Goal: Task Accomplishment & Management: Manage account settings

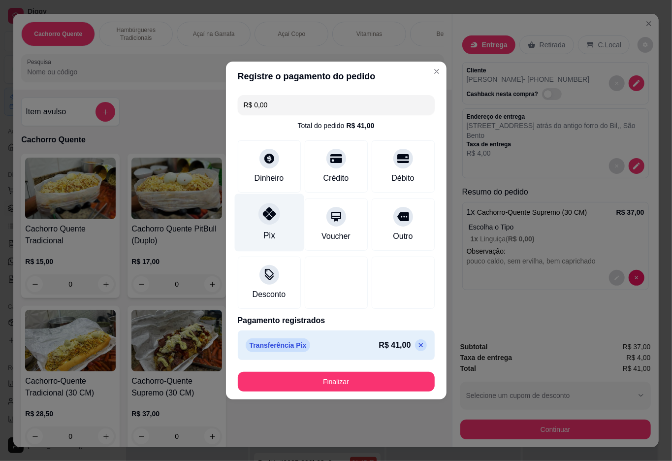
click at [322, 386] on button "Finalizar" at bounding box center [336, 382] width 197 height 20
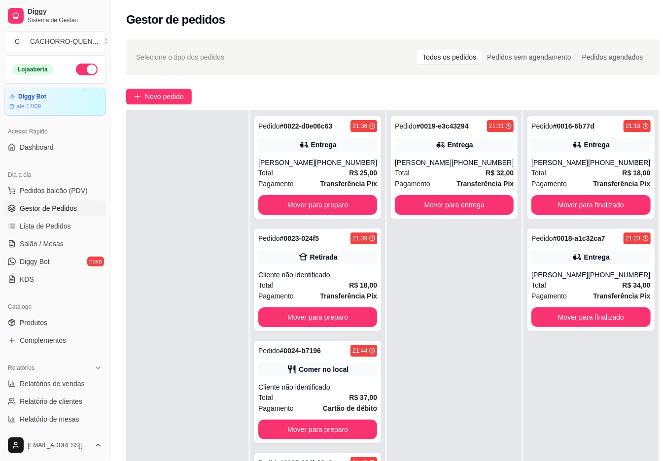
click at [334, 215] on button "Mover para preparo" at bounding box center [317, 205] width 119 height 20
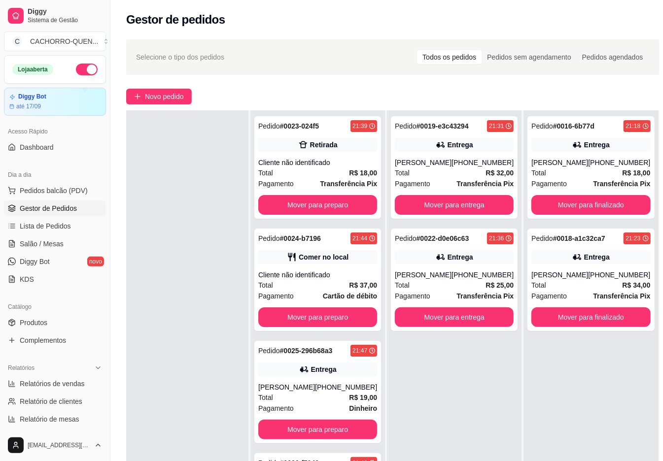
click at [326, 439] on button "Mover para preparo" at bounding box center [317, 430] width 119 height 20
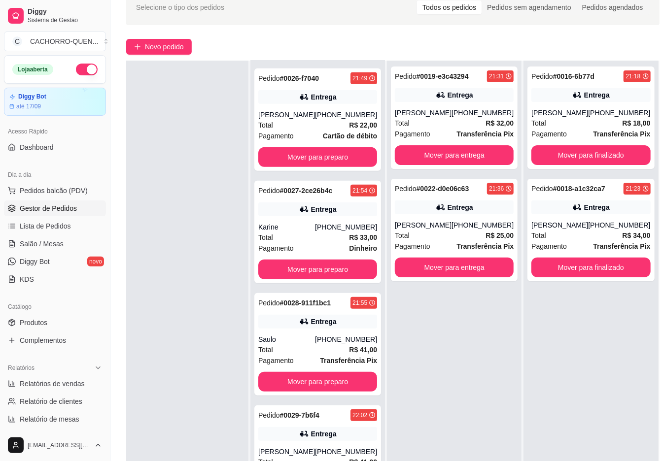
scroll to position [150, 0]
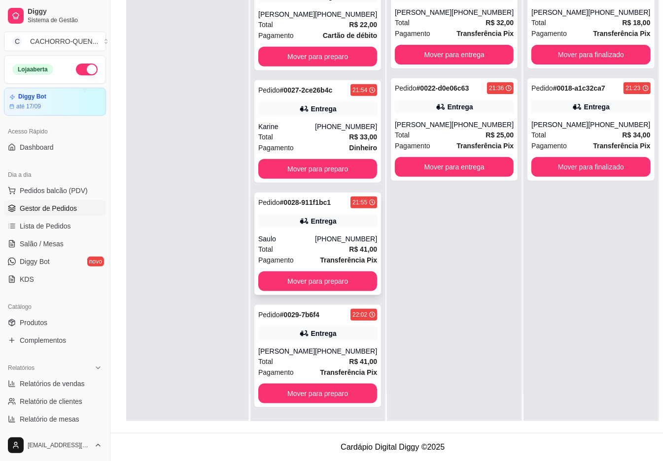
click at [308, 244] on div "Total R$ 41,00" at bounding box center [317, 249] width 119 height 11
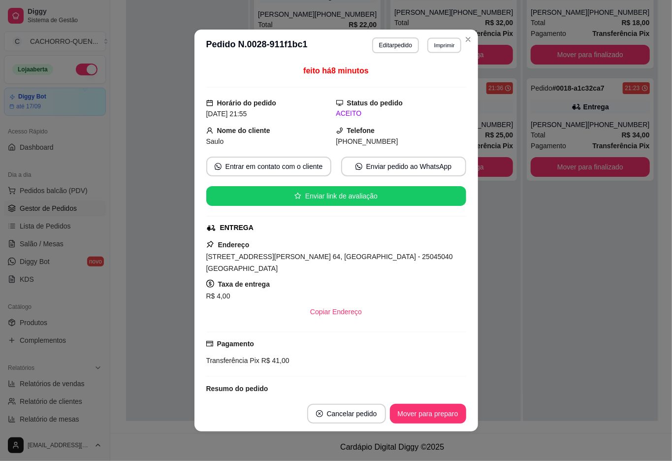
click at [440, 45] on button "Imprimir" at bounding box center [445, 44] width 34 height 15
click at [439, 75] on button "IMPRESSORA" at bounding box center [417, 80] width 71 height 16
click at [590, 357] on div "Pedido # 0016-6b77d 21:18 Entrega [PERSON_NAME] [PHONE_NUMBER] Total R$ 18,00 P…" at bounding box center [590, 190] width 134 height 461
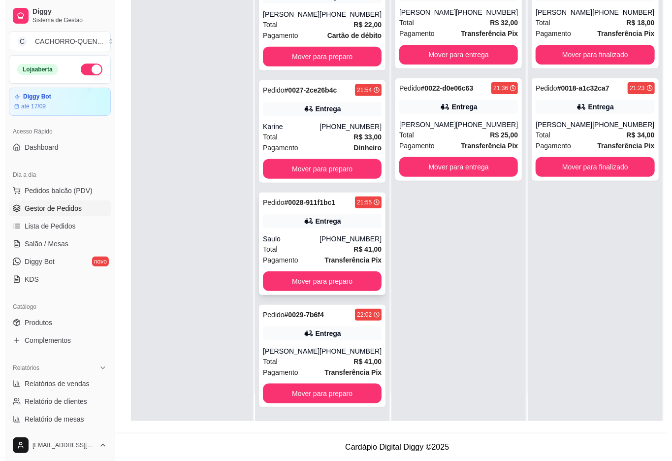
scroll to position [0, 0]
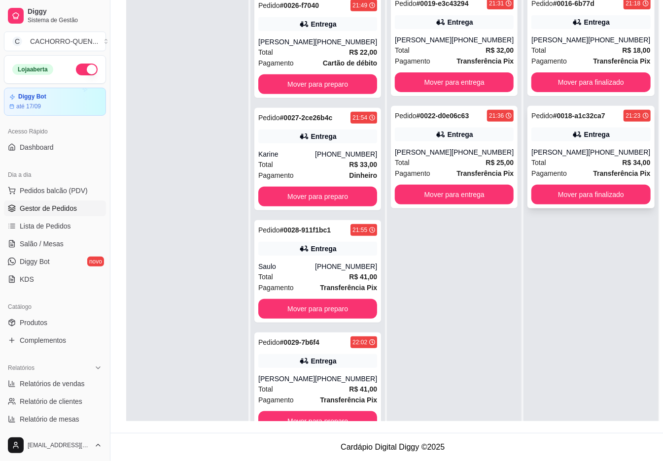
click at [566, 133] on div "Entrega" at bounding box center [590, 135] width 119 height 14
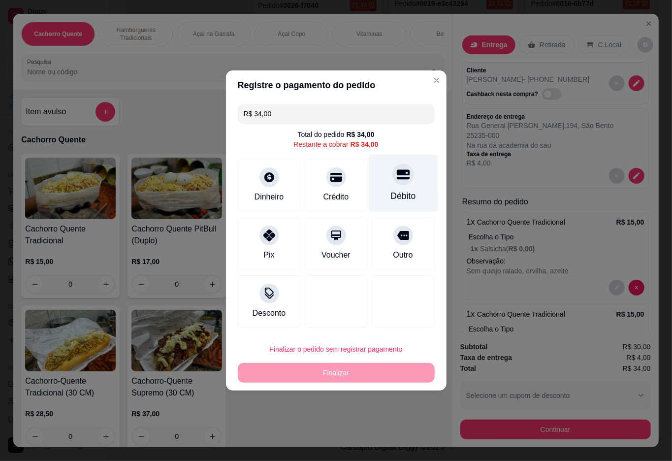
click at [403, 171] on div at bounding box center [404, 175] width 22 height 22
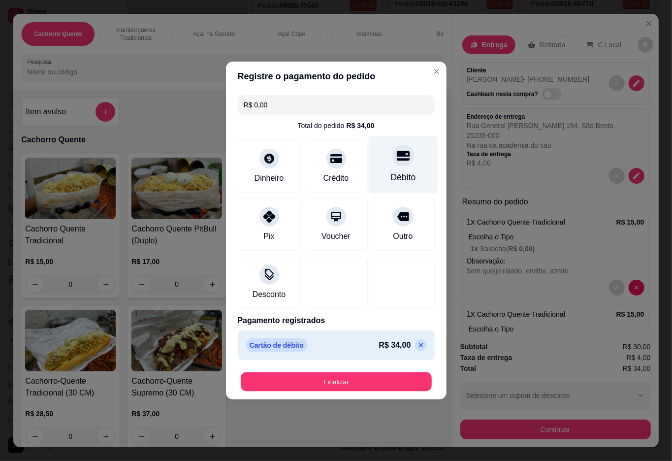
click at [353, 383] on button "Finalizar" at bounding box center [336, 381] width 191 height 19
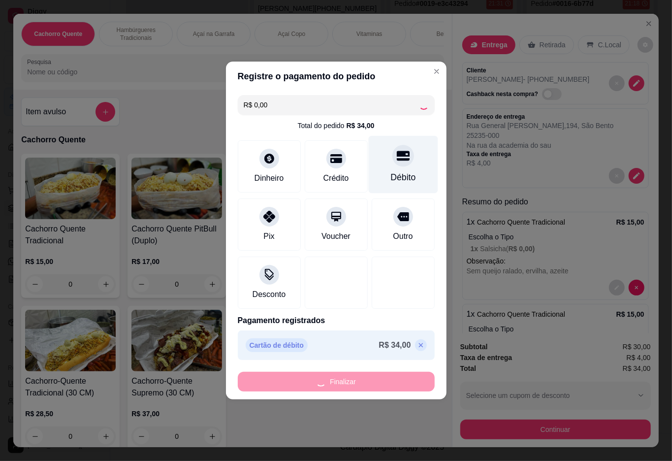
scroll to position [493, 0]
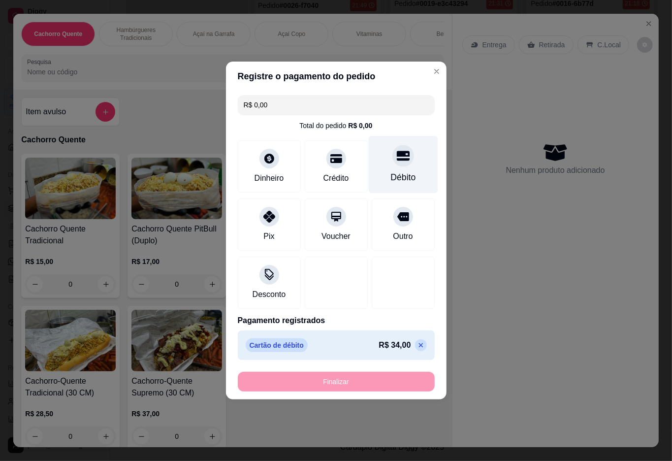
type input "-R$ 34,00"
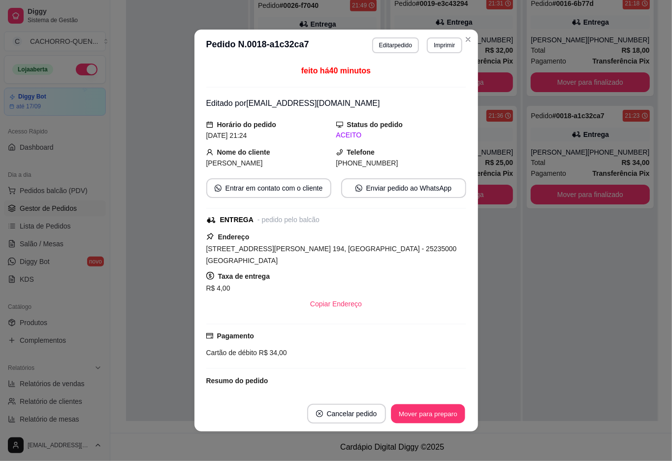
click at [413, 410] on button "Mover para preparo" at bounding box center [428, 413] width 74 height 19
click at [416, 415] on div "Mover para preparo" at bounding box center [421, 414] width 90 height 20
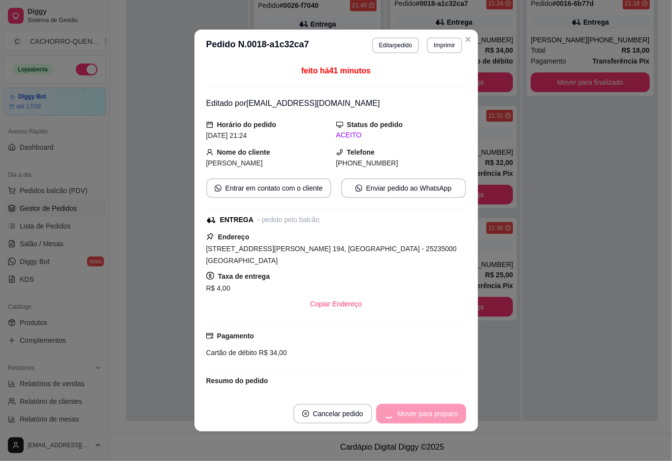
click at [424, 409] on div "Mover para preparo" at bounding box center [421, 414] width 90 height 20
click at [425, 412] on button "Mover para entrega" at bounding box center [429, 413] width 74 height 19
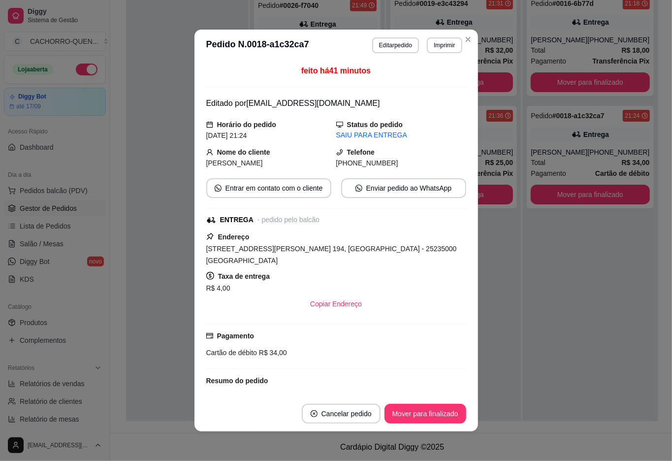
click at [416, 416] on button "Mover para finalizado" at bounding box center [426, 414] width 82 height 20
click at [430, 416] on button "Mover para finalizado" at bounding box center [426, 414] width 82 height 20
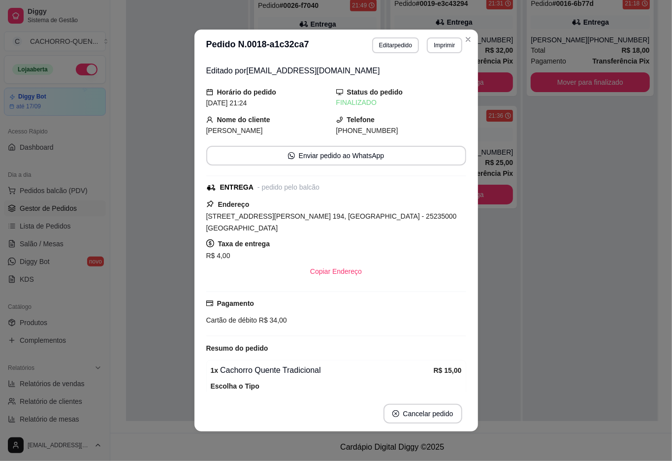
click at [556, 352] on div "Pedido # 0016-6b77d 21:18 Entrega Daniel [PHONE_NUMBER] Total R$ 18,00 Pagament…" at bounding box center [590, 218] width 134 height 461
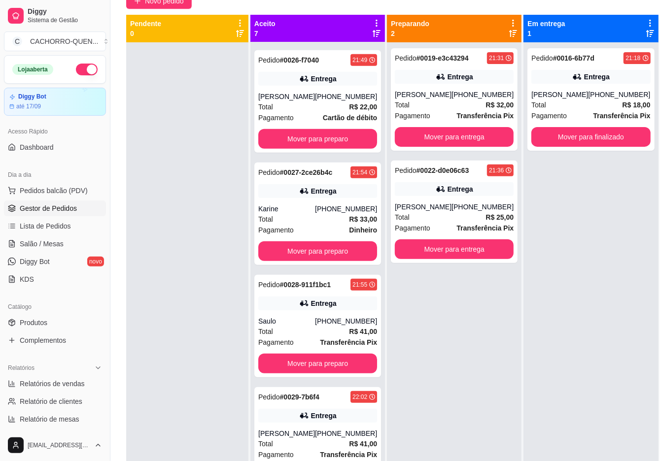
scroll to position [0, 0]
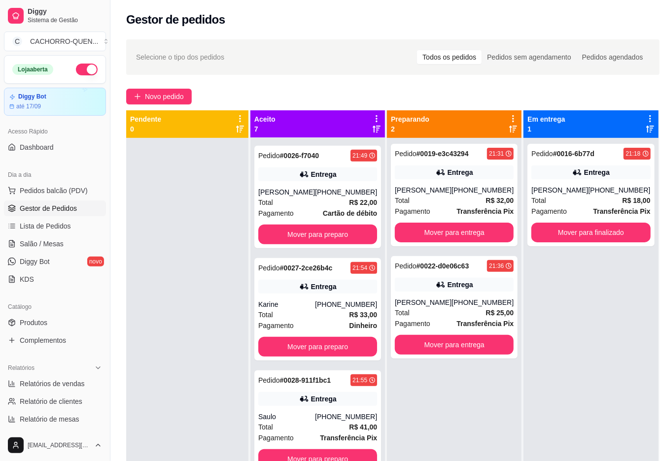
click at [598, 237] on button "Mover para finalizado" at bounding box center [590, 233] width 119 height 20
click at [587, 235] on button "Mover para finalizado" at bounding box center [590, 233] width 119 height 20
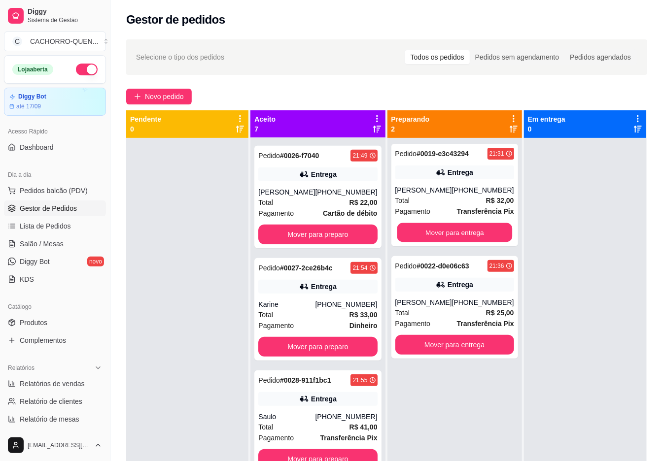
click at [465, 233] on button "Mover para entrega" at bounding box center [454, 232] width 115 height 19
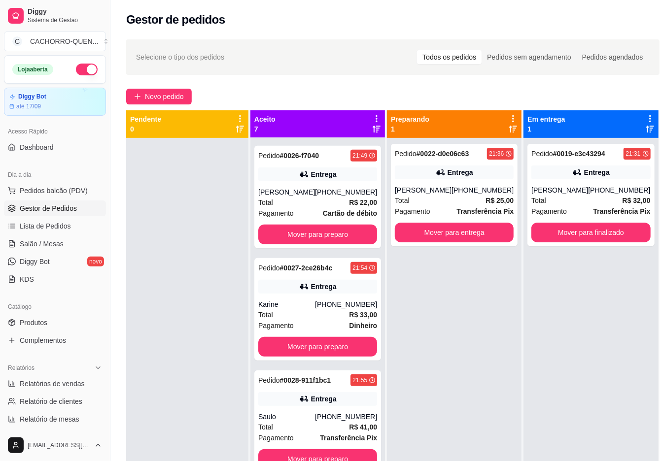
click at [458, 231] on button "Mover para entrega" at bounding box center [454, 233] width 119 height 20
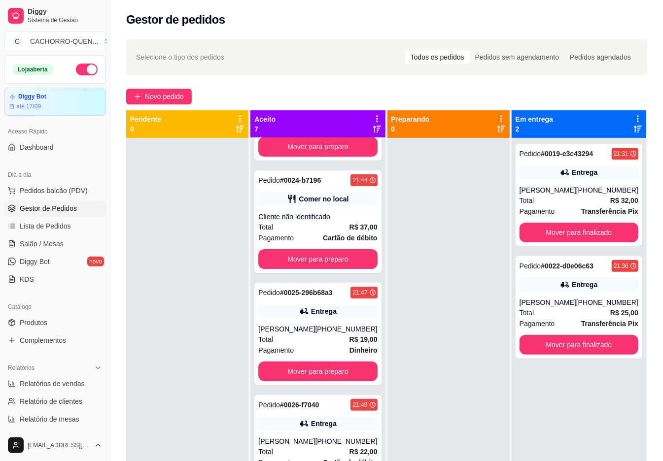
scroll to position [128, 0]
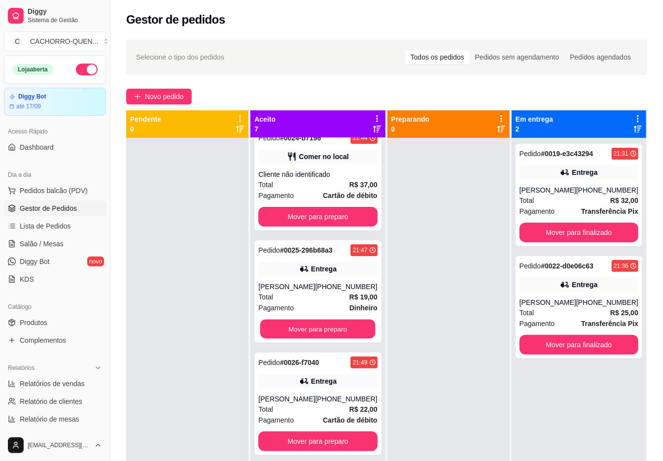
click at [334, 339] on button "Mover para preparo" at bounding box center [317, 329] width 115 height 19
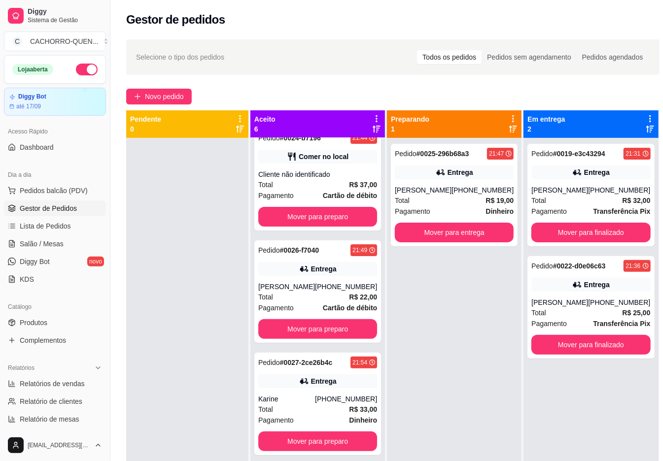
click at [341, 326] on button "Mover para preparo" at bounding box center [317, 329] width 119 height 20
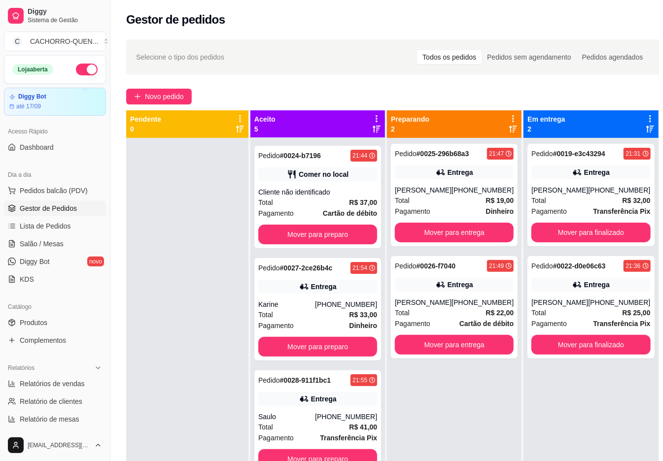
scroll to position [122, 0]
click at [303, 341] on button "Mover para preparo" at bounding box center [317, 347] width 119 height 20
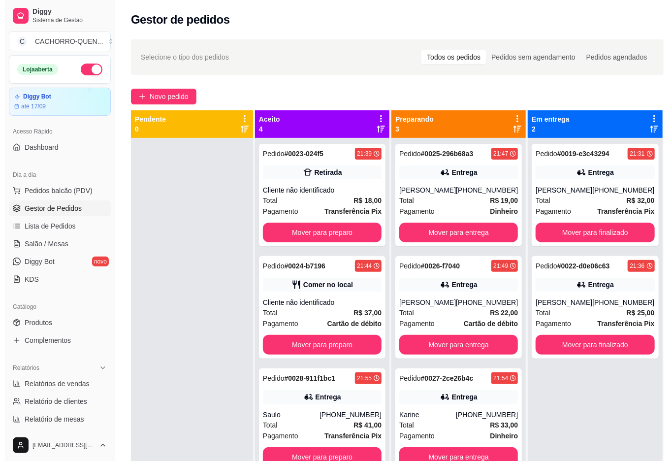
scroll to position [28, 0]
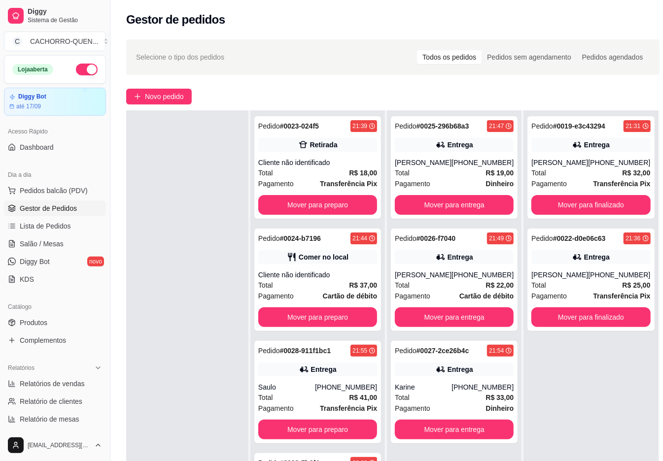
click at [319, 429] on button "Mover para preparo" at bounding box center [317, 430] width 119 height 20
click at [455, 204] on button "Mover para entrega" at bounding box center [454, 205] width 119 height 20
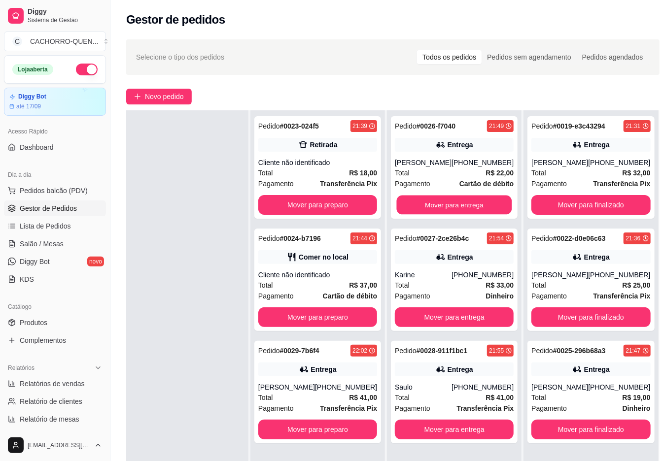
click at [458, 204] on button "Mover para entrega" at bounding box center [454, 205] width 115 height 19
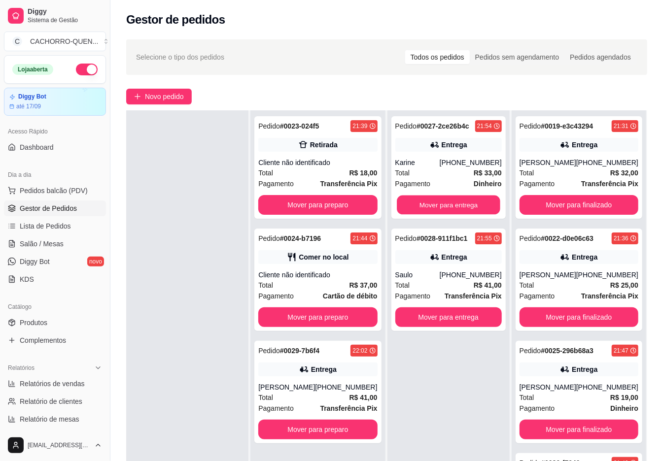
click at [459, 203] on button "Mover para entrega" at bounding box center [448, 205] width 103 height 19
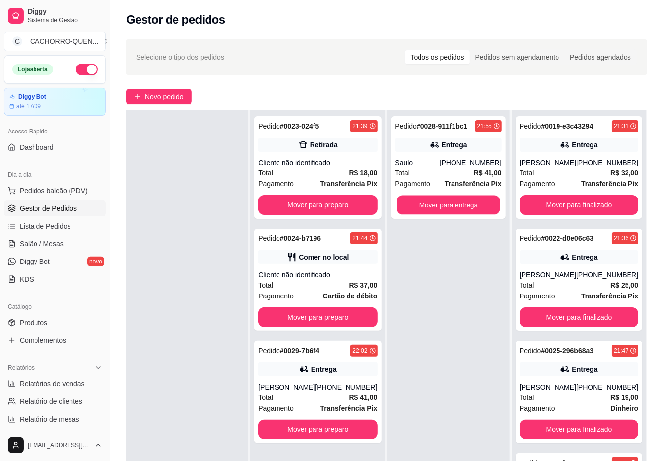
click at [468, 204] on button "Mover para entrega" at bounding box center [448, 205] width 103 height 19
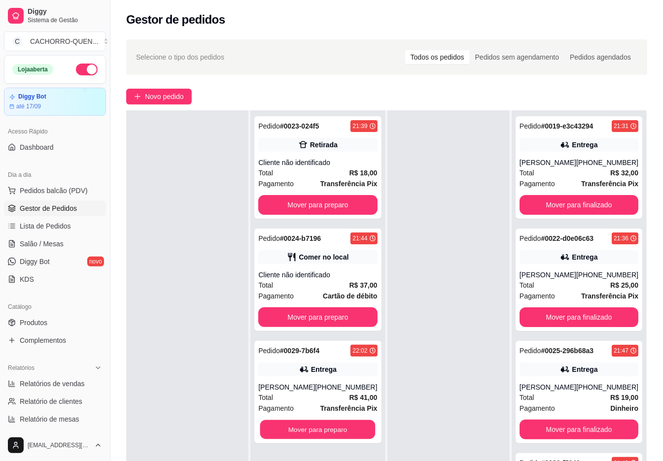
click at [314, 434] on button "Mover para preparo" at bounding box center [317, 429] width 115 height 19
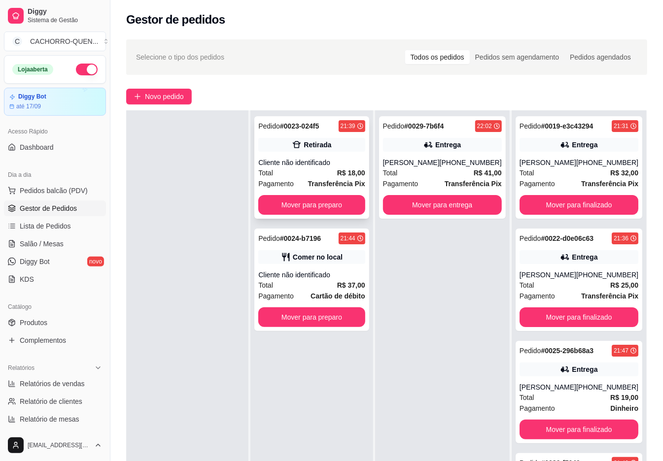
click at [291, 165] on div "Cliente não identificado" at bounding box center [311, 163] width 106 height 10
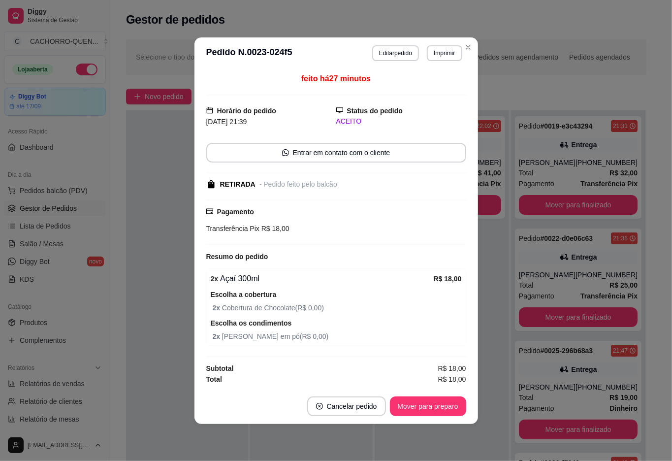
click at [414, 403] on button "Mover para preparo" at bounding box center [428, 407] width 76 height 20
click at [413, 397] on div "Mover para preparo" at bounding box center [421, 407] width 90 height 20
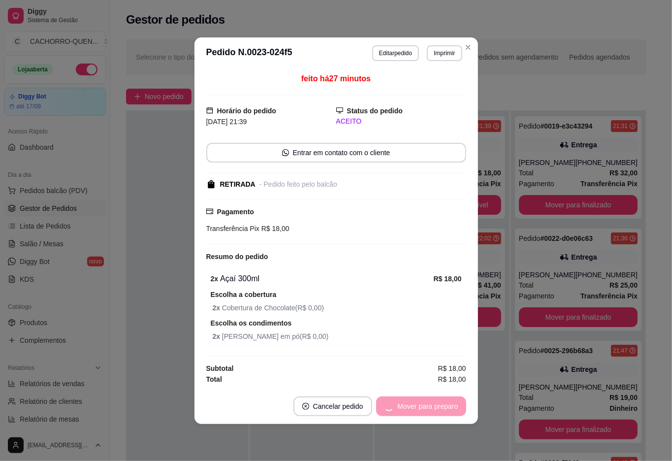
click at [410, 406] on div "Mover para preparo" at bounding box center [421, 407] width 90 height 20
click at [402, 406] on button "Mover para retirada disponível" at bounding box center [411, 406] width 105 height 19
click at [406, 402] on div "Mover para retirada disponível" at bounding box center [404, 407] width 123 height 20
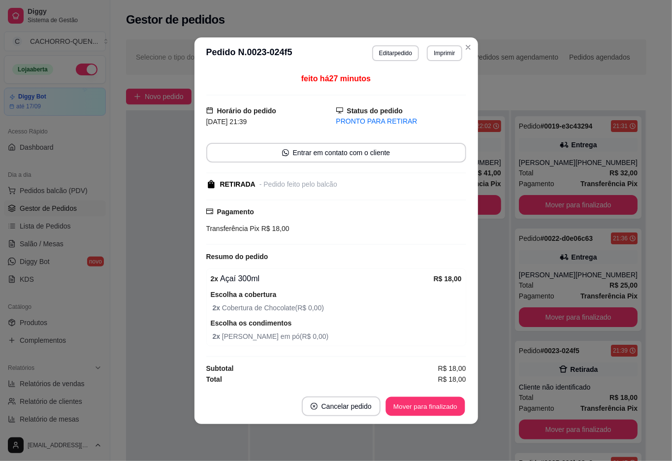
click at [432, 407] on button "Mover para finalizado" at bounding box center [425, 406] width 79 height 19
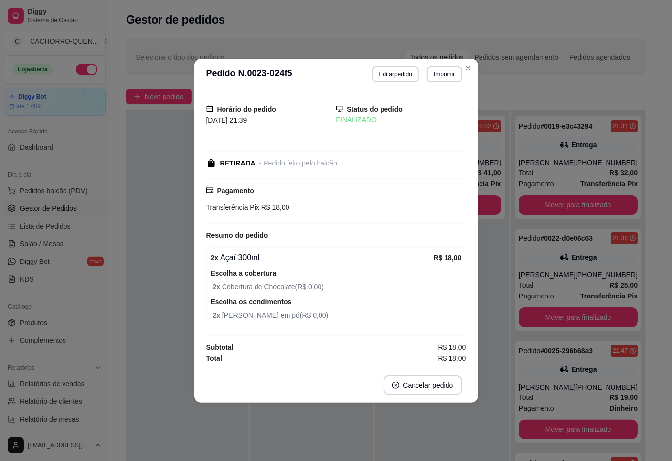
click at [306, 425] on div "Pedido # 0024-b7196 21:44 Comer no local Cliente não identificado Total R$ 37,0…" at bounding box center [311, 340] width 122 height 461
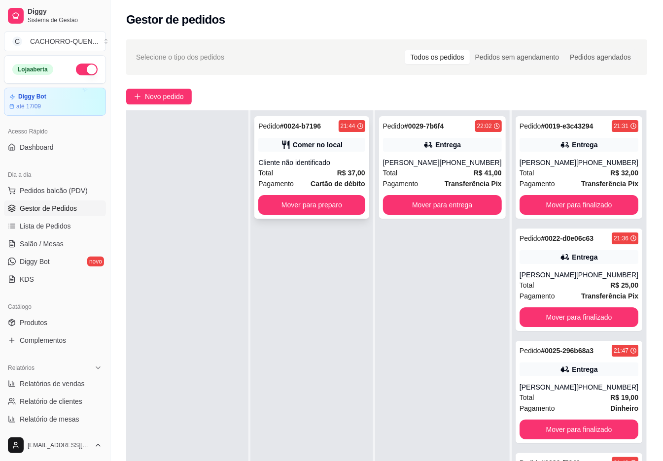
click at [341, 180] on strong "Cartão de débito" at bounding box center [337, 184] width 54 height 8
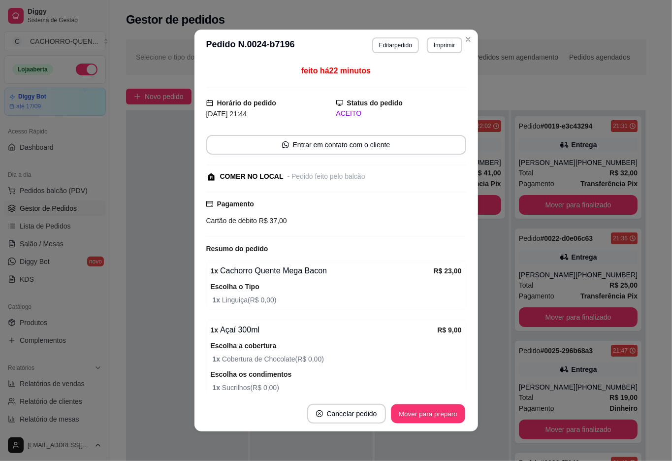
click at [416, 412] on button "Mover para preparo" at bounding box center [428, 413] width 74 height 19
click at [424, 412] on div "Mover para preparo" at bounding box center [421, 414] width 90 height 20
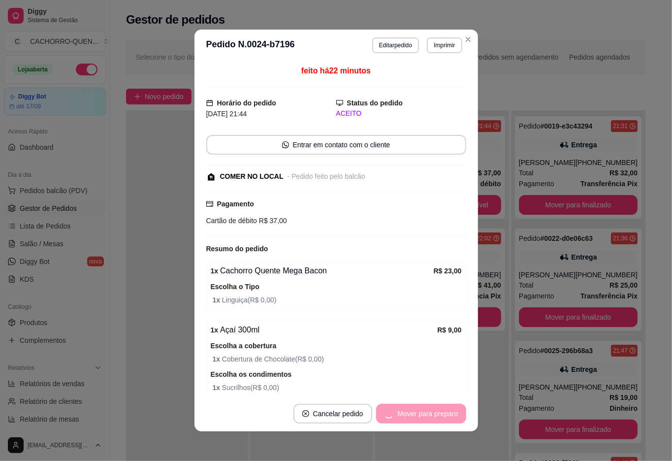
click at [421, 404] on div "Mover para preparo" at bounding box center [421, 414] width 90 height 20
click at [411, 412] on div "Mover para preparo" at bounding box center [421, 414] width 90 height 20
click at [432, 410] on button "Mover para retirada disponível" at bounding box center [411, 413] width 105 height 19
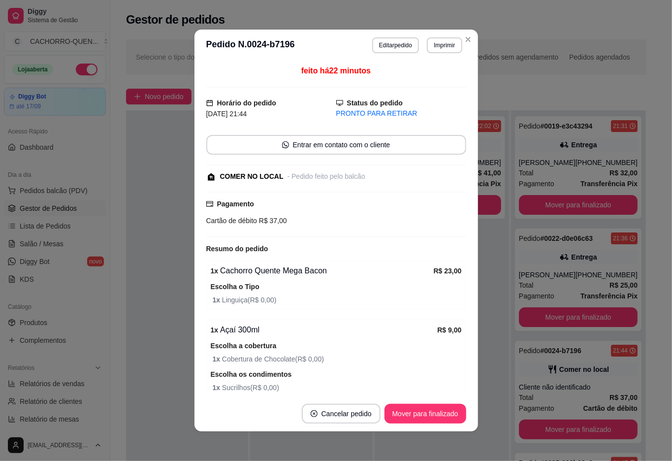
click at [416, 414] on button "Mover para finalizado" at bounding box center [426, 414] width 82 height 20
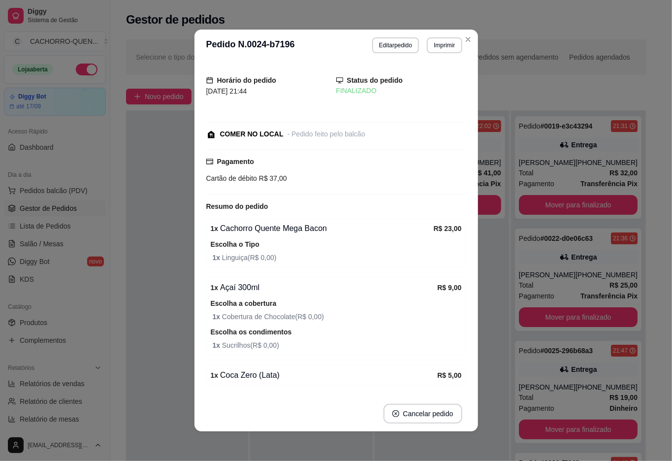
click at [152, 209] on div at bounding box center [187, 340] width 122 height 461
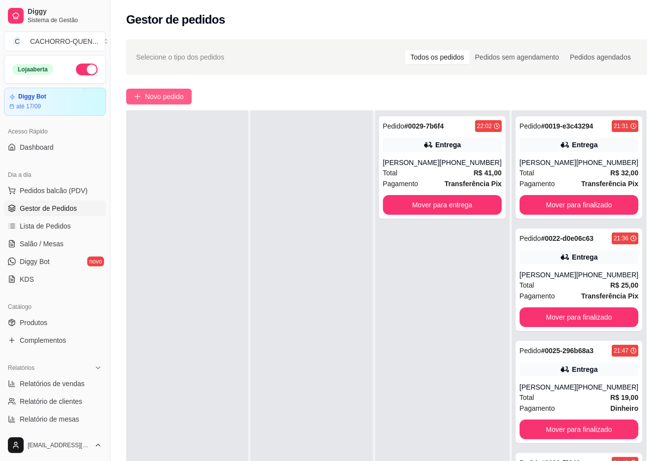
click at [151, 94] on span "Novo pedido" at bounding box center [164, 96] width 39 height 11
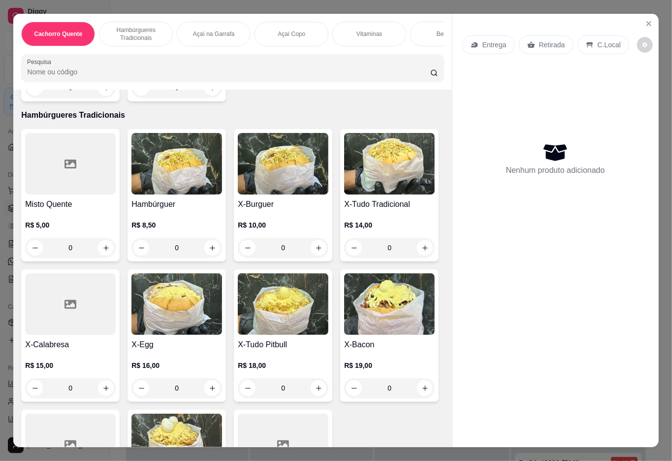
scroll to position [373, 0]
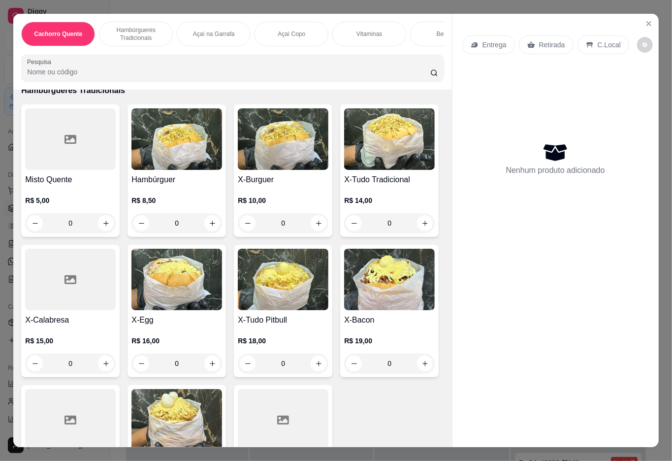
click at [222, 373] on div "0" at bounding box center [177, 364] width 91 height 20
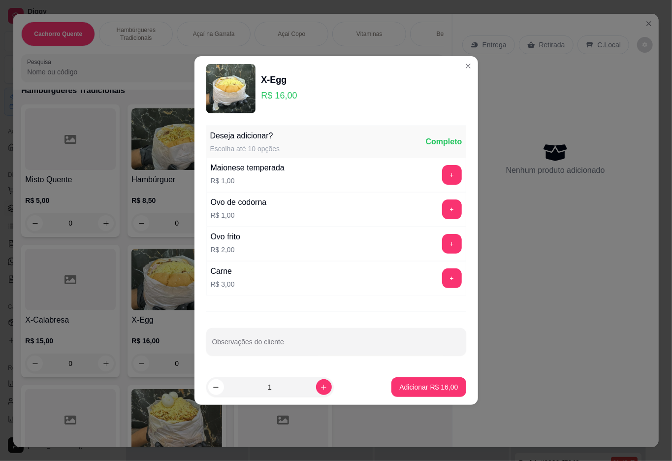
click at [413, 389] on p "Adicionar R$ 16,00" at bounding box center [429, 387] width 59 height 10
type input "1"
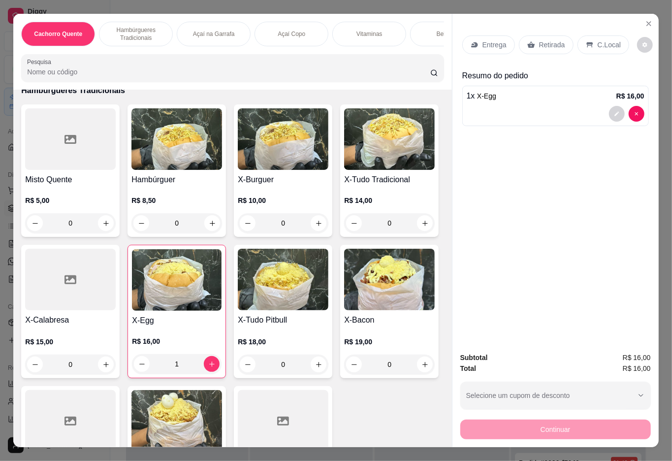
click at [427, 33] on div "Bebidas" at bounding box center [447, 34] width 74 height 25
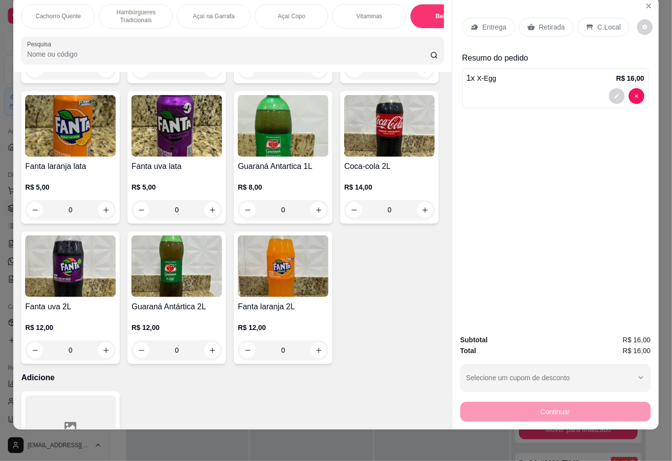
click at [216, 73] on icon "increase-product-quantity" at bounding box center [212, 69] width 7 height 7
type input "1"
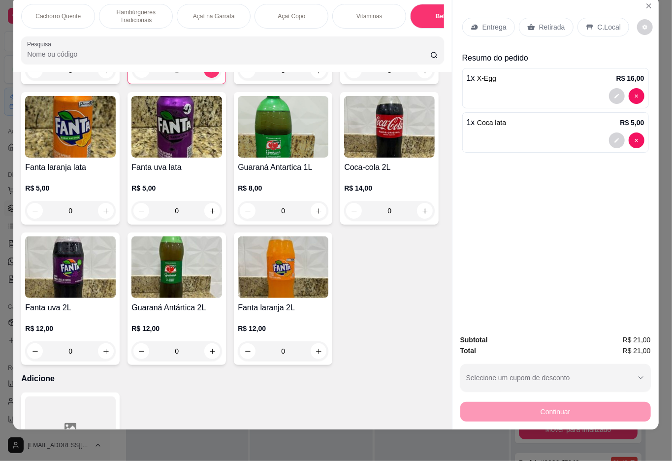
click at [482, 18] on div "Entrega" at bounding box center [489, 27] width 53 height 19
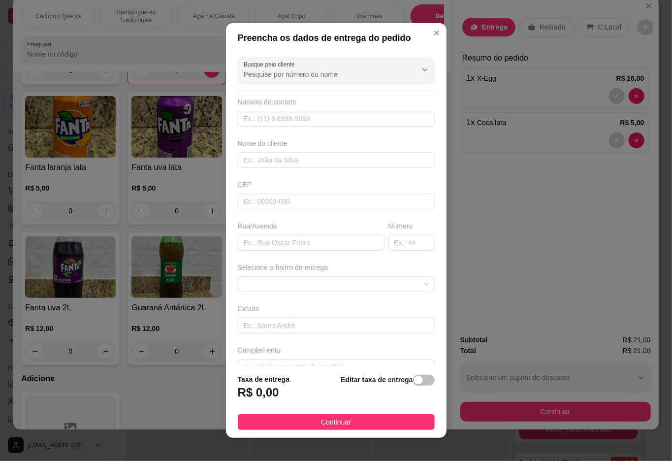
click at [324, 75] on input "Busque pelo cliente" at bounding box center [323, 74] width 158 height 10
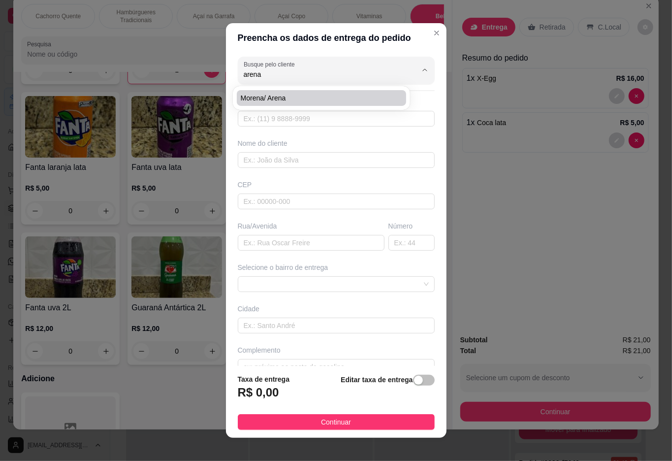
type input "Morena/ arena"
type input "21976189785"
type input "Morena/ arena"
type input "[PERSON_NAME], 104 ao lado do burguer mec"
type input "Duque de Caxias"
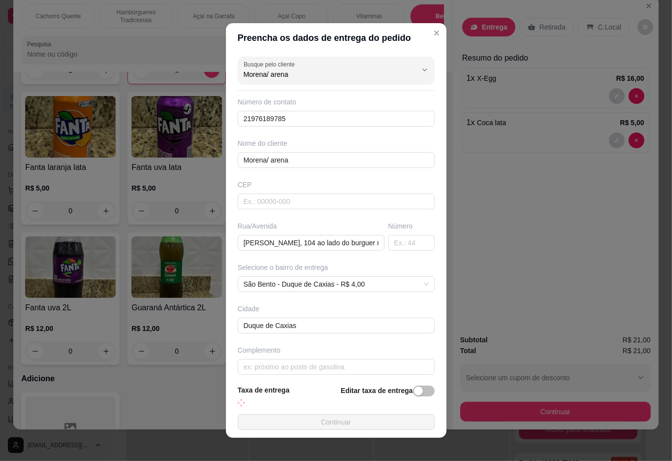
click at [341, 417] on span "Continuar" at bounding box center [336, 422] width 30 height 11
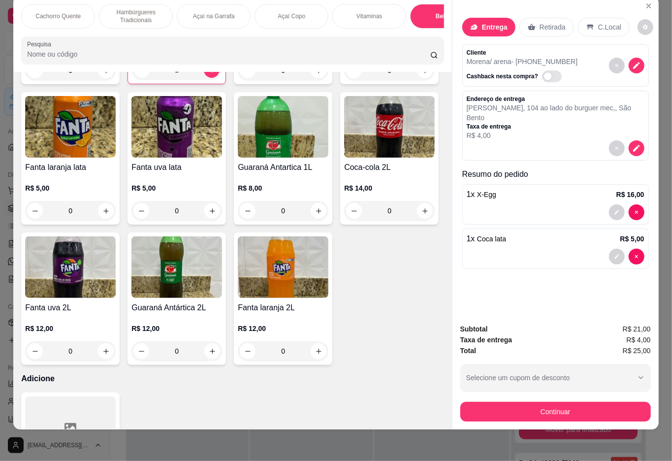
click at [265, 239] on icon at bounding box center [269, 232] width 13 height 13
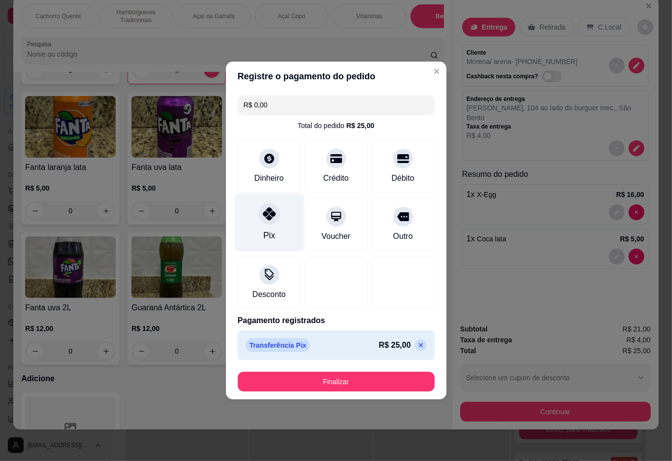
type input "R$ 0,00"
click at [320, 385] on button "Finalizar" at bounding box center [336, 381] width 191 height 19
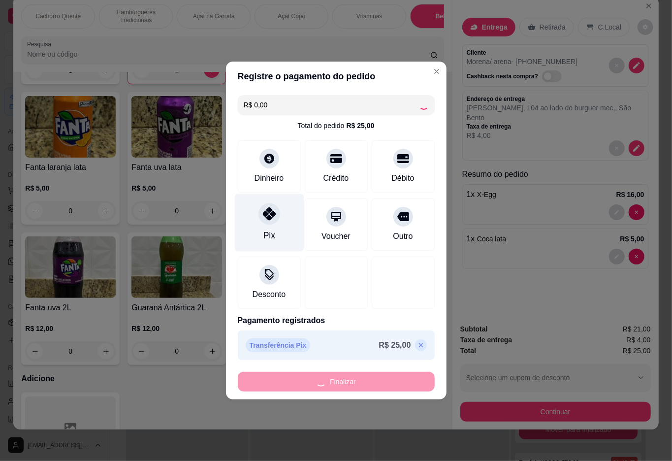
type input "0"
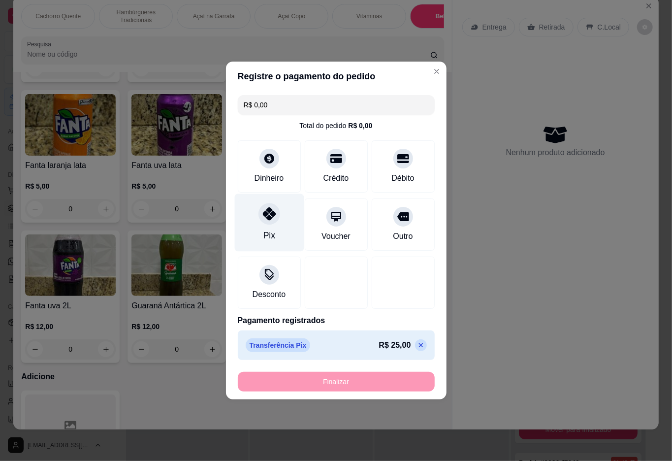
type input "-R$ 25,00"
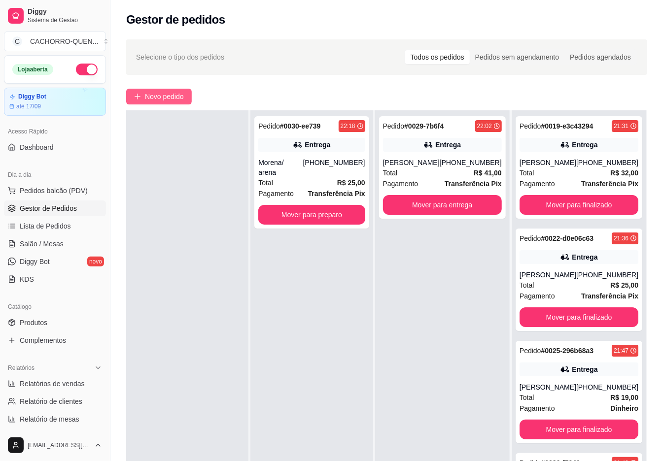
click at [170, 103] on button "Novo pedido" at bounding box center [159, 97] width 66 height 16
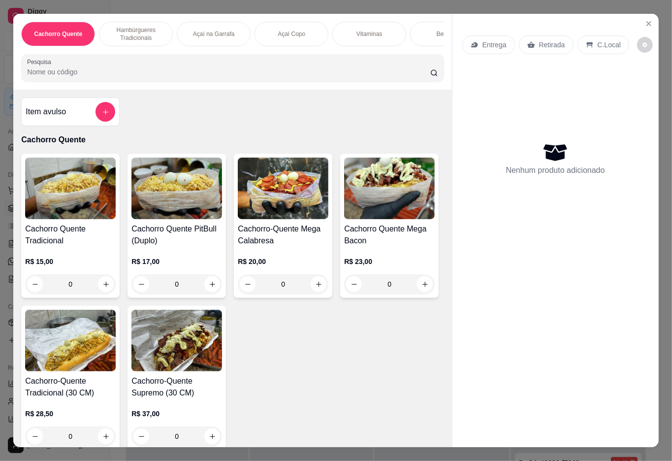
click at [307, 23] on div "Açaí Copo" at bounding box center [292, 34] width 74 height 25
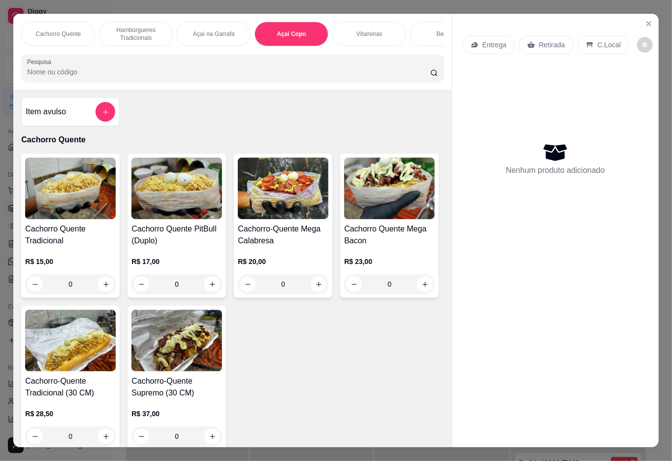
scroll to position [22, 0]
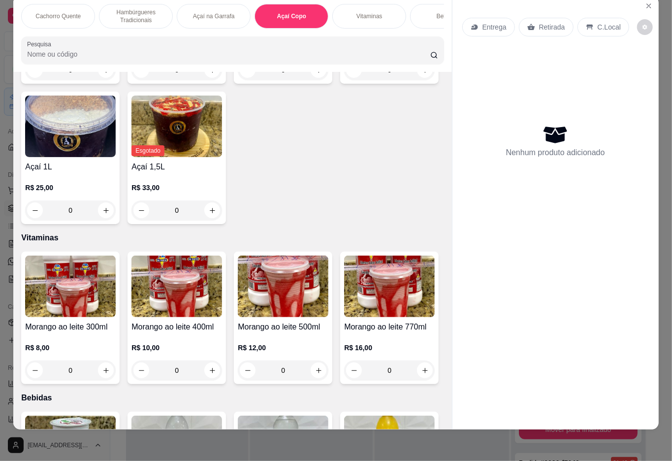
click at [63, 33] on h4 "Açaí 300ml" at bounding box center [70, 27] width 91 height 12
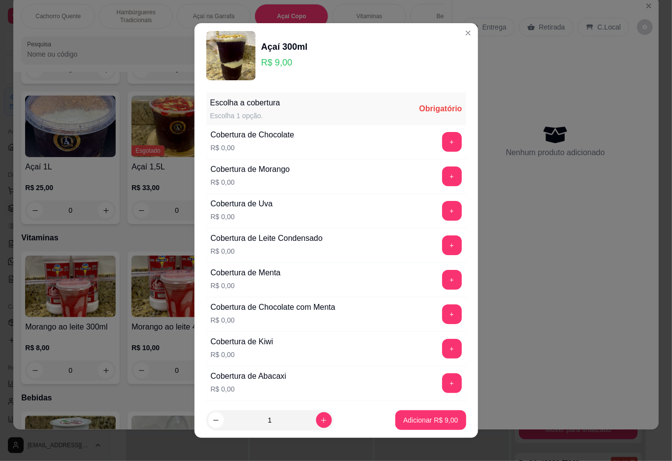
click at [442, 140] on button "+" at bounding box center [452, 142] width 20 height 20
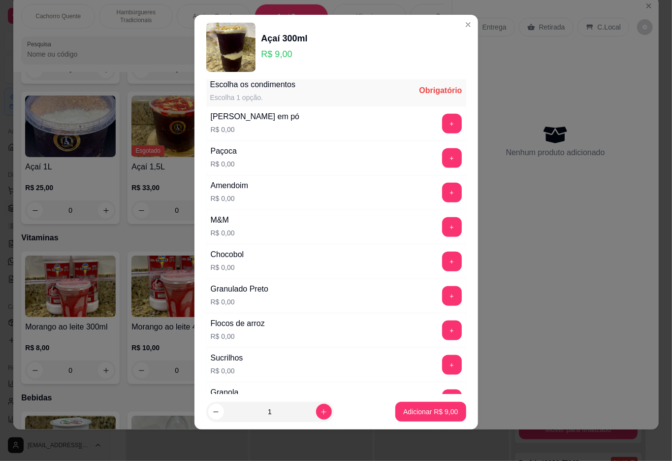
scroll to position [698, 0]
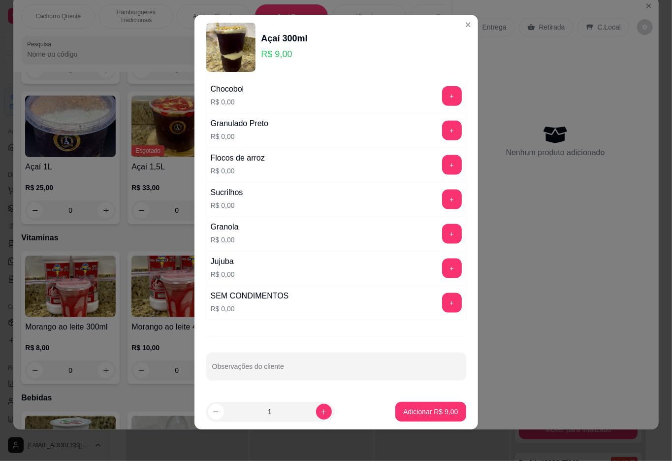
click at [442, 302] on button "+" at bounding box center [452, 303] width 20 height 20
click at [347, 368] on input "Observações do cliente" at bounding box center [336, 371] width 248 height 10
type input "completo"
click at [436, 412] on p "Adicionar R$ 9,00" at bounding box center [430, 411] width 53 height 9
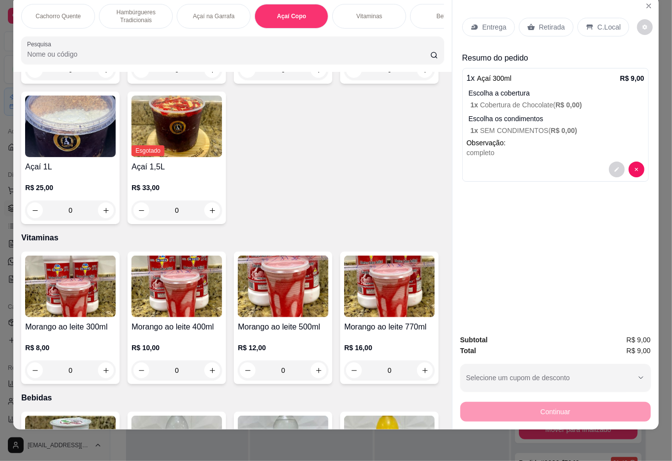
click at [54, 80] on div "R$ 9,00 0" at bounding box center [70, 56] width 91 height 47
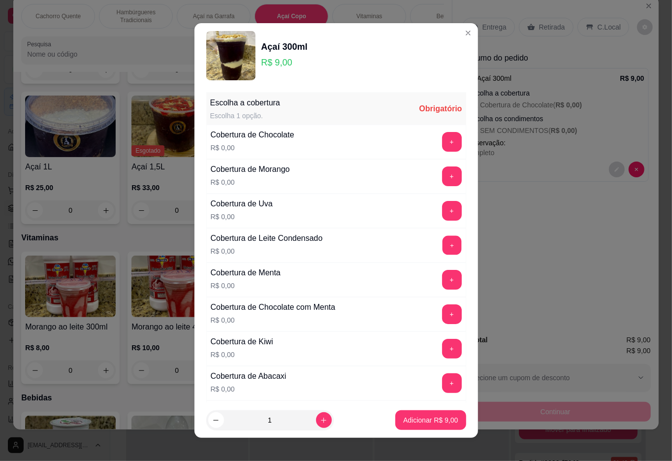
click at [442, 247] on button "+" at bounding box center [451, 244] width 19 height 19
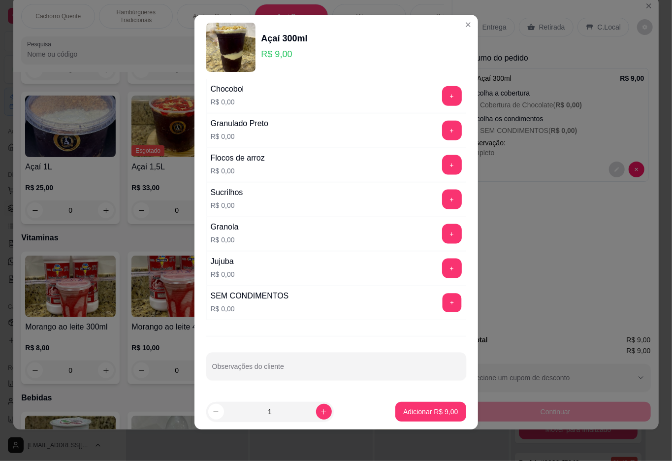
click at [442, 308] on button "+" at bounding box center [451, 302] width 19 height 19
click at [358, 370] on input "Observações do cliente" at bounding box center [336, 371] width 248 height 10
type input "completo"
click at [404, 413] on p "Adicionar R$ 9,00" at bounding box center [430, 411] width 53 height 9
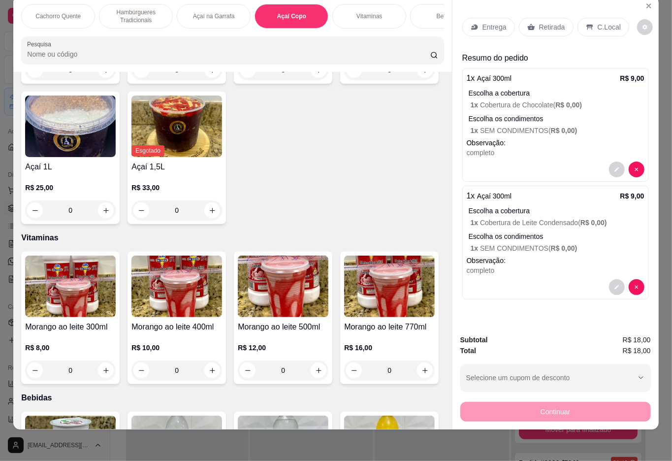
click at [471, 26] on icon at bounding box center [472, 27] width 3 height 2
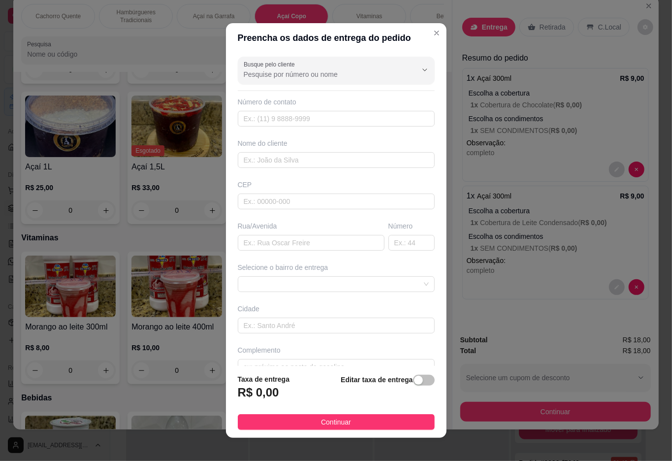
click at [301, 77] on input "Busque pelo cliente" at bounding box center [323, 74] width 158 height 10
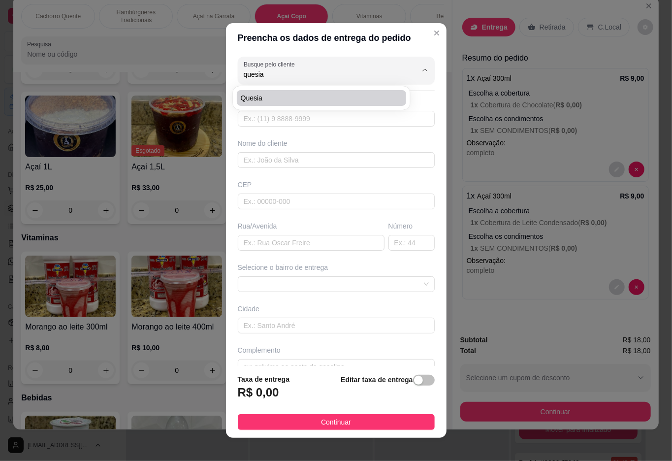
type input "Quesia"
type input "21978745879"
type input "Quesia"
type input "Recanto da patroa"
type input "33"
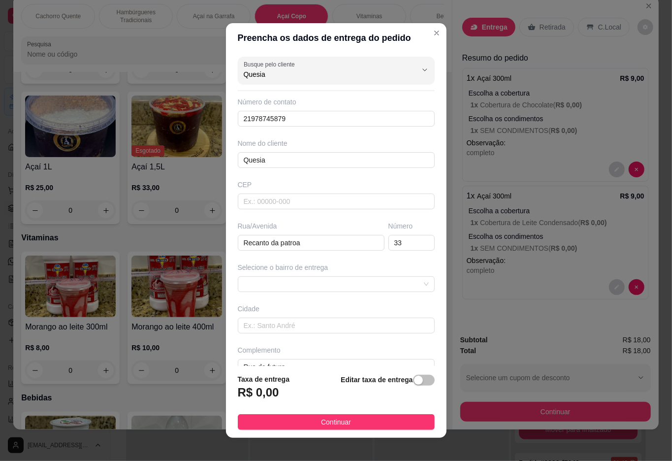
type input "Rua do futuro"
click at [392, 292] on span at bounding box center [336, 284] width 185 height 15
type input "Quesia"
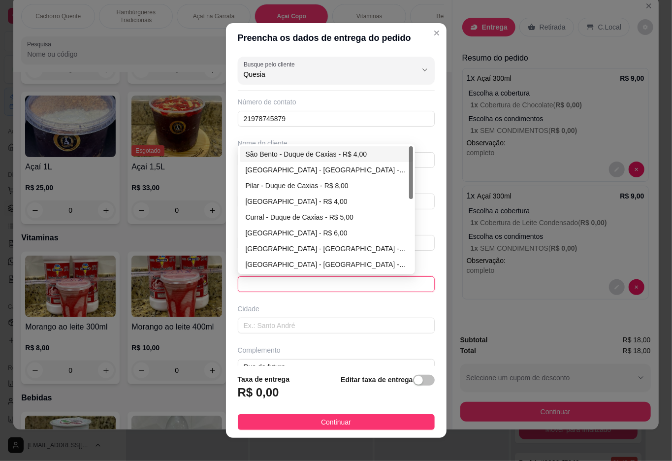
type input "Duque de Caxias"
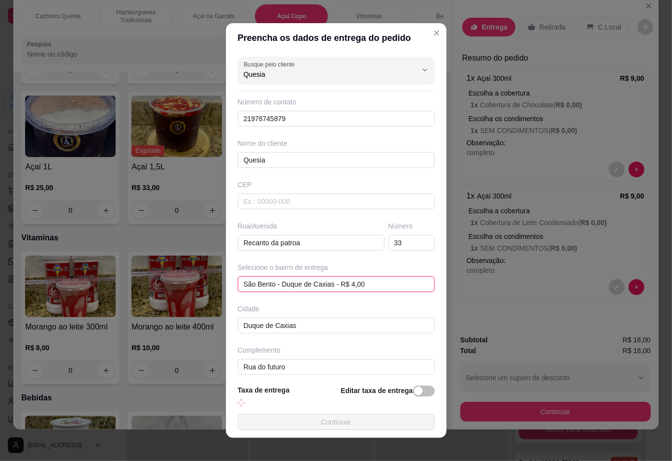
type input "Rua do futuro"
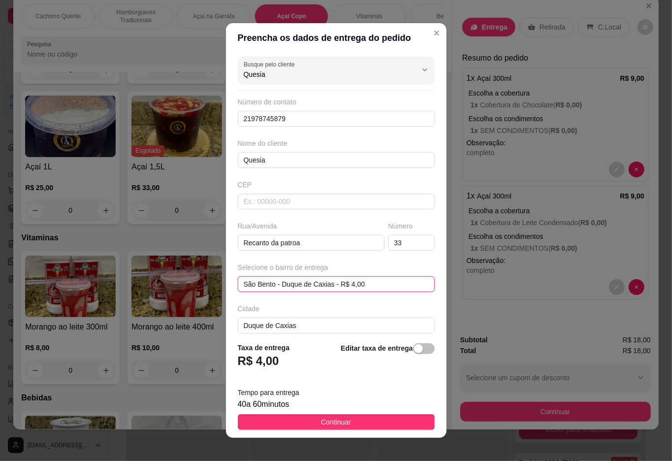
scroll to position [52, 0]
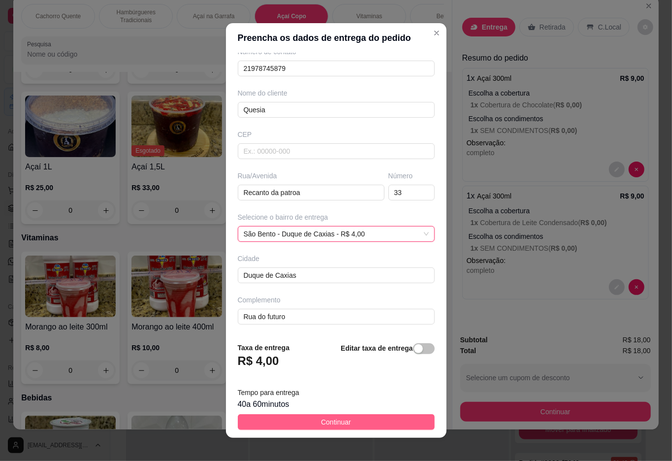
click at [334, 422] on span "Continuar" at bounding box center [336, 422] width 30 height 11
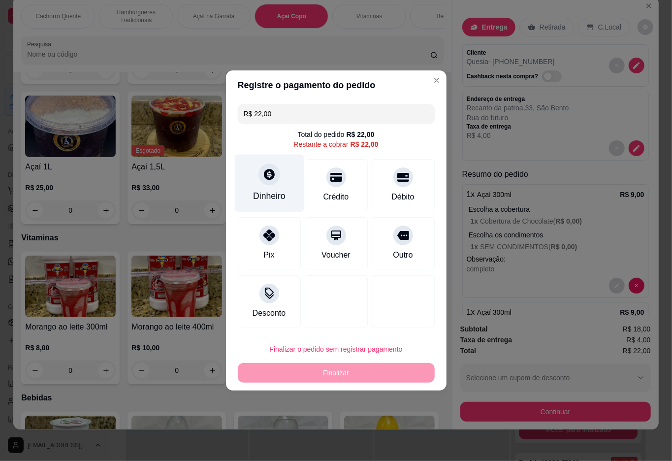
click at [270, 184] on div at bounding box center [270, 175] width 22 height 22
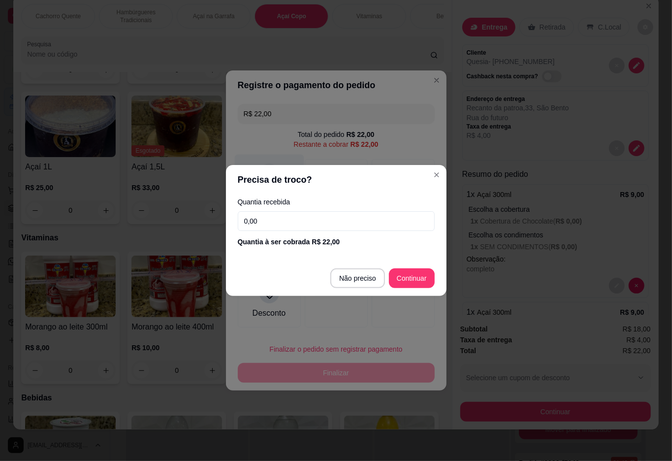
click at [357, 280] on div at bounding box center [336, 301] width 63 height 52
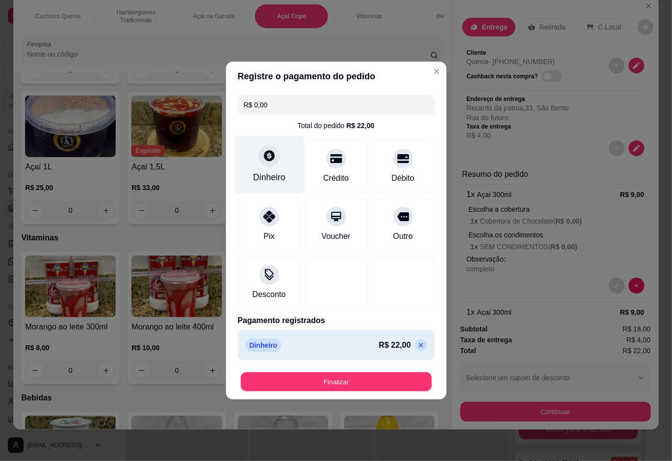
click at [341, 387] on button "Finalizar" at bounding box center [336, 381] width 191 height 19
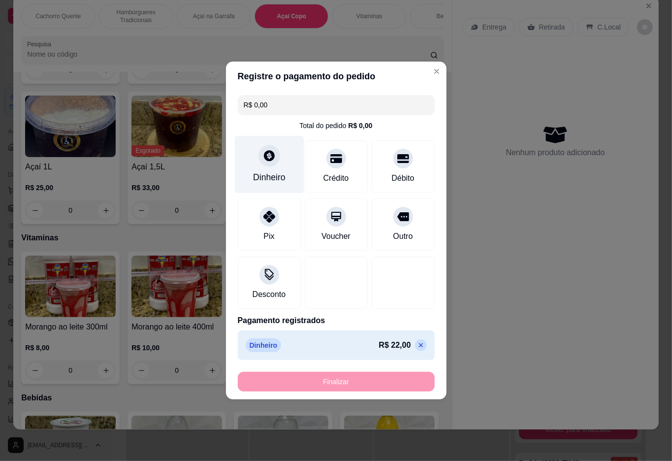
type input "-R$ 22,00"
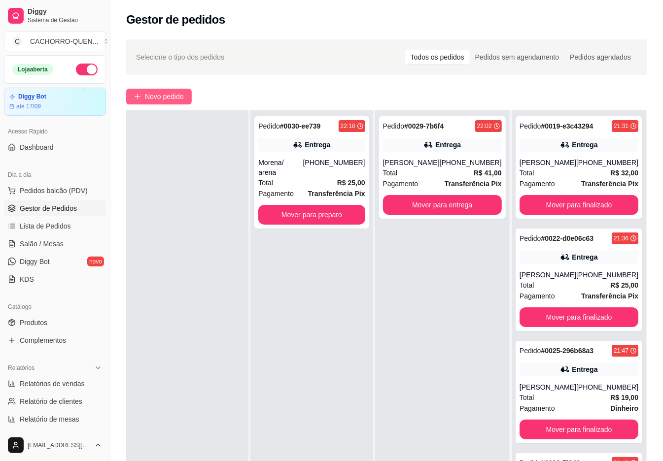
click at [167, 92] on span "Novo pedido" at bounding box center [164, 96] width 39 height 11
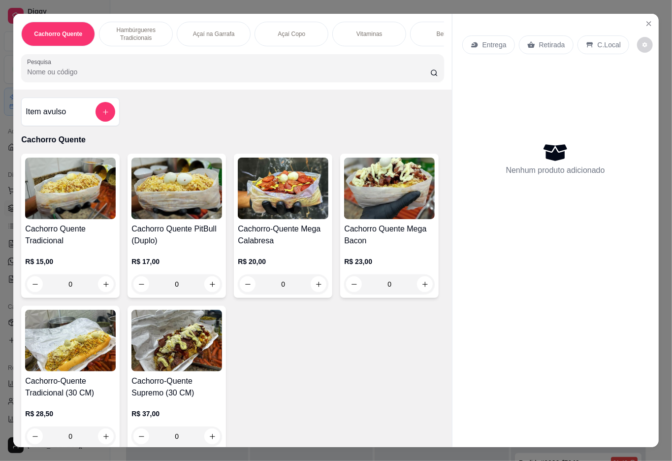
click at [85, 229] on h4 "Cachorro Quente Tradicional" at bounding box center [70, 235] width 91 height 24
click at [442, 178] on button "+" at bounding box center [452, 177] width 20 height 20
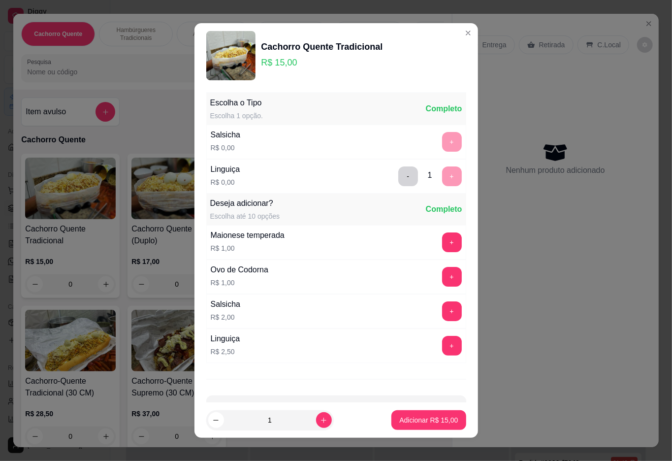
scroll to position [8, 0]
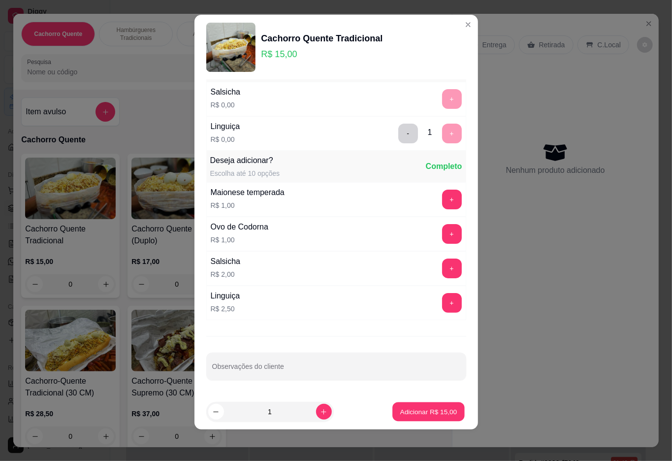
click at [422, 414] on p "Adicionar R$ 15,00" at bounding box center [429, 411] width 57 height 9
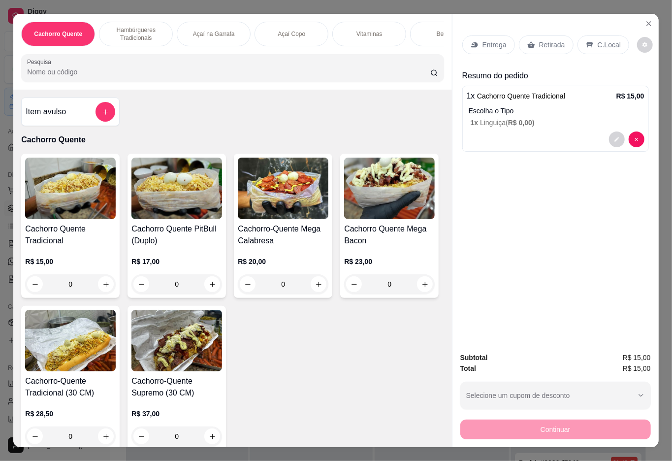
click at [529, 41] on icon at bounding box center [531, 44] width 7 height 6
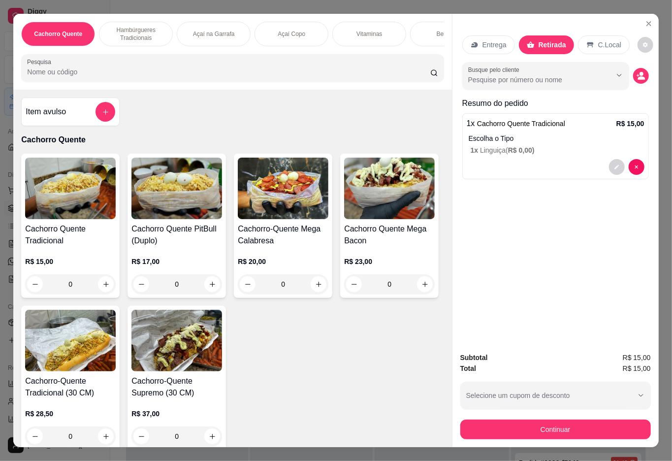
click at [433, 35] on div "Bebidas" at bounding box center [447, 34] width 74 height 25
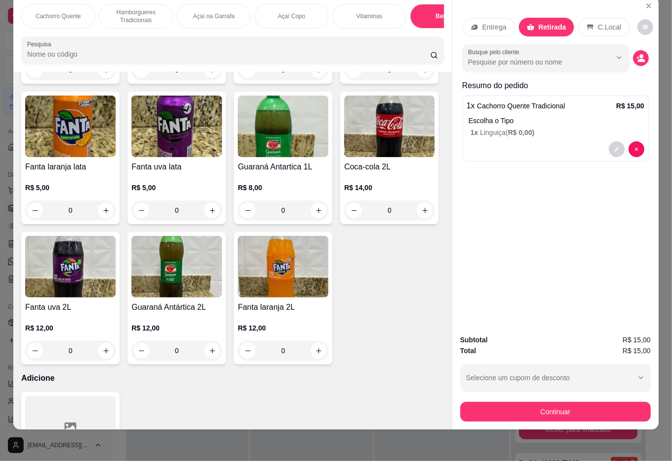
type input "1"
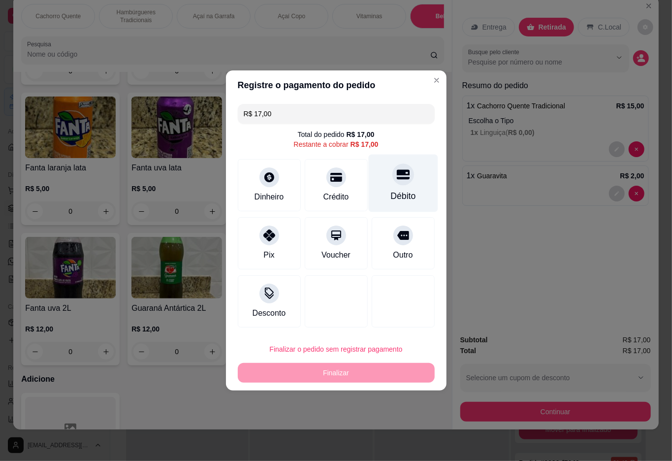
click at [400, 174] on icon at bounding box center [403, 175] width 13 height 10
type input "R$ 0,00"
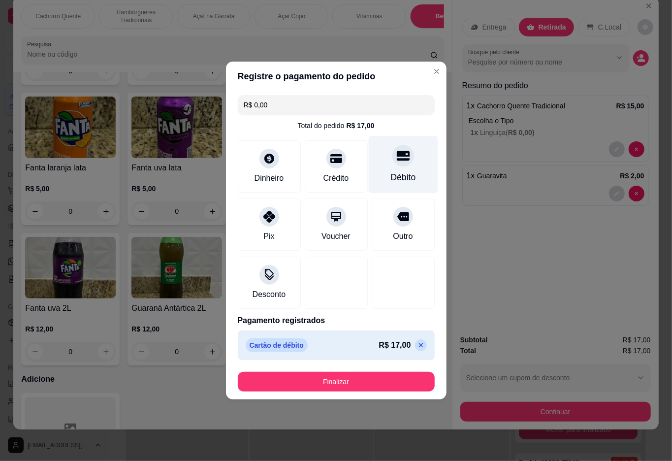
click at [357, 387] on button "Finalizar" at bounding box center [336, 382] width 197 height 20
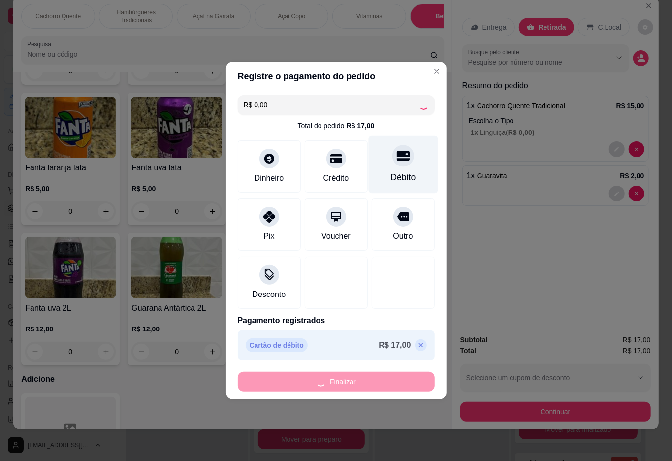
type input "0"
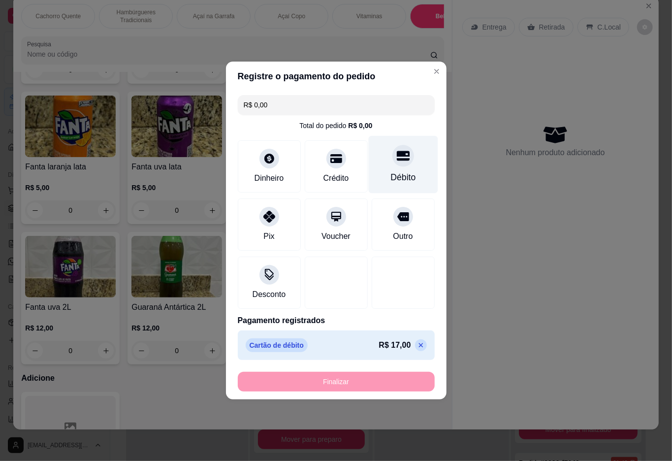
type input "-R$ 17,00"
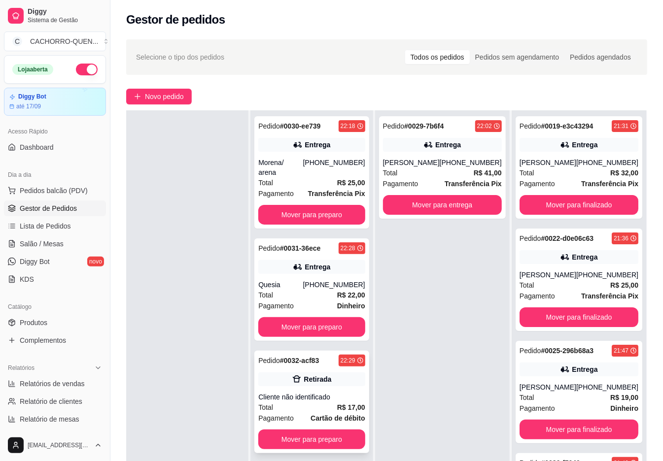
click at [331, 392] on div "Cliente não identificado" at bounding box center [311, 397] width 106 height 10
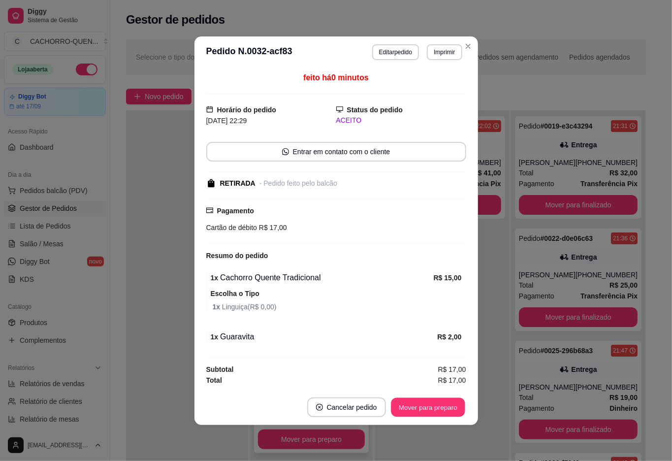
click at [440, 408] on button "Mover para preparo" at bounding box center [428, 407] width 74 height 19
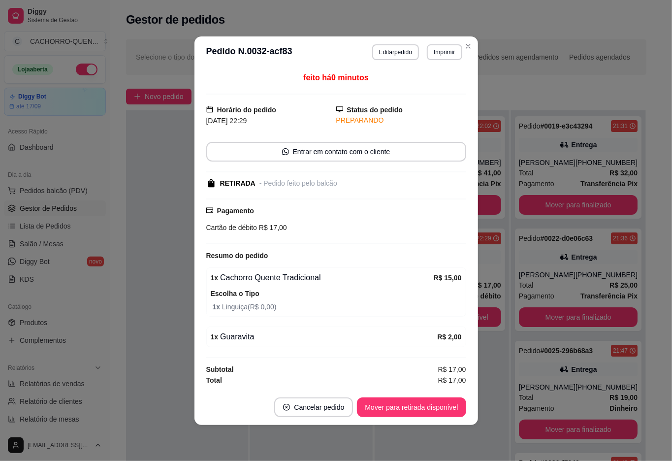
click at [442, 410] on button "Mover para retirada disponível" at bounding box center [411, 408] width 109 height 20
click at [418, 412] on div "Mover para retirada disponível" at bounding box center [404, 408] width 123 height 20
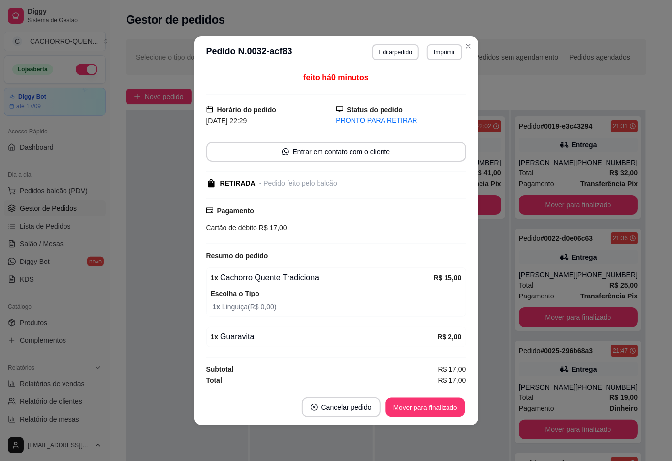
click at [414, 407] on button "Mover para finalizado" at bounding box center [425, 407] width 79 height 19
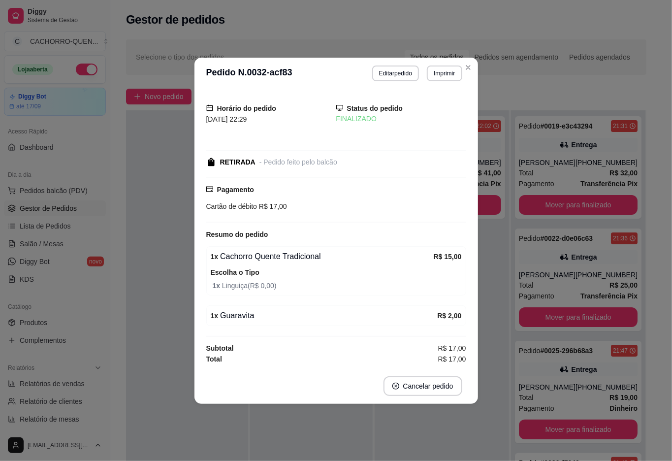
click at [410, 440] on div "Pedido # 0029-7b6f4 22:02 [PERSON_NAME] [PHONE_NUMBER] Total R$ 41,00 Pagamento…" at bounding box center [442, 340] width 134 height 461
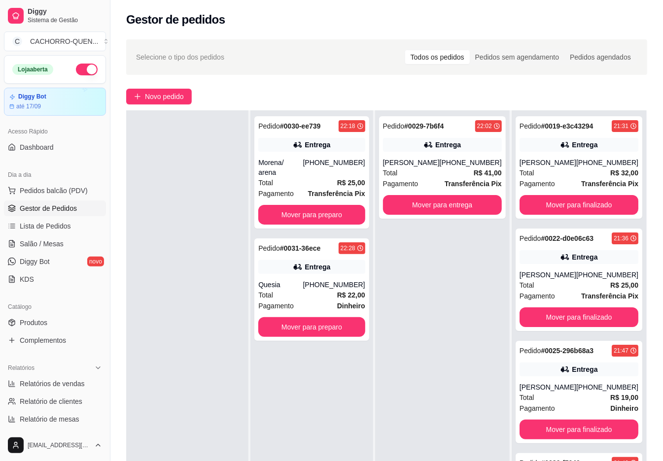
click at [317, 205] on button "Mover para preparo" at bounding box center [311, 215] width 106 height 20
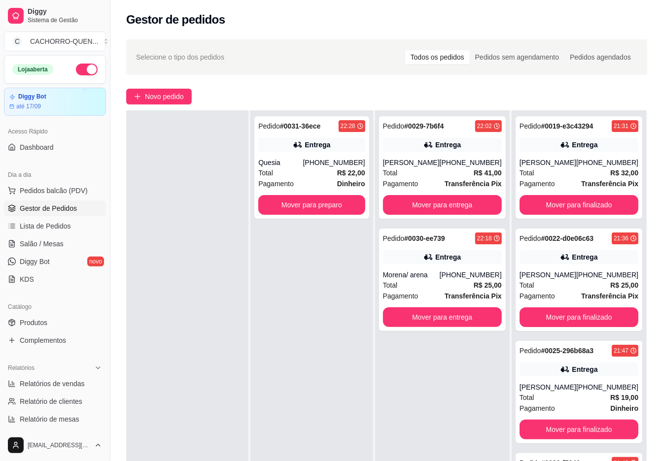
click at [328, 205] on button "Mover para preparo" at bounding box center [311, 205] width 106 height 20
click at [167, 95] on span "Novo pedido" at bounding box center [164, 96] width 39 height 11
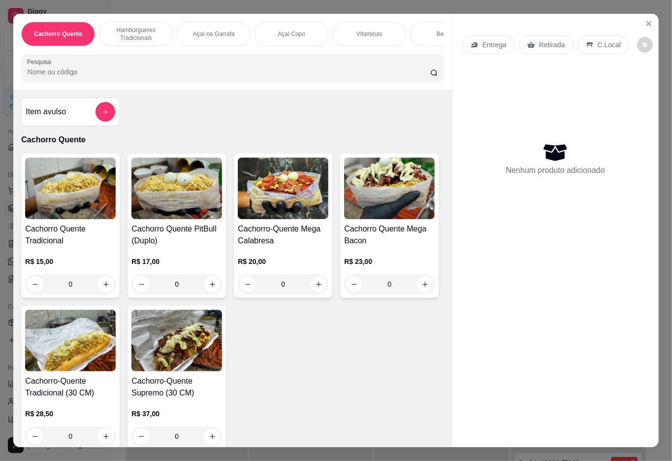
click at [290, 32] on p "Açaí Copo" at bounding box center [292, 34] width 28 height 8
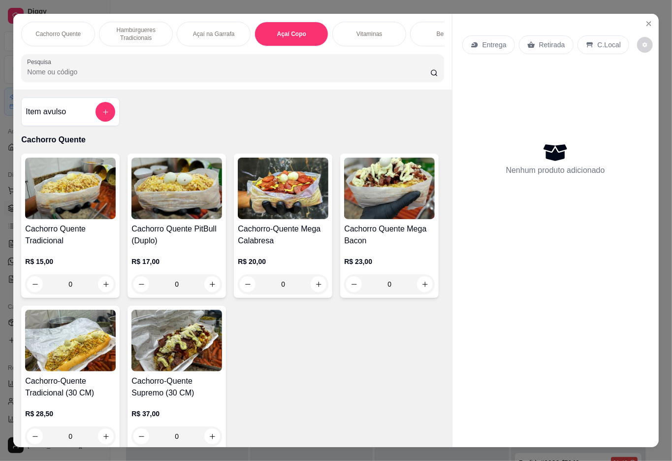
scroll to position [22, 0]
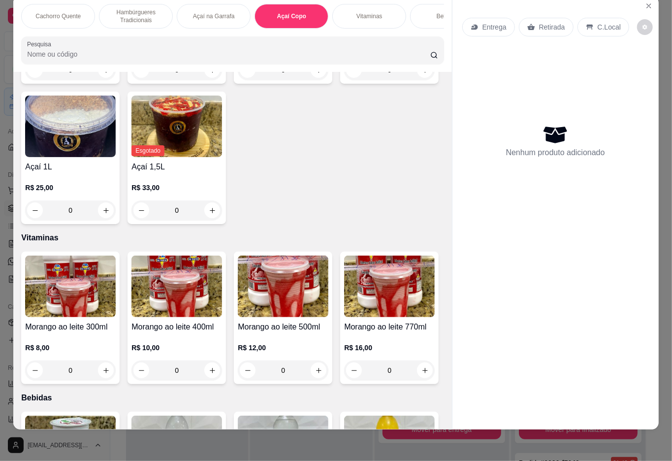
click at [183, 80] on div "R$ 11,00 0" at bounding box center [177, 56] width 91 height 47
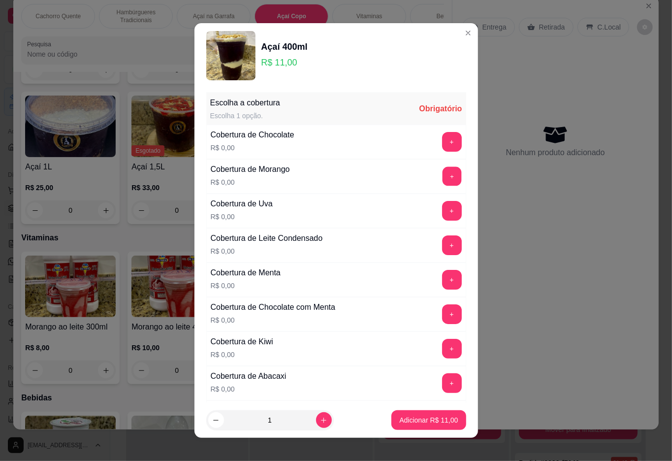
click at [442, 170] on button "+" at bounding box center [451, 176] width 19 height 19
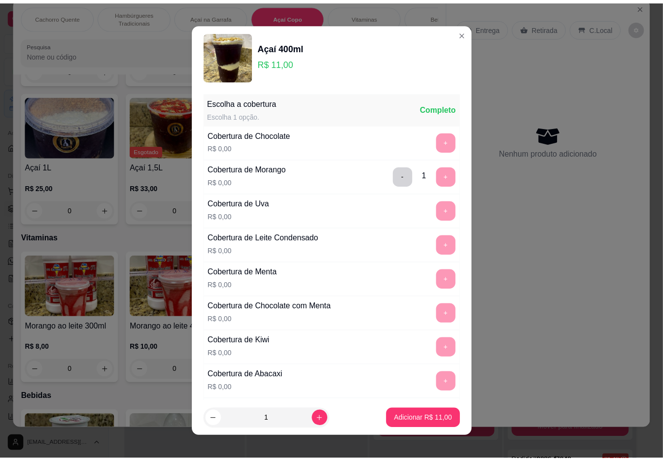
scroll to position [8, 0]
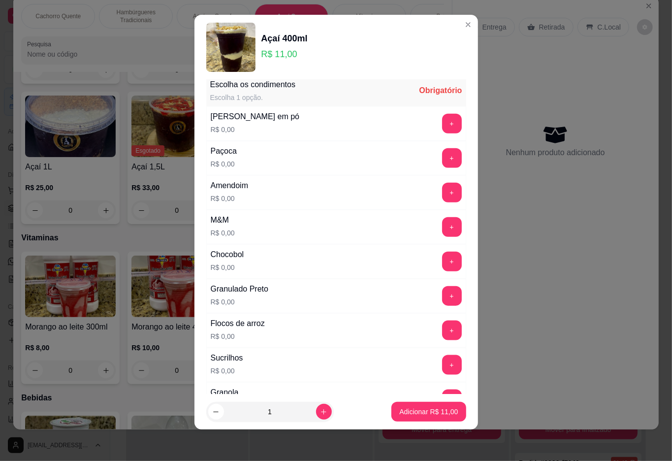
click at [442, 372] on button "+" at bounding box center [452, 365] width 20 height 20
click at [417, 409] on p "Adicionar R$ 11,00" at bounding box center [429, 411] width 57 height 9
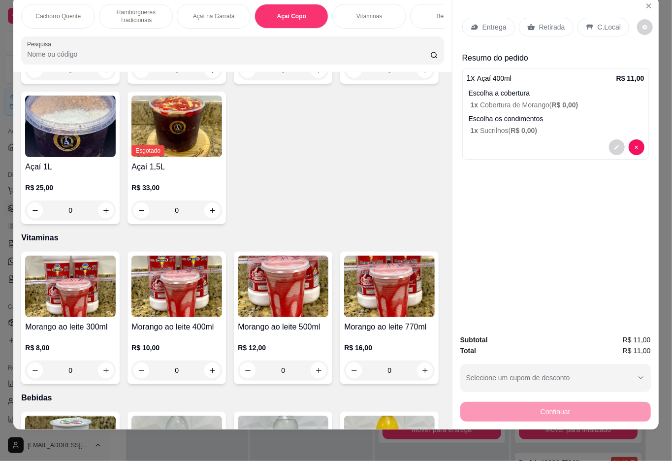
click at [557, 22] on p "Retirada" at bounding box center [552, 27] width 26 height 10
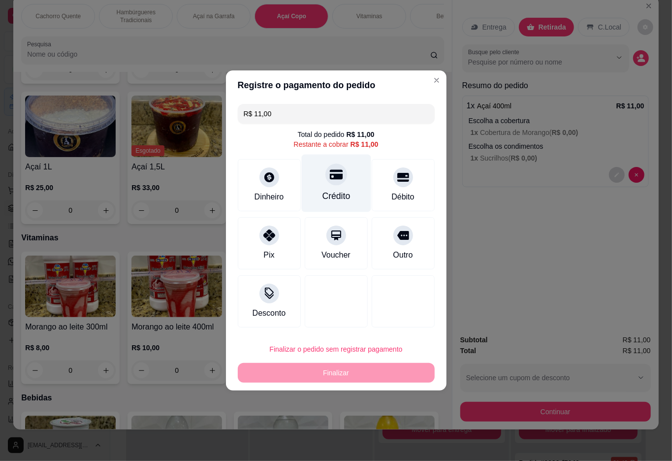
click at [334, 185] on div at bounding box center [337, 175] width 22 height 22
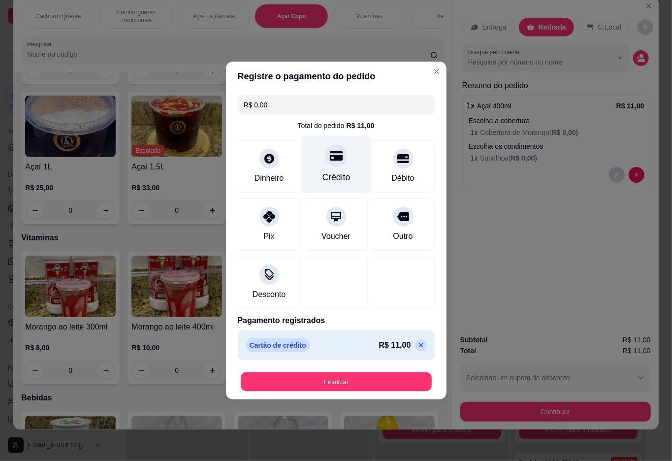
click at [350, 385] on button "Finalizar" at bounding box center [336, 381] width 191 height 19
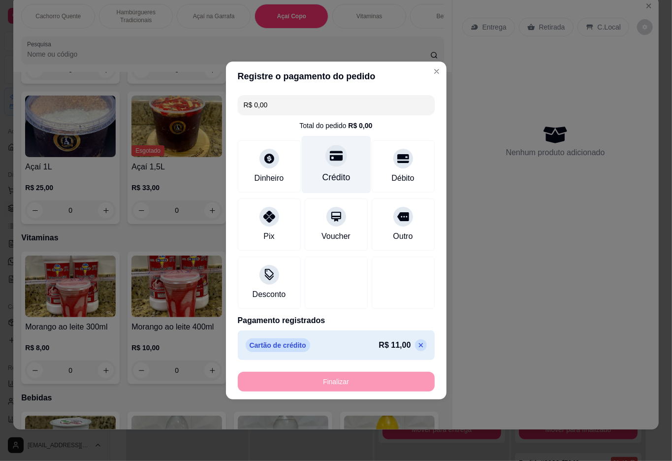
type input "-R$ 11,00"
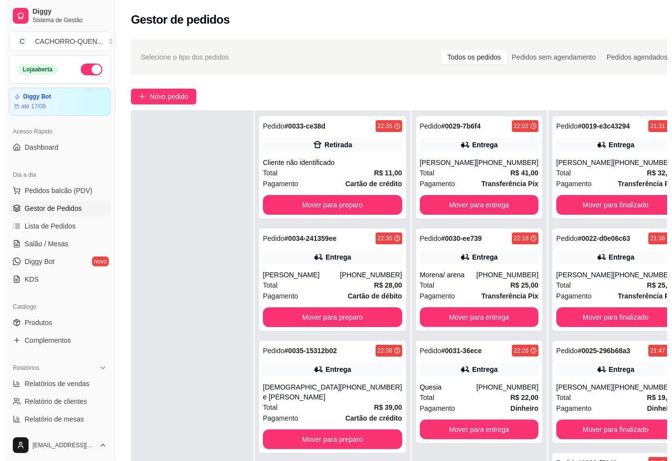
scroll to position [22, 0]
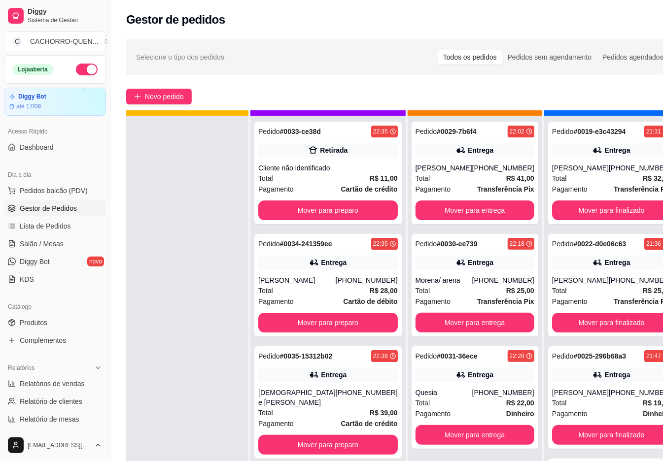
click at [611, 220] on button "Mover para finalizado" at bounding box center [611, 211] width 119 height 20
click at [587, 220] on button "Mover para finalizado" at bounding box center [611, 211] width 119 height 20
click at [616, 220] on button "Mover para finalizado" at bounding box center [610, 210] width 115 height 19
click at [586, 220] on button "Mover para finalizado" at bounding box center [611, 211] width 119 height 20
click at [621, 203] on button "Mover para finalizado" at bounding box center [611, 211] width 119 height 20
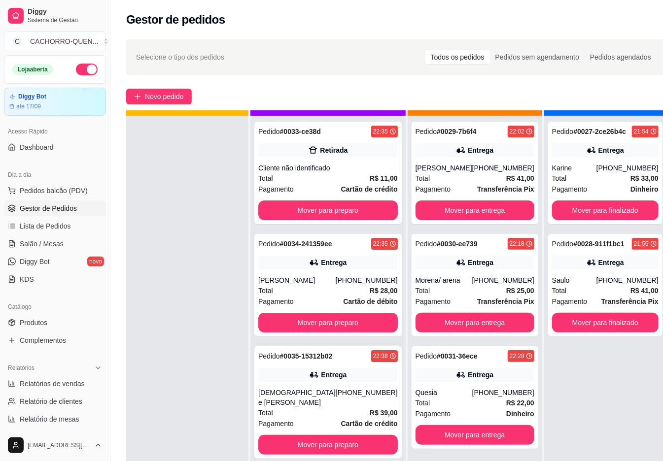
click at [610, 211] on button "Mover para finalizado" at bounding box center [605, 211] width 106 height 20
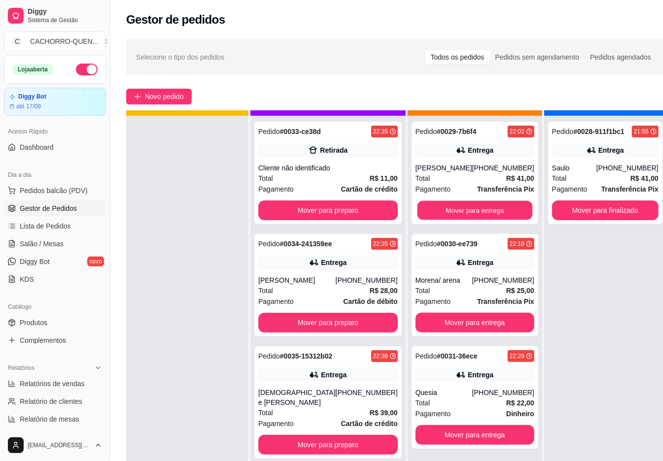
click at [471, 212] on button "Mover para entrega" at bounding box center [474, 210] width 115 height 19
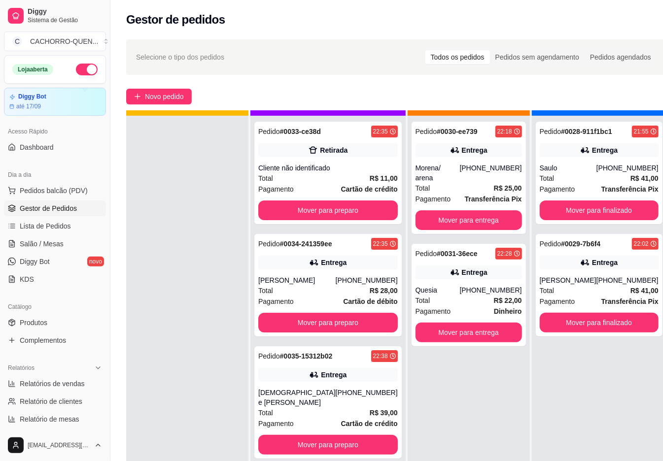
click at [425, 210] on button "Mover para entrega" at bounding box center [468, 220] width 106 height 20
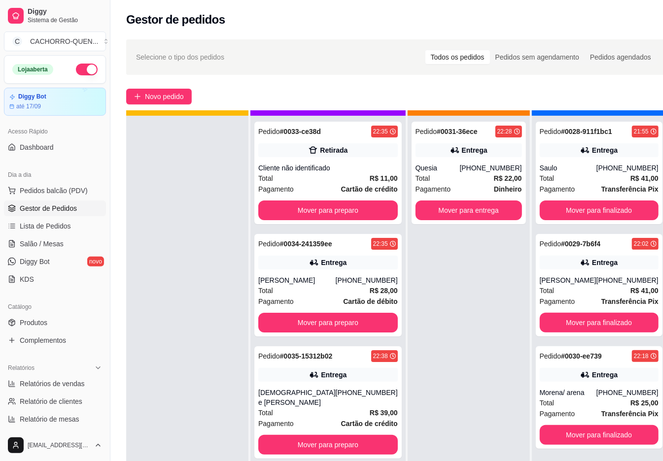
click at [443, 209] on button "Mover para entrega" at bounding box center [468, 211] width 106 height 20
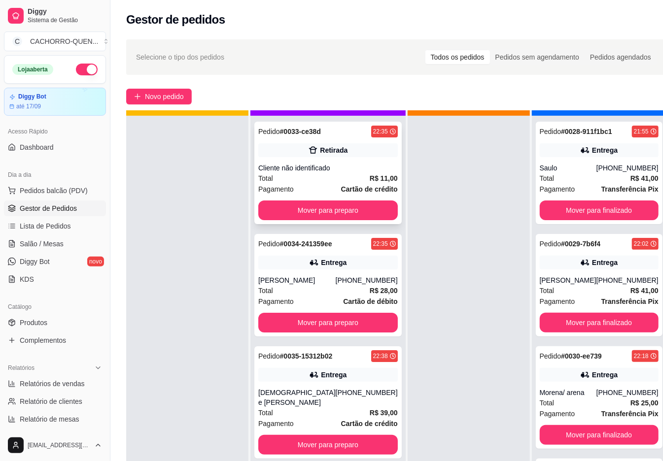
click at [327, 160] on div "Pedido # 0033-ce38d 22:35 Retirada Cliente não identificado Total R$ 11,00 Paga…" at bounding box center [327, 173] width 147 height 102
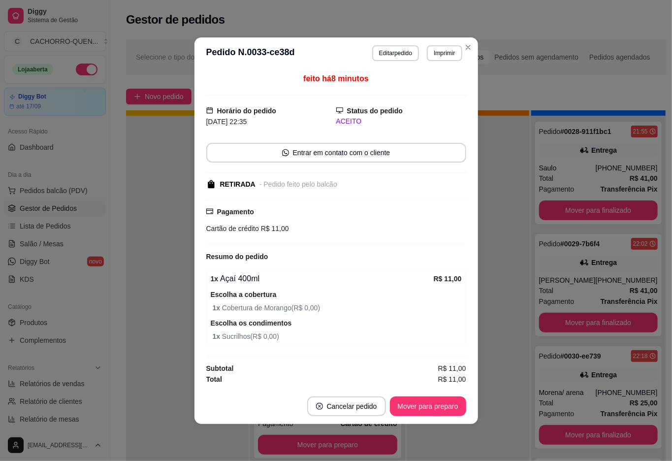
click at [426, 411] on button "Mover para preparo" at bounding box center [428, 407] width 76 height 20
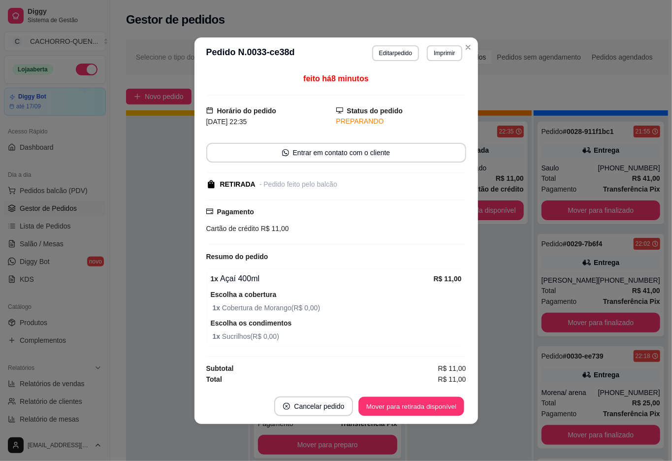
click at [424, 407] on button "Mover para retirada disponível" at bounding box center [411, 406] width 105 height 19
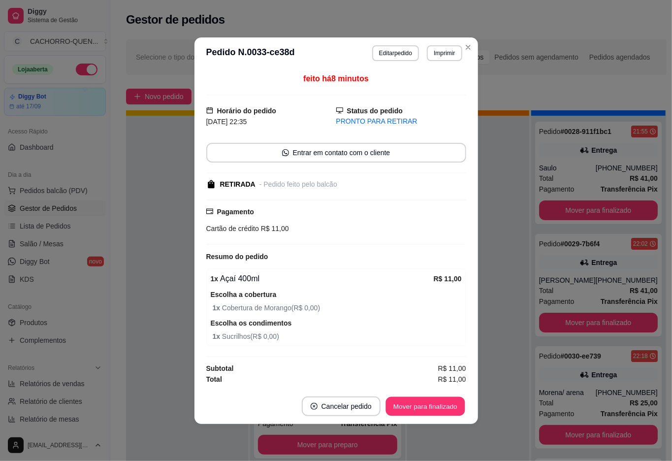
click at [412, 406] on button "Mover para finalizado" at bounding box center [425, 406] width 79 height 19
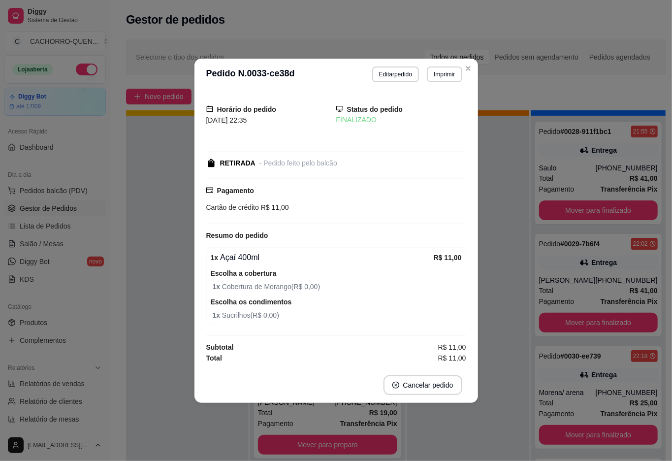
click at [437, 430] on div at bounding box center [468, 346] width 122 height 461
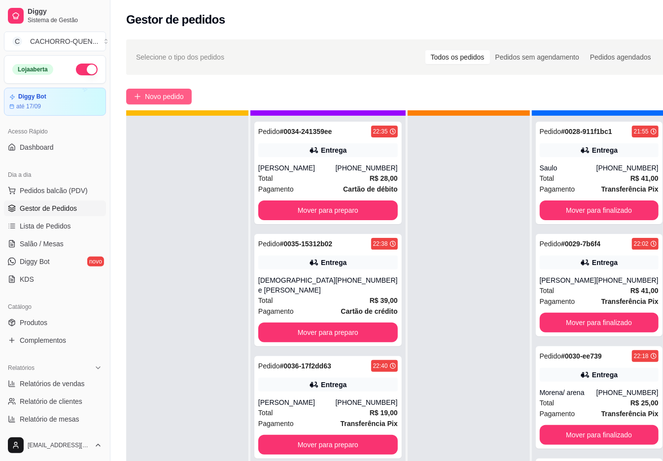
click at [175, 96] on span "Novo pedido" at bounding box center [164, 96] width 39 height 11
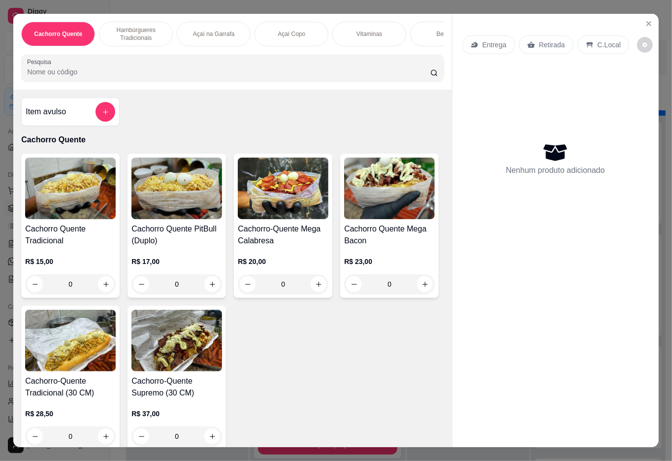
click at [180, 247] on h4 "Cachorro Quente PitBull (Duplo)" at bounding box center [177, 235] width 91 height 24
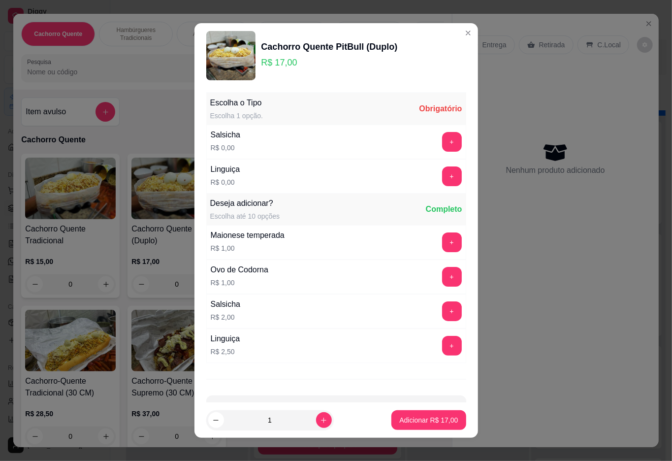
click at [442, 177] on button "+" at bounding box center [452, 177] width 20 height 20
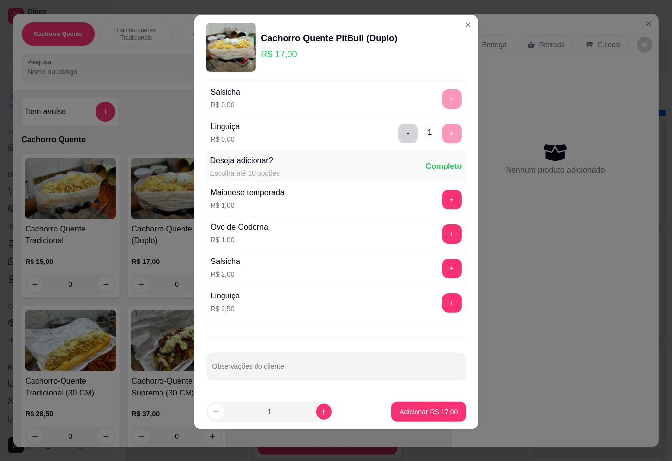
click at [413, 405] on button "Adicionar R$ 17,00" at bounding box center [429, 412] width 74 height 20
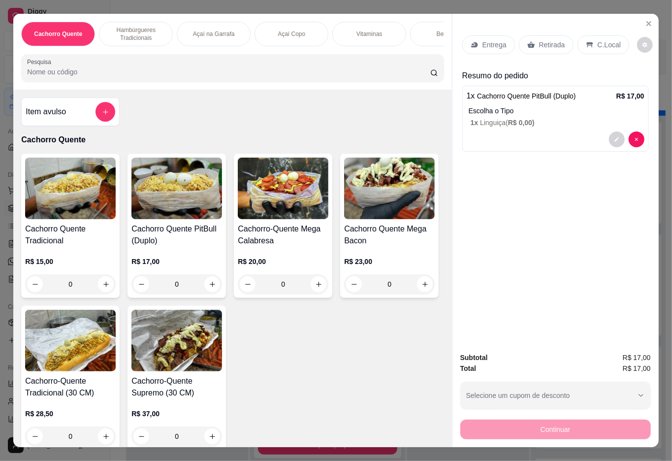
click at [296, 226] on div "Cachorro-Quente Mega Calabresa R$ 20,00 0" at bounding box center [283, 226] width 99 height 144
click at [442, 168] on button "+" at bounding box center [452, 177] width 20 height 20
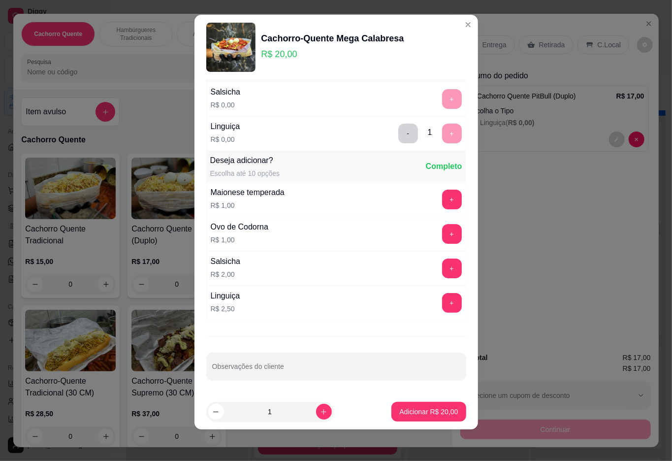
click at [406, 412] on p "Adicionar R$ 20,00" at bounding box center [429, 412] width 59 height 10
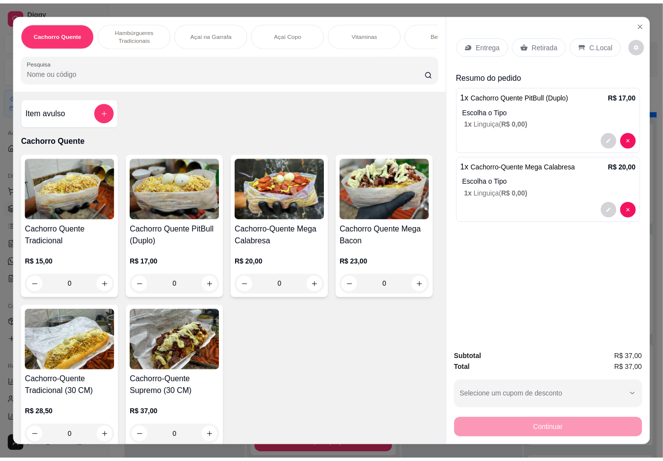
scroll to position [0, 3]
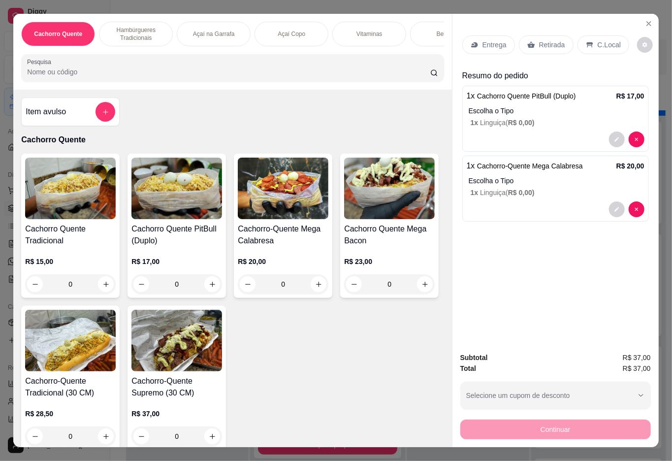
click at [545, 42] on p "Retirada" at bounding box center [552, 45] width 26 height 10
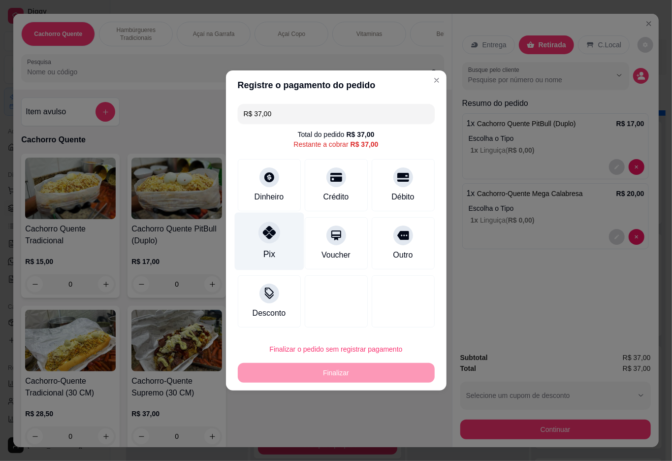
click at [261, 248] on div "Pix" at bounding box center [269, 242] width 69 height 58
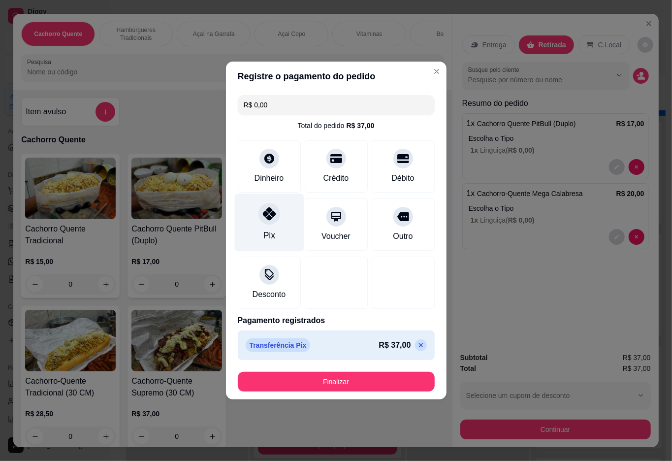
click at [334, 375] on button "Finalizar" at bounding box center [336, 382] width 197 height 20
click at [367, 381] on button "Finalizar" at bounding box center [336, 382] width 197 height 20
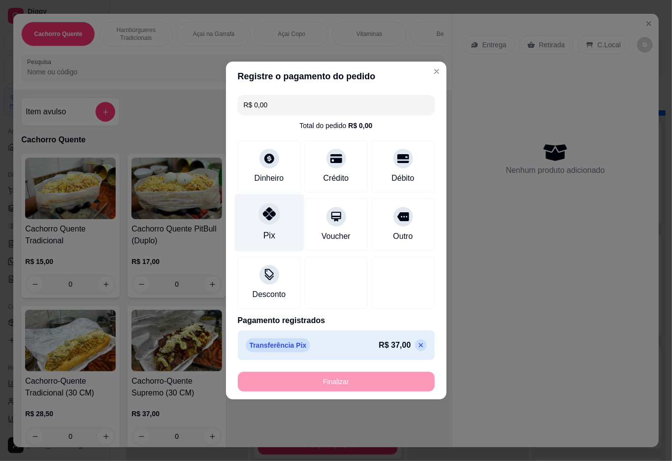
type input "-R$ 37,00"
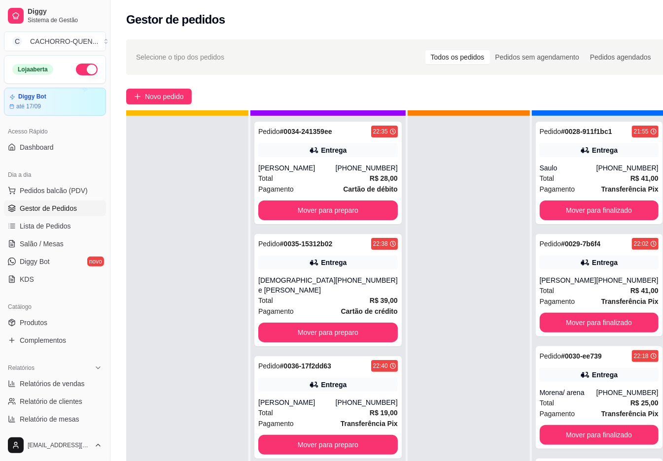
click at [331, 203] on button "Mover para preparo" at bounding box center [327, 211] width 139 height 20
click at [320, 215] on button "Mover para preparo" at bounding box center [327, 210] width 135 height 19
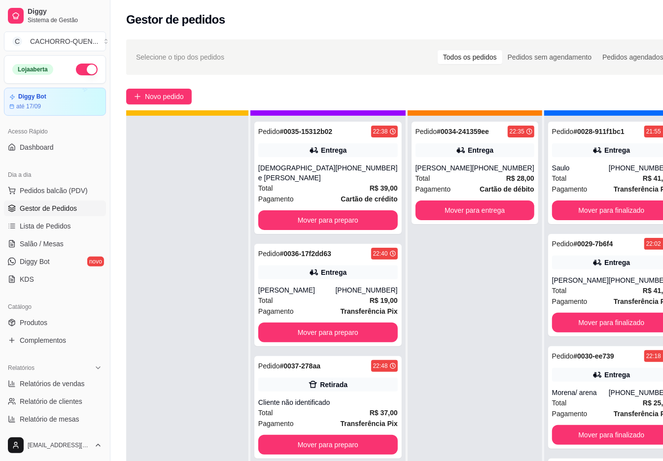
click at [442, 210] on button "Mover para entrega" at bounding box center [474, 211] width 119 height 20
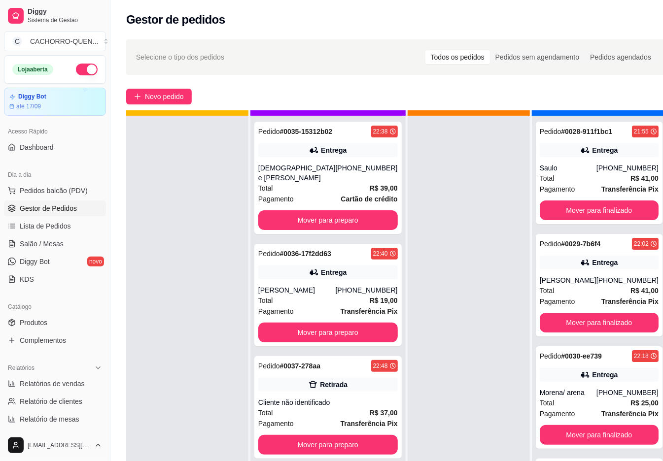
click at [312, 210] on button "Mover para preparo" at bounding box center [327, 220] width 139 height 20
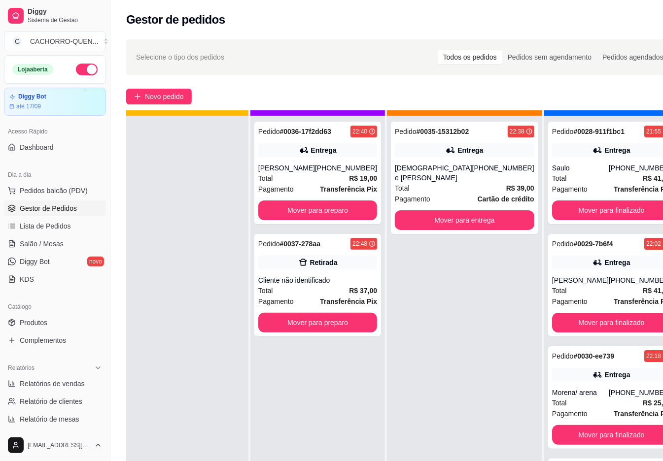
click at [318, 210] on button "Mover para preparo" at bounding box center [317, 211] width 119 height 20
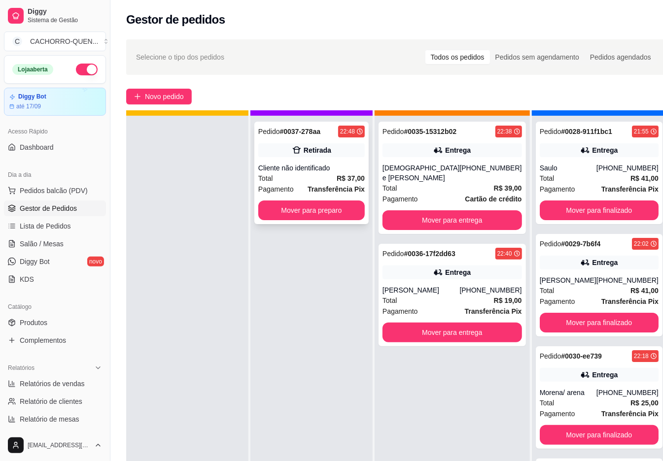
click at [285, 160] on div "Pedido # 0037-278aa 22:48 Retirada Cliente não identificado Total R$ 37,00 Paga…" at bounding box center [311, 173] width 114 height 102
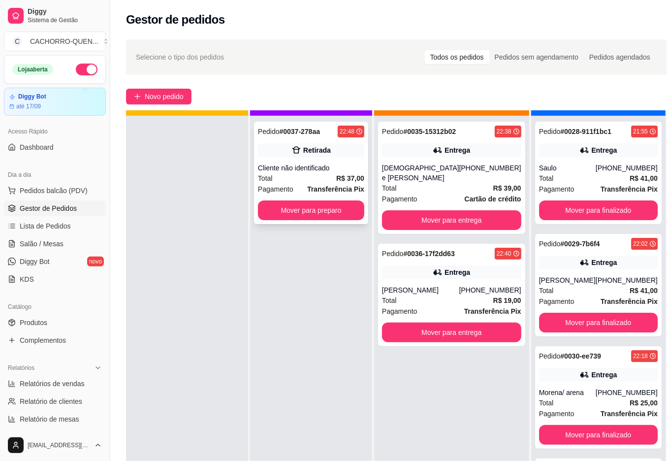
click at [424, 404] on button "Mover para preparo" at bounding box center [428, 414] width 76 height 20
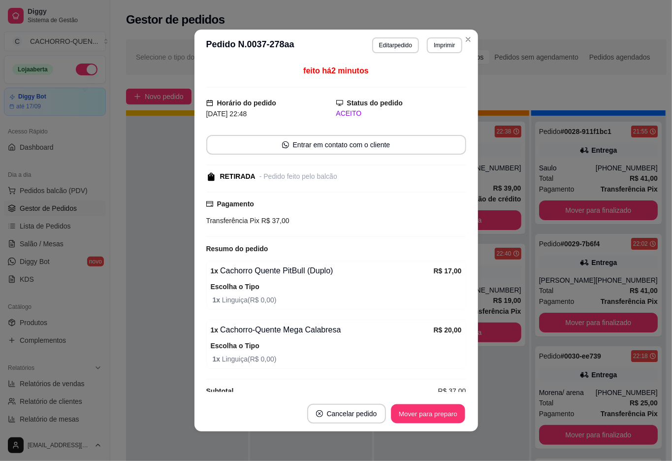
click at [426, 409] on button "Mover para preparo" at bounding box center [428, 413] width 74 height 19
click at [429, 416] on div "Mover para preparo" at bounding box center [421, 414] width 90 height 20
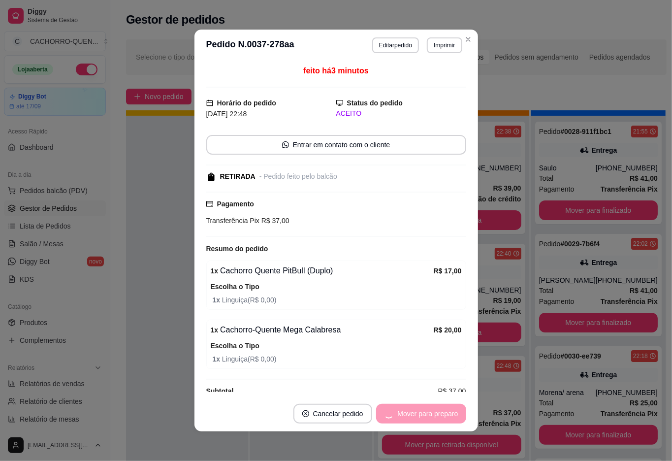
click at [425, 412] on button "Mover para preparo" at bounding box center [421, 414] width 90 height 20
click at [416, 409] on button "Mover para retirada disponível" at bounding box center [411, 414] width 109 height 20
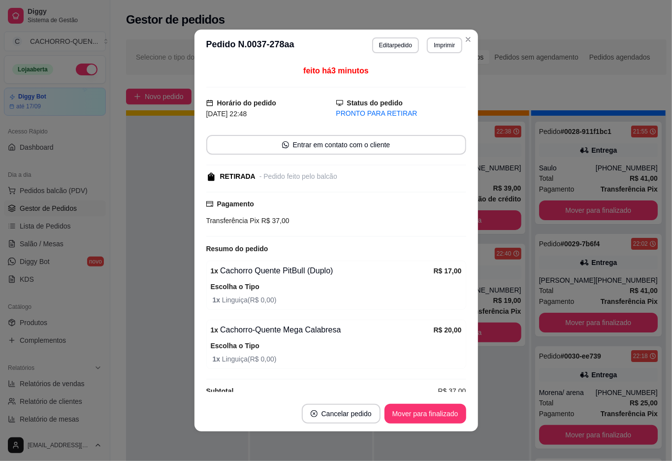
click at [419, 414] on button "Mover para finalizado" at bounding box center [426, 414] width 82 height 20
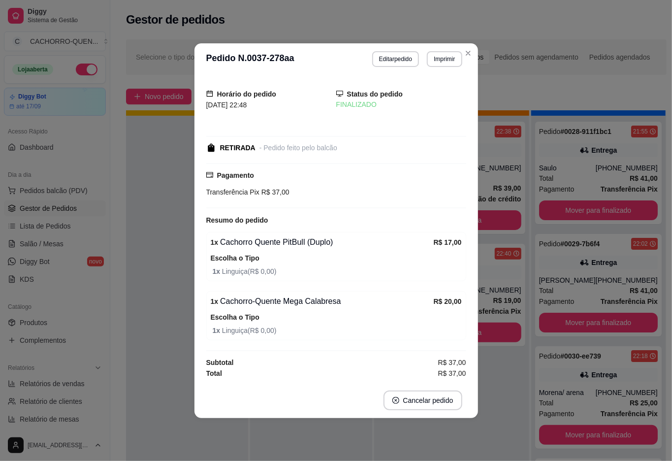
click at [168, 379] on div at bounding box center [187, 346] width 122 height 461
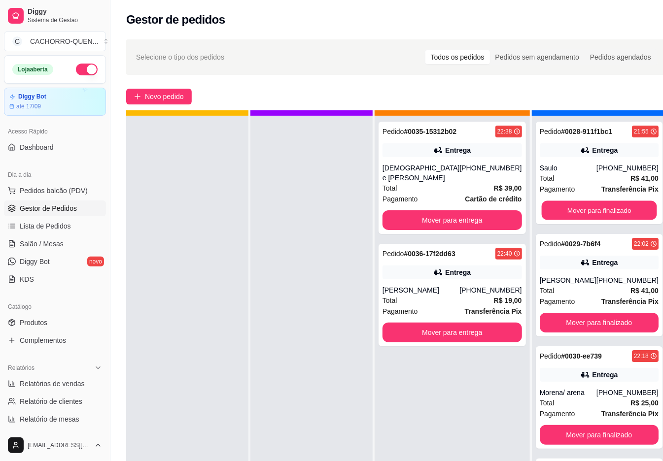
click at [587, 201] on button "Mover para finalizado" at bounding box center [598, 210] width 115 height 19
click at [572, 209] on button "Mover para finalizado" at bounding box center [598, 211] width 119 height 20
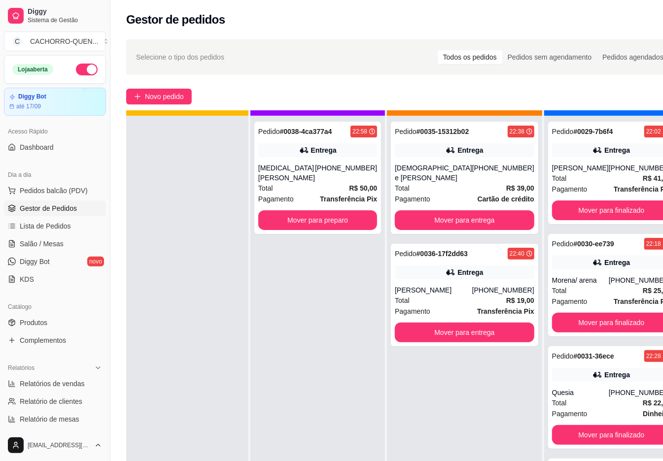
click at [312, 225] on button "Mover para preparo" at bounding box center [317, 220] width 119 height 20
click at [322, 224] on button "Mover para preparo" at bounding box center [317, 220] width 115 height 19
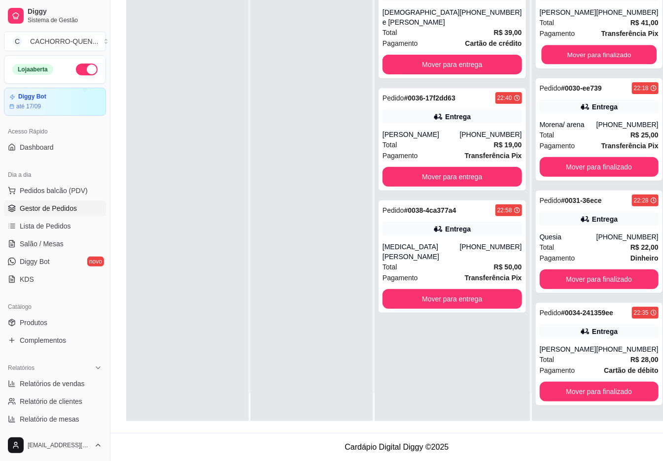
click at [602, 51] on button "Mover para finalizado" at bounding box center [598, 54] width 115 height 19
click at [619, 60] on button "Mover para finalizado" at bounding box center [598, 55] width 119 height 20
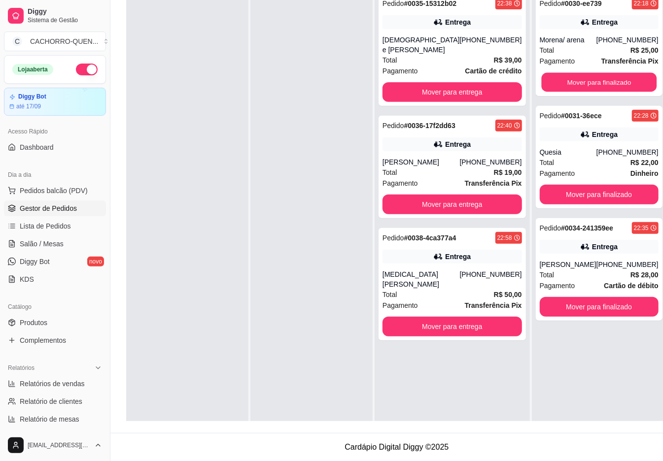
click at [622, 85] on button "Mover para finalizado" at bounding box center [598, 82] width 115 height 19
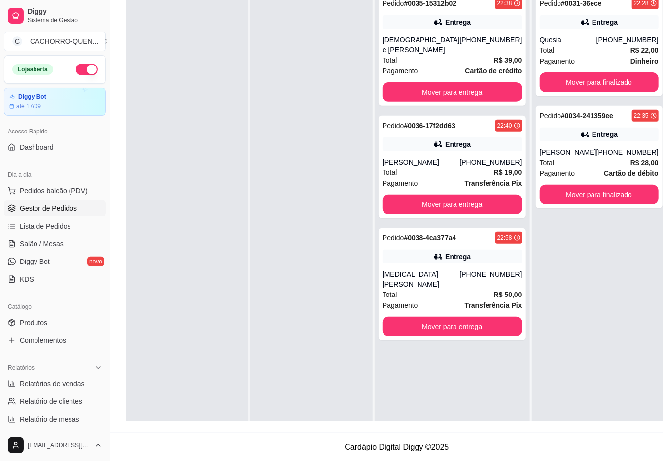
click at [590, 195] on button "Mover para finalizado" at bounding box center [598, 195] width 119 height 20
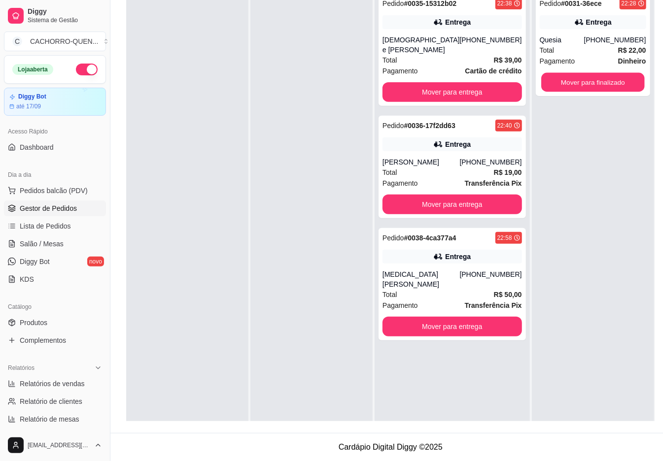
click at [609, 89] on button "Mover para finalizado" at bounding box center [592, 82] width 103 height 19
click at [592, 77] on button "Mover para finalizado" at bounding box center [592, 82] width 103 height 19
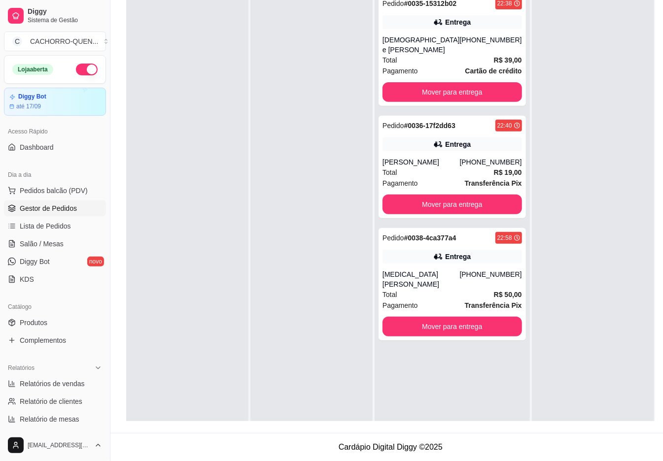
click at [467, 87] on button "Mover para entrega" at bounding box center [451, 92] width 139 height 20
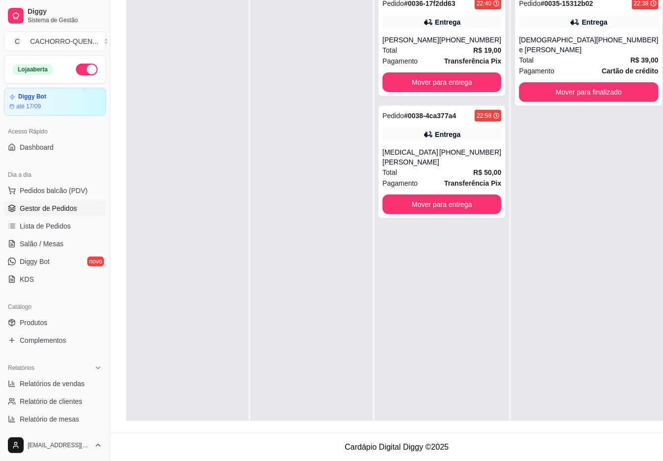
click at [459, 83] on button "Mover para entrega" at bounding box center [441, 82] width 119 height 20
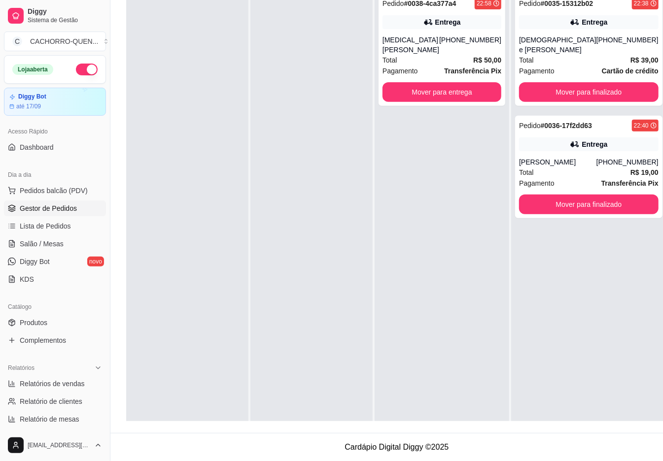
click at [448, 95] on button "Mover para entrega" at bounding box center [441, 92] width 119 height 20
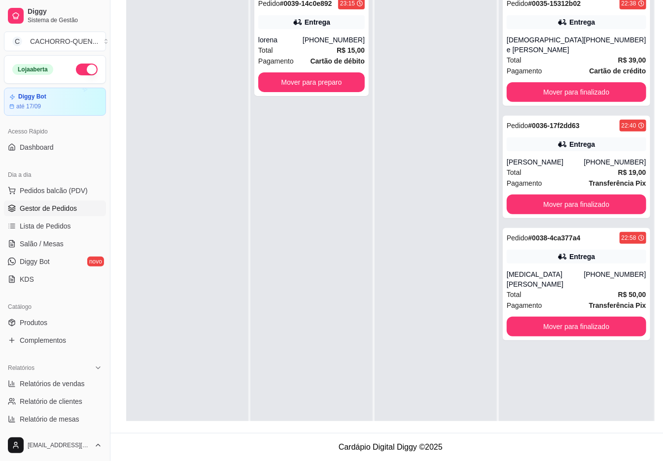
click at [325, 89] on button "Mover para preparo" at bounding box center [311, 82] width 106 height 20
click at [322, 95] on div "Pedido # 0039-14c0e892 23:15 Entrega lorena [PHONE_NUMBER] Total R$ 15,00 Pagam…" at bounding box center [311, 45] width 114 height 102
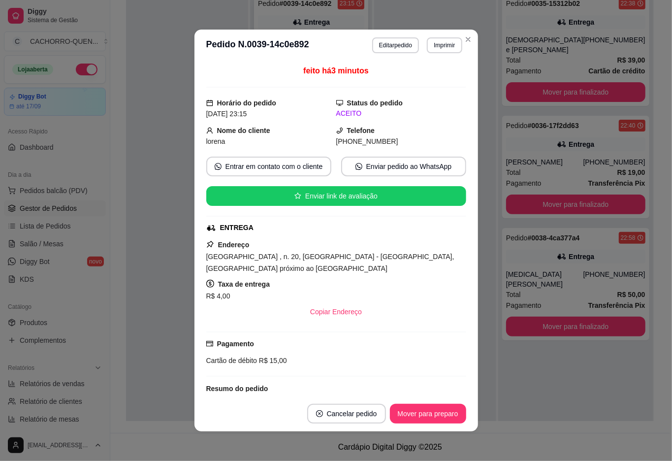
click at [152, 195] on div at bounding box center [187, 218] width 122 height 461
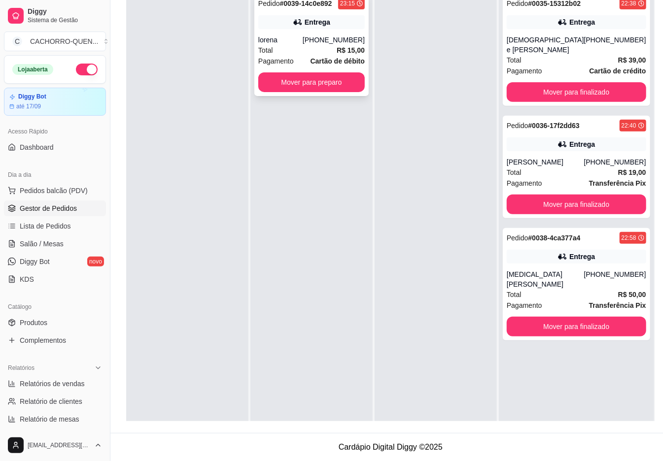
click at [334, 83] on button "Mover para preparo" at bounding box center [311, 82] width 106 height 20
click at [354, 81] on button "Mover para preparo" at bounding box center [311, 82] width 106 height 20
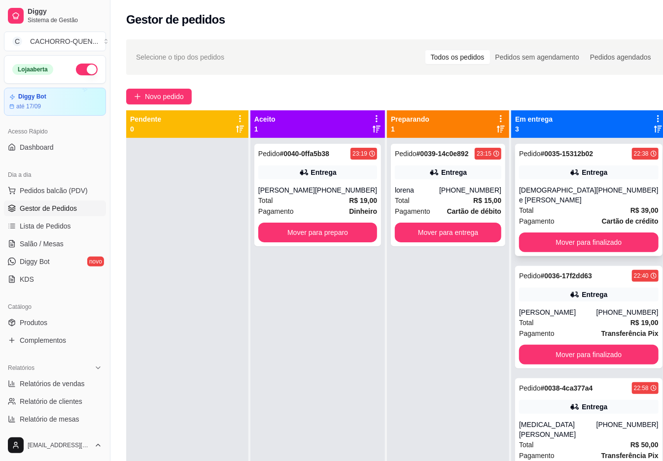
click at [571, 179] on div "Pedido # 0035-15312b02 22:38 Entrega [DEMOGRAPHIC_DATA] e [PERSON_NAME] [PHONE_…" at bounding box center [588, 200] width 147 height 112
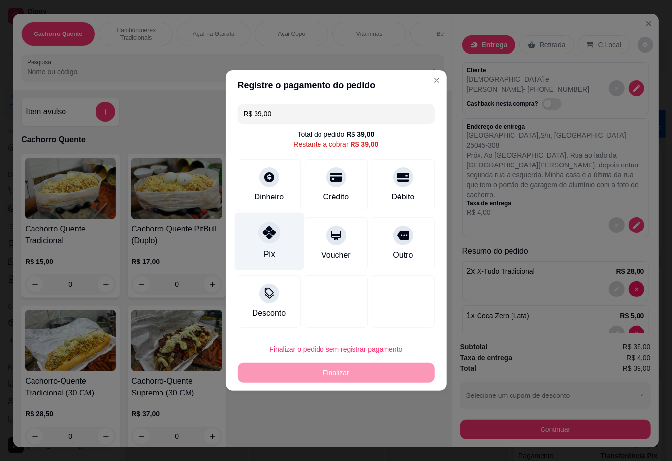
click at [259, 251] on div "Pix" at bounding box center [269, 242] width 69 height 58
type input "R$ 0,00"
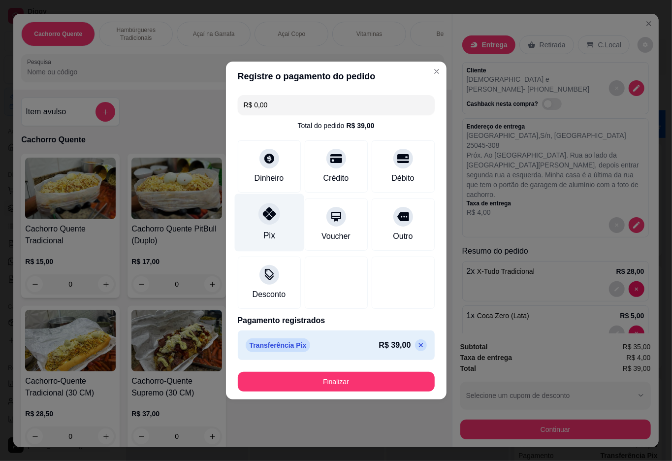
click at [342, 381] on button "Finalizar" at bounding box center [336, 382] width 197 height 20
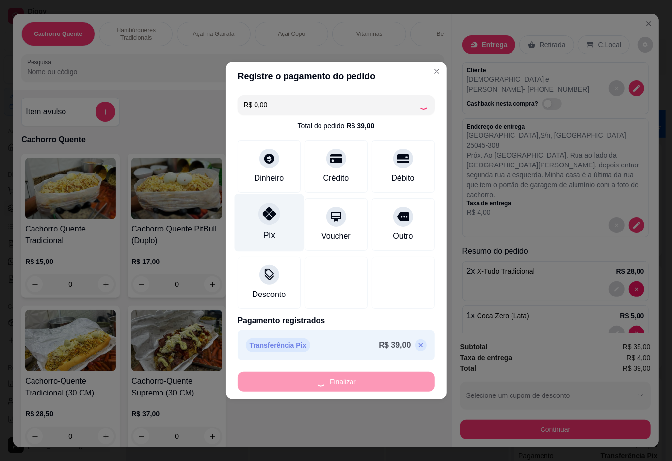
type input "0"
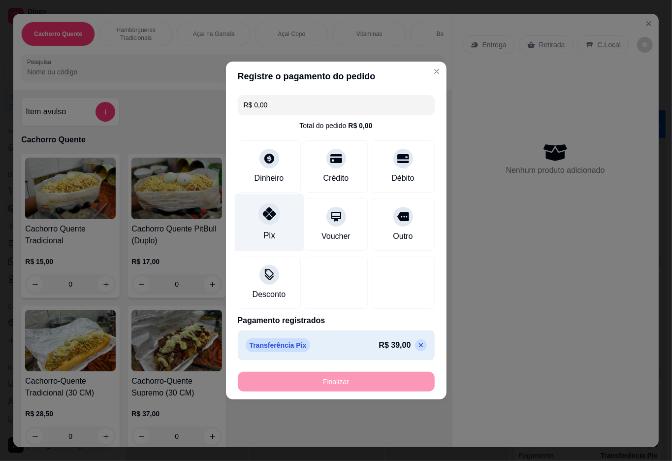
type input "-R$ 39,00"
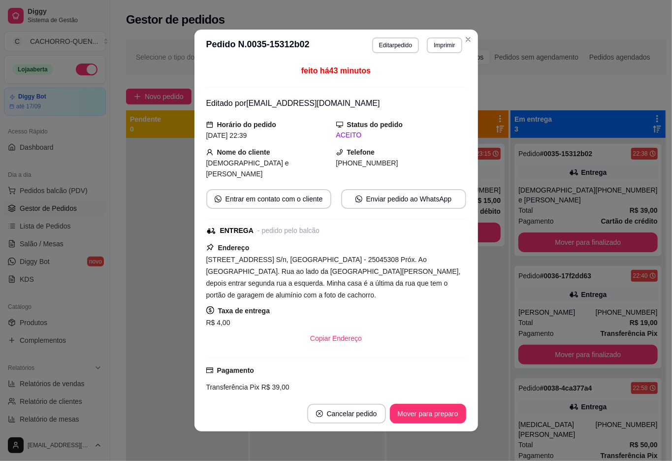
click at [432, 416] on button "Mover para preparo" at bounding box center [428, 414] width 76 height 20
click at [429, 410] on button "Mover para preparo" at bounding box center [428, 414] width 76 height 20
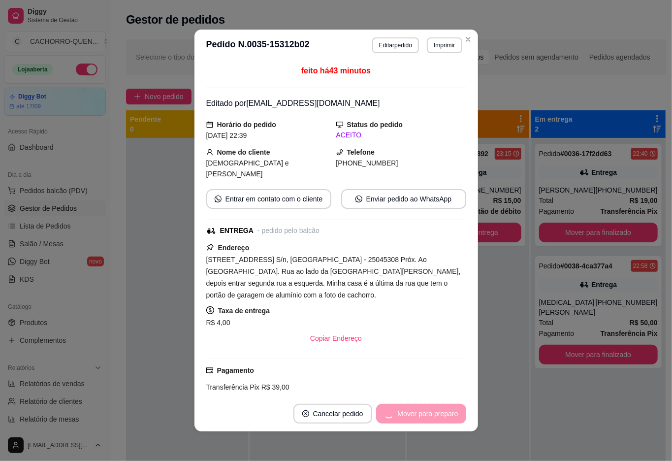
click at [428, 418] on div "Mover para preparo" at bounding box center [421, 414] width 90 height 20
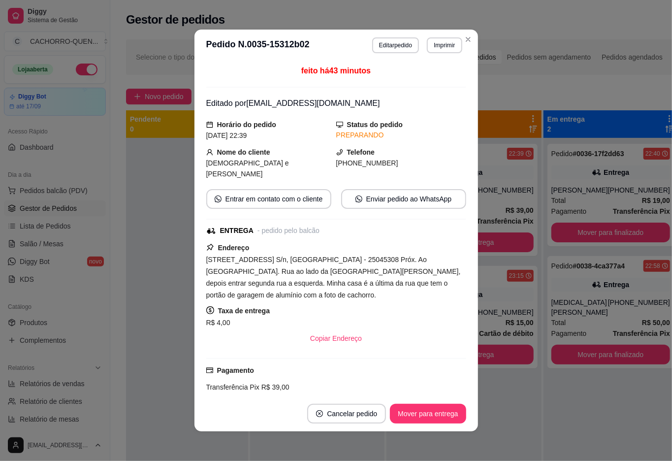
click at [432, 413] on button "Mover para entrega" at bounding box center [428, 414] width 76 height 20
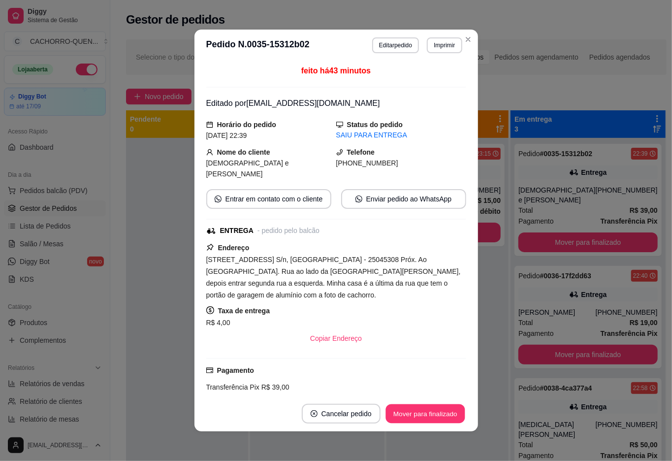
click at [436, 415] on button "Mover para finalizado" at bounding box center [425, 413] width 79 height 19
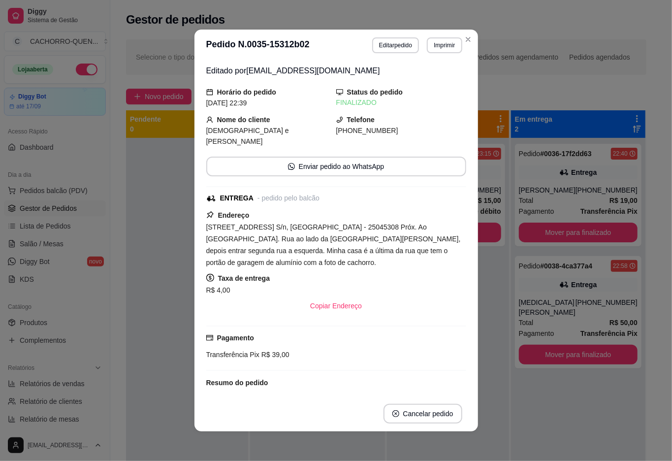
click at [550, 448] on div "Pedido # 0036-17f2dd63 22:40 Entrega michele [PHONE_NUMBER] Total R$ 19,00 Paga…" at bounding box center [578, 368] width 134 height 461
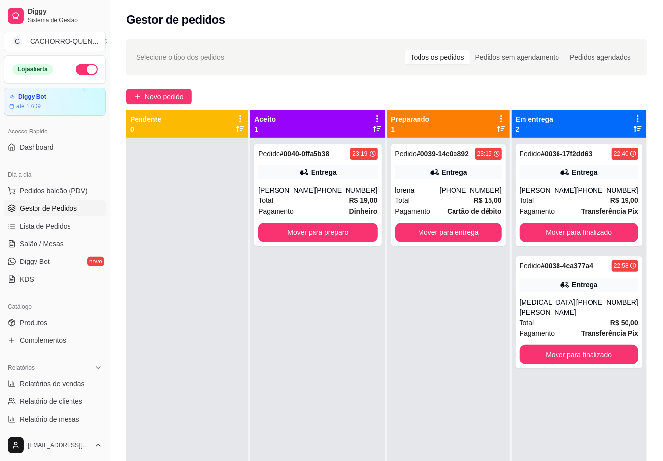
click at [318, 233] on button "Mover para preparo" at bounding box center [317, 233] width 119 height 20
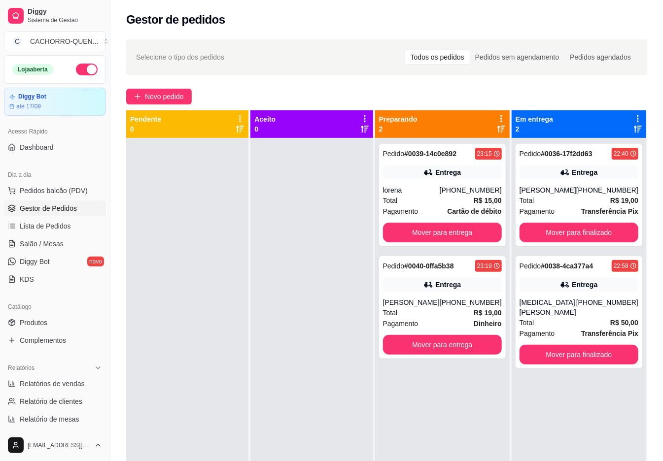
click at [621, 226] on button "Mover para finalizado" at bounding box center [578, 233] width 119 height 20
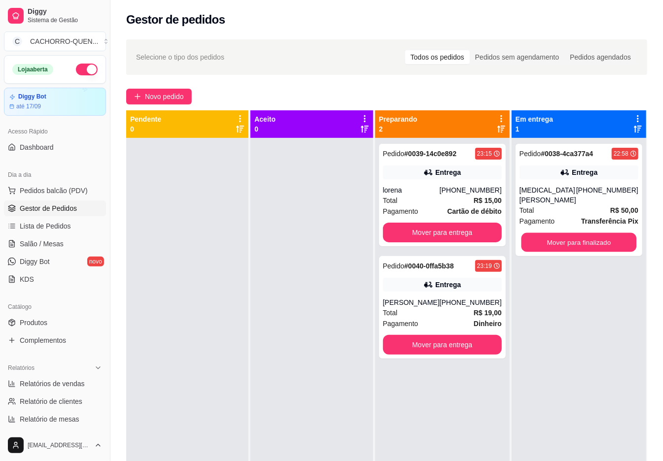
click at [596, 237] on button "Mover para finalizado" at bounding box center [578, 242] width 115 height 19
click at [580, 243] on button "Mover para finalizado" at bounding box center [578, 242] width 115 height 19
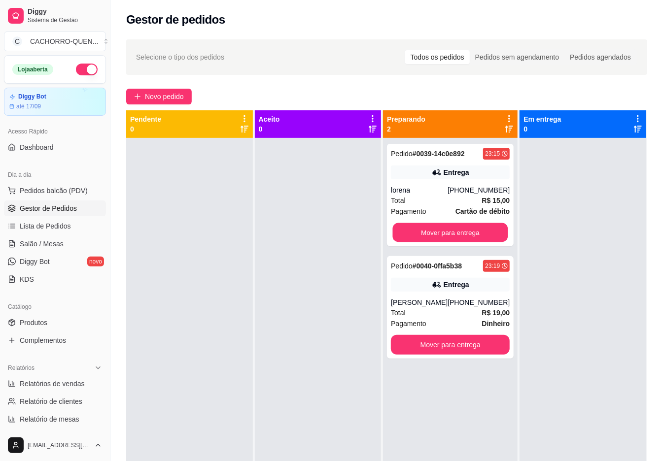
click at [463, 233] on button "Mover para entrega" at bounding box center [450, 232] width 115 height 19
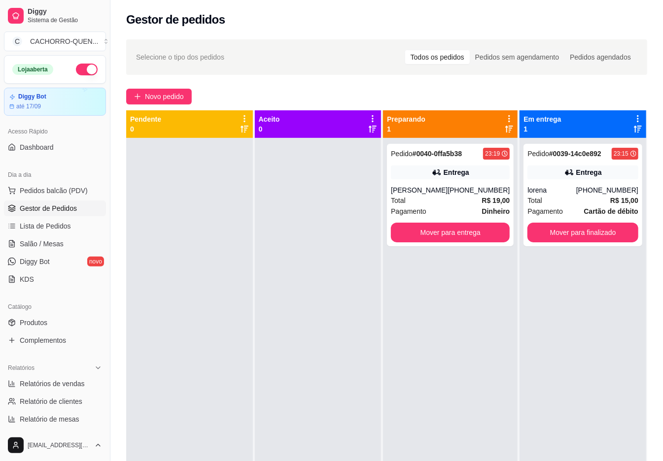
click at [442, 233] on button "Mover para entrega" at bounding box center [450, 233] width 119 height 20
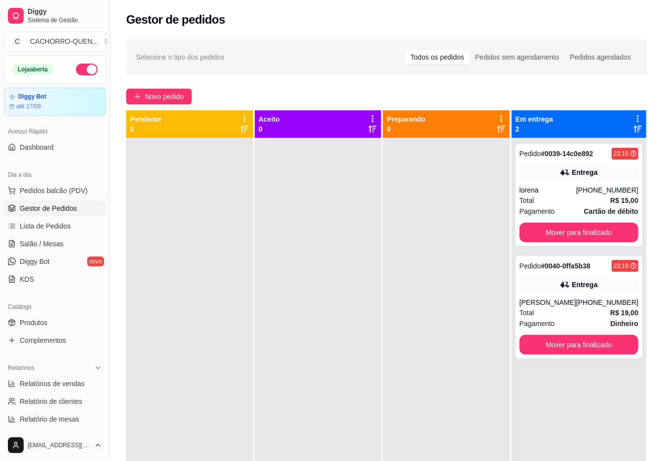
click at [602, 223] on button "Mover para finalizado" at bounding box center [578, 233] width 119 height 20
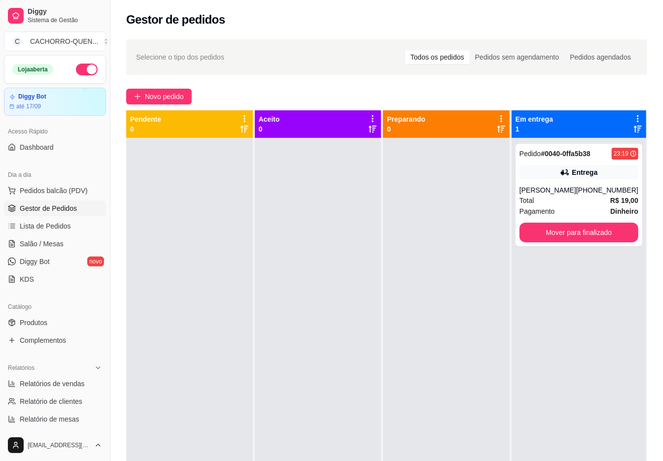
click at [592, 229] on button "Mover para finalizado" at bounding box center [578, 233] width 119 height 20
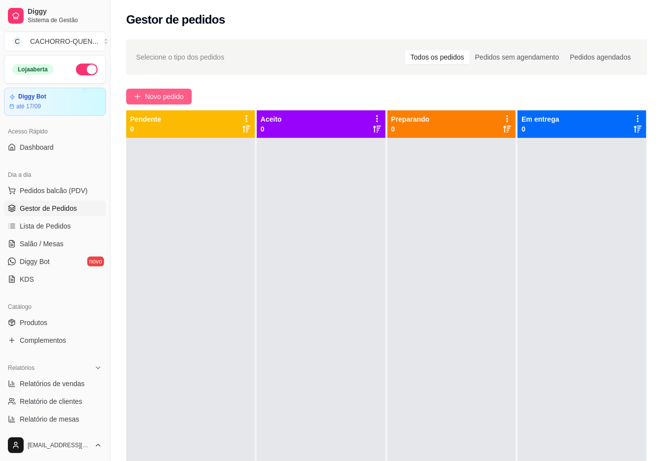
click at [157, 97] on span "Novo pedido" at bounding box center [164, 96] width 39 height 11
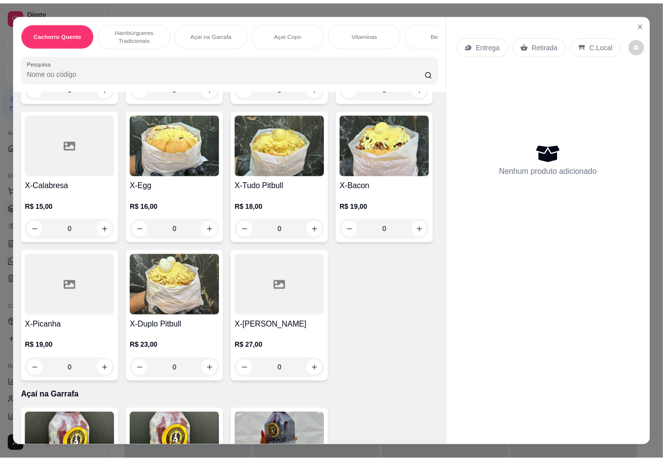
scroll to position [510, 0]
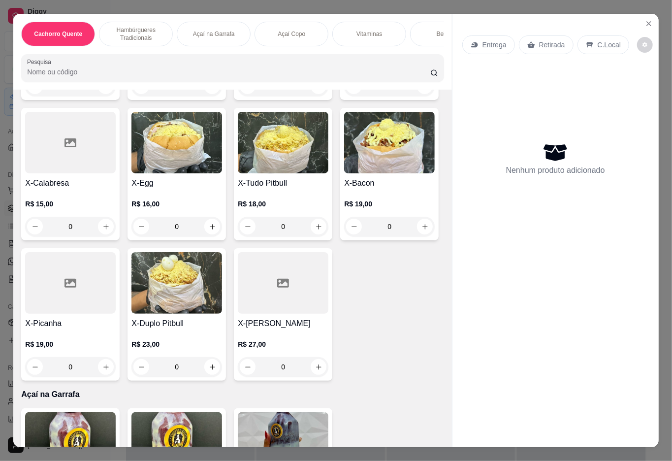
click at [222, 236] on div "0" at bounding box center [177, 227] width 91 height 20
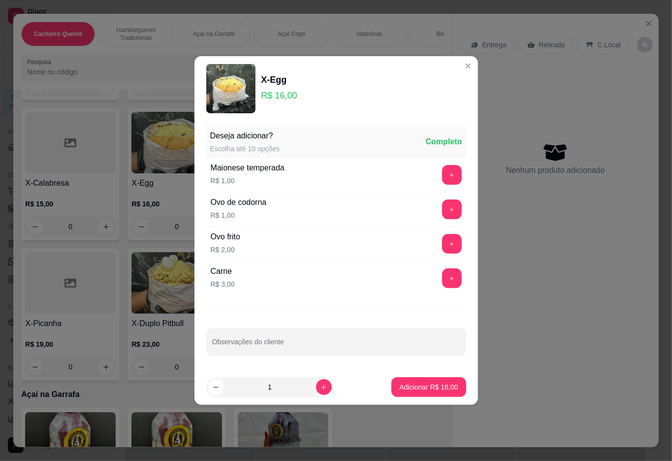
click at [429, 393] on button "Adicionar R$ 16,00" at bounding box center [429, 387] width 74 height 20
type input "1"
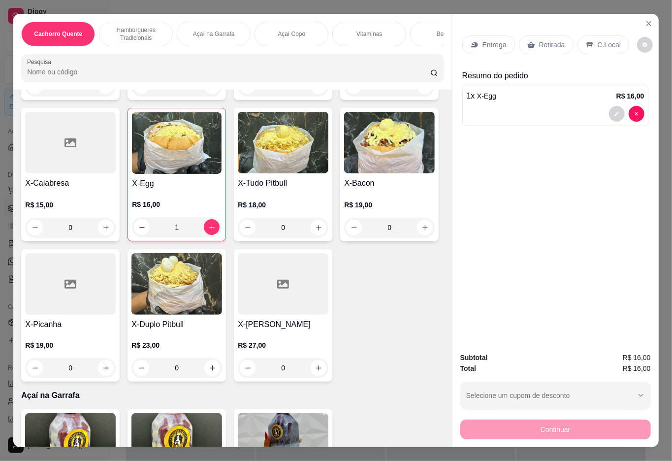
click at [543, 48] on div "Retirada" at bounding box center [546, 44] width 55 height 19
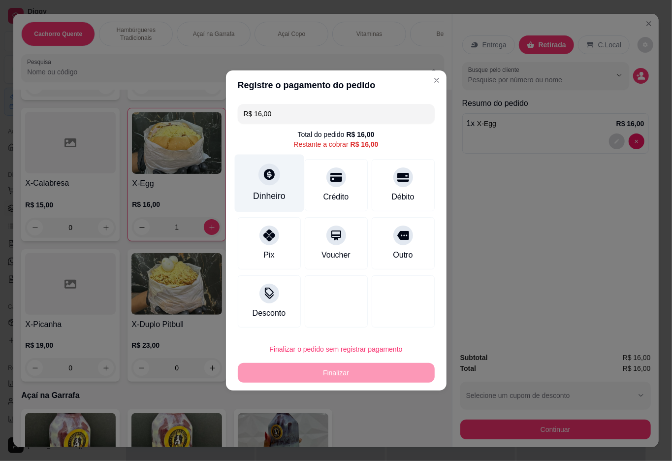
click at [276, 181] on div at bounding box center [270, 175] width 22 height 22
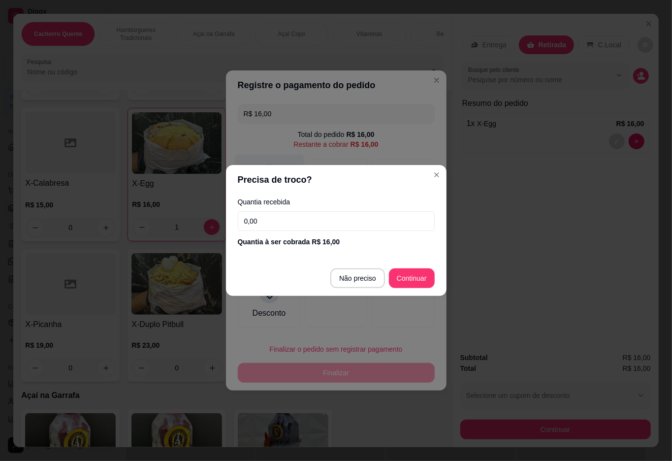
click at [558, 218] on div "Registre o pagamento do pedido R$ 16,00 Total do pedido R$ 16,00 Restante a cob…" at bounding box center [336, 230] width 672 height 461
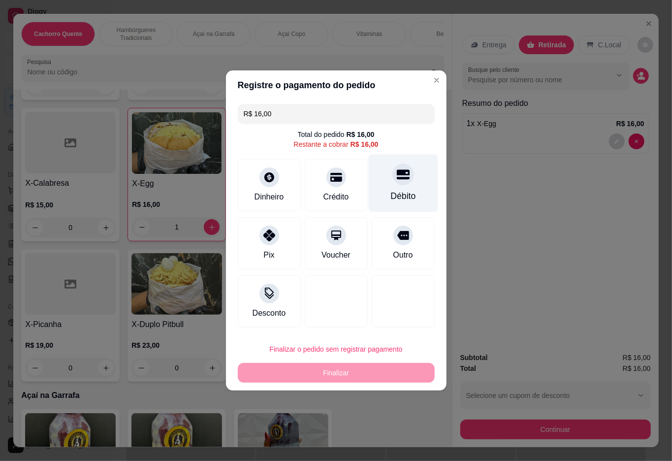
click at [398, 191] on div "Débito" at bounding box center [403, 196] width 25 height 13
type input "R$ 0,00"
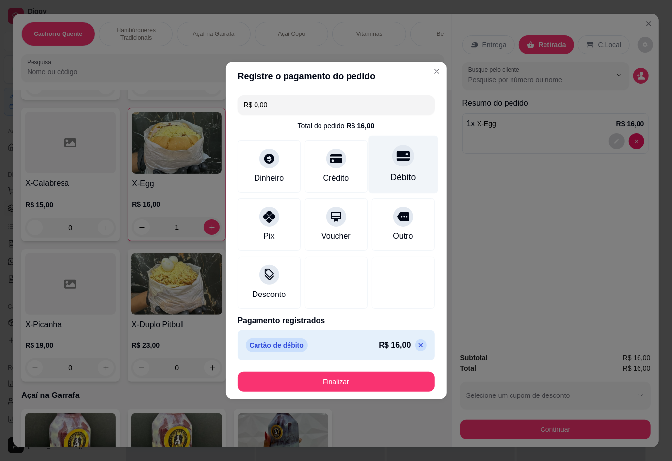
click at [357, 381] on button "Finalizar" at bounding box center [336, 382] width 197 height 20
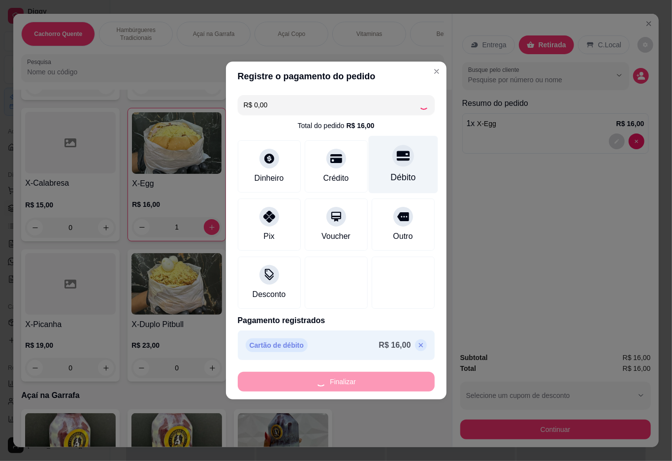
type input "0"
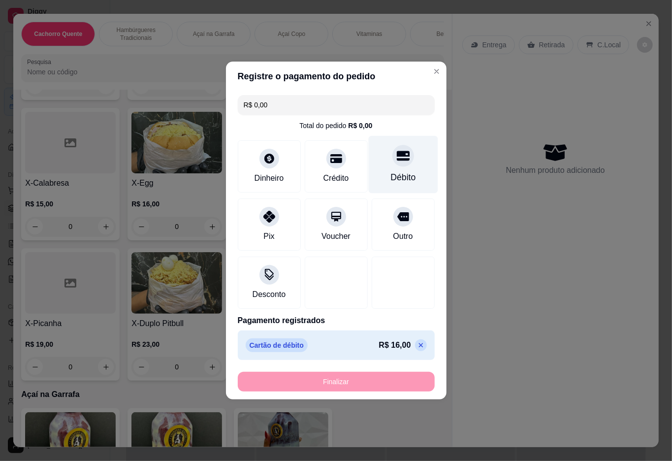
type input "-R$ 16,00"
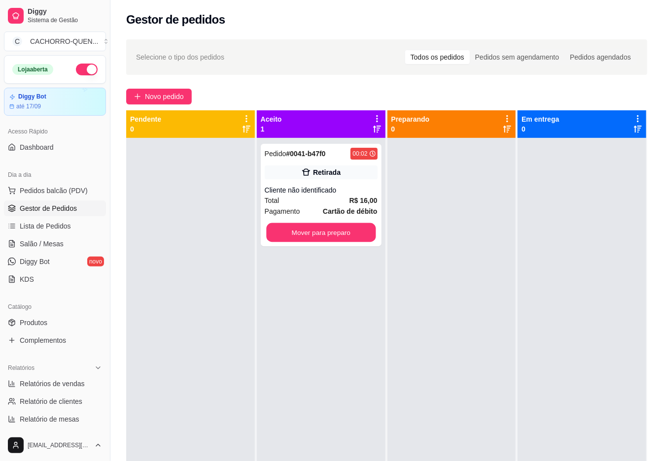
click at [319, 225] on button "Mover para preparo" at bounding box center [320, 232] width 109 height 19
click at [337, 233] on button "Mover para preparo" at bounding box center [320, 232] width 109 height 19
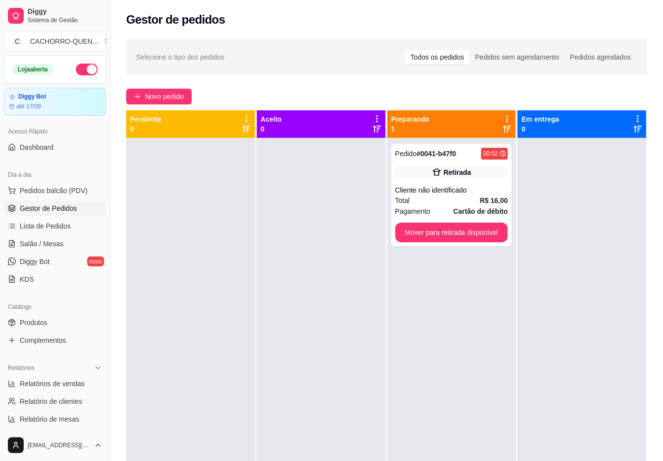
click at [438, 241] on button "Mover para retirada disponível" at bounding box center [451, 233] width 113 height 20
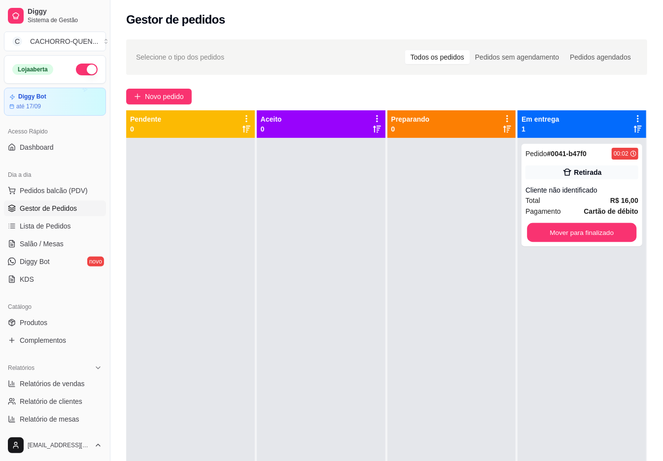
click at [562, 233] on button "Mover para finalizado" at bounding box center [581, 232] width 109 height 19
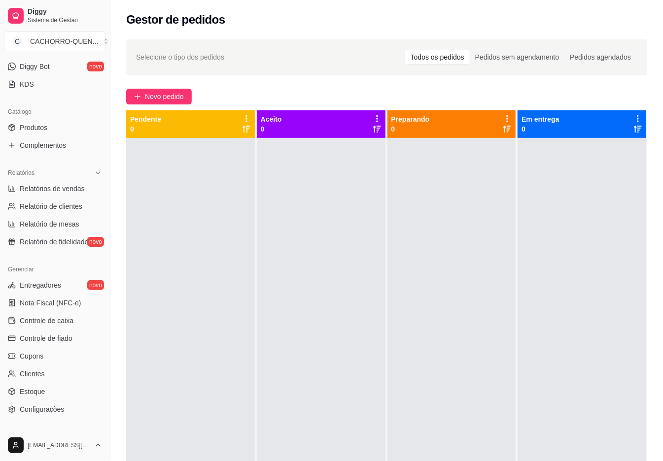
scroll to position [201, 0]
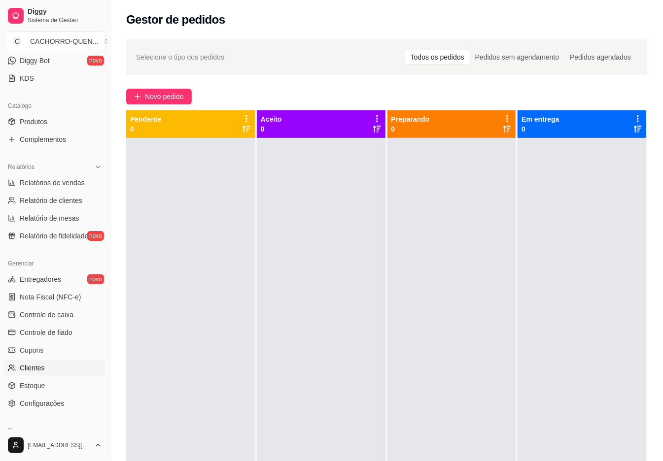
click at [54, 371] on link "Clientes" at bounding box center [55, 368] width 102 height 16
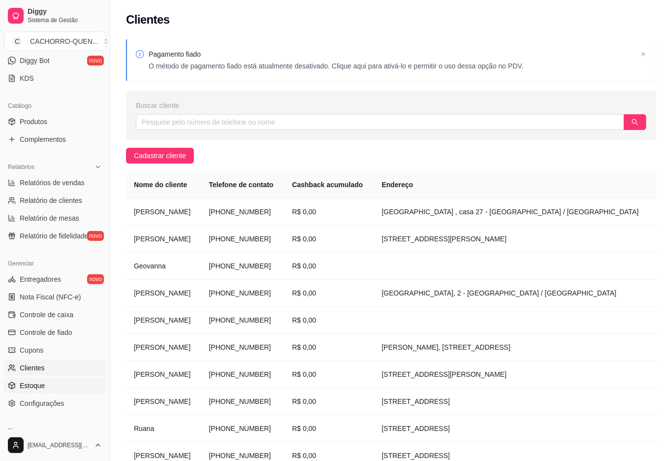
click at [62, 389] on link "Estoque" at bounding box center [55, 386] width 102 height 16
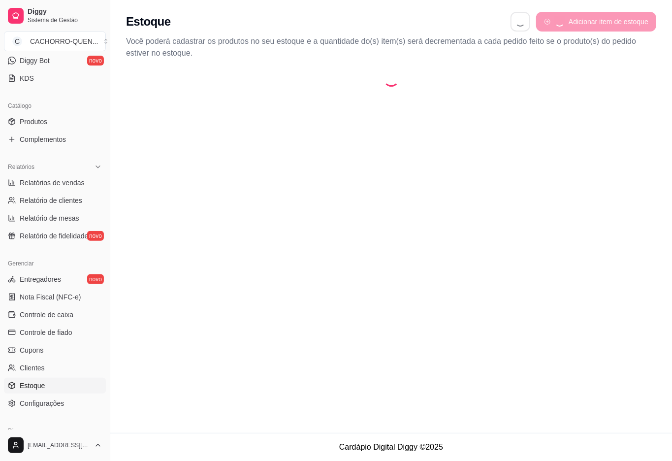
select select "QUANTITY_ORDER"
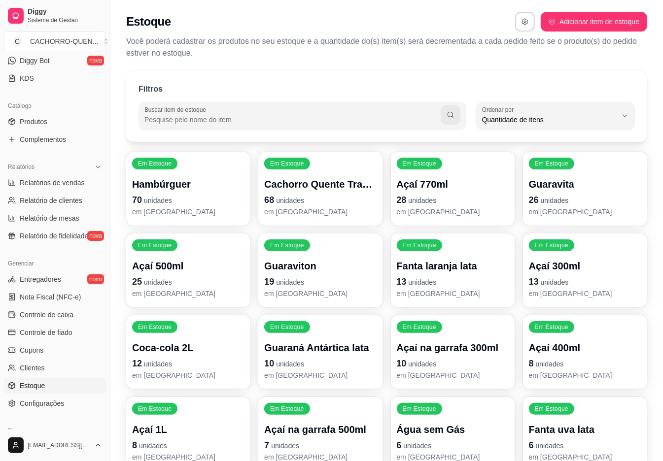
scroll to position [9, 0]
click at [590, 119] on span "Quantidade de itens" at bounding box center [549, 120] width 135 height 10
click at [568, 142] on span "Ordem alfabética" at bounding box center [551, 142] width 128 height 9
type input "ALPHABETICAL_ORDER"
select select "ALPHABETICAL_ORDER"
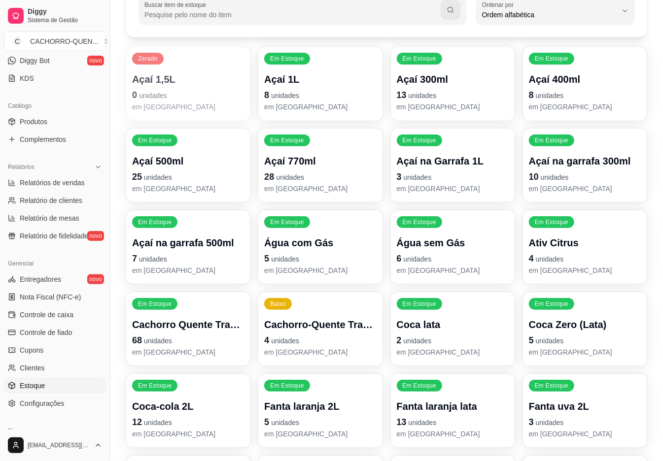
scroll to position [105, 0]
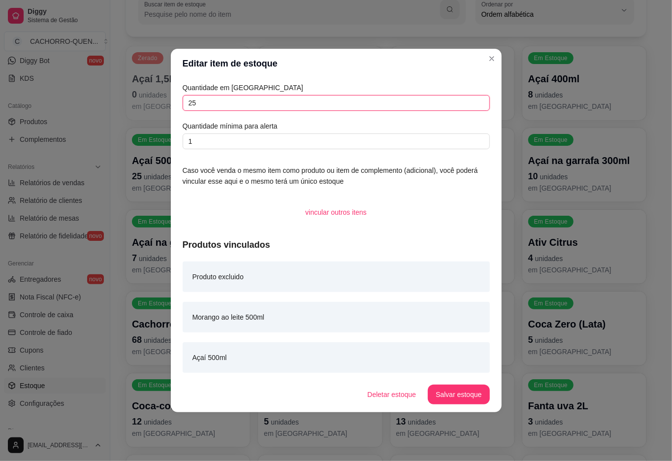
click at [310, 103] on input "25" at bounding box center [336, 103] width 307 height 16
type input "24"
click at [470, 397] on button "Salvar estoque" at bounding box center [459, 394] width 60 height 19
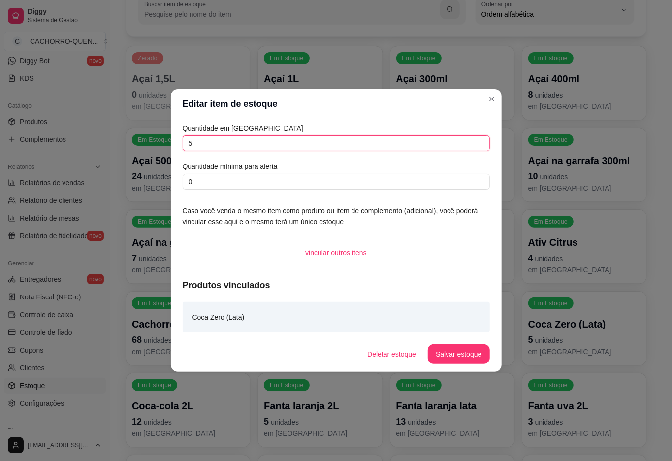
click at [322, 138] on input "5" at bounding box center [336, 143] width 307 height 16
type input "4"
click at [466, 353] on button "Salvar estoque" at bounding box center [459, 354] width 60 height 19
click at [279, 144] on input "12" at bounding box center [336, 143] width 307 height 16
type input "10"
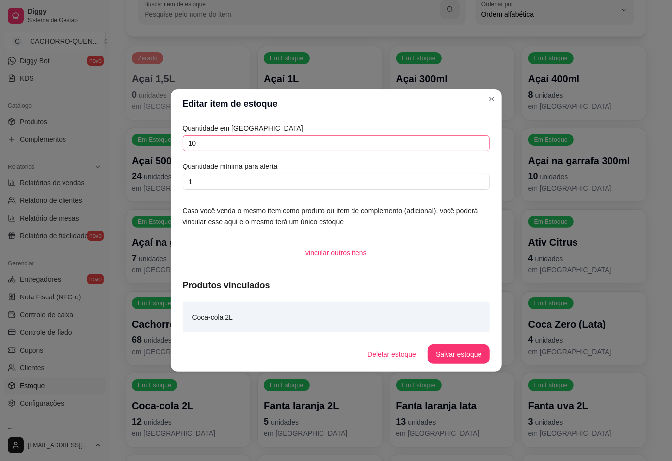
click at [452, 353] on button "Salvar estoque" at bounding box center [459, 354] width 62 height 20
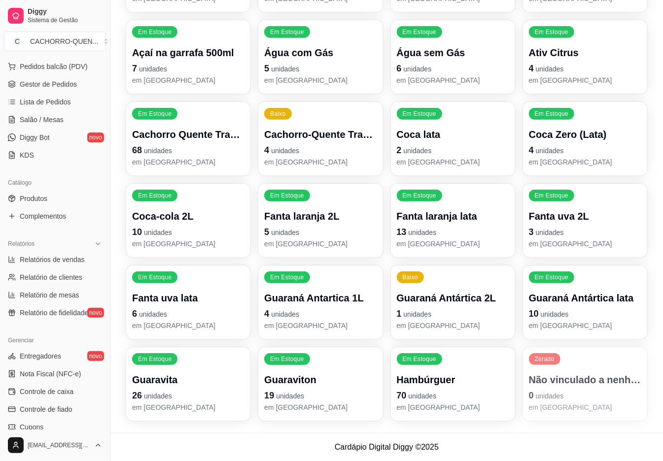
scroll to position [0, 0]
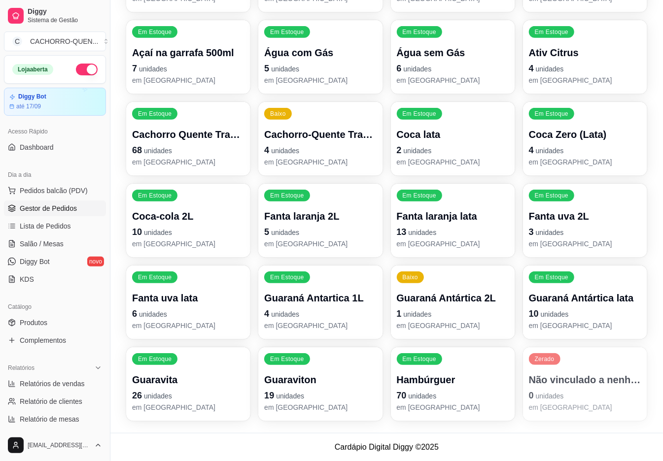
click at [28, 211] on span "Gestor de Pedidos" at bounding box center [48, 208] width 57 height 10
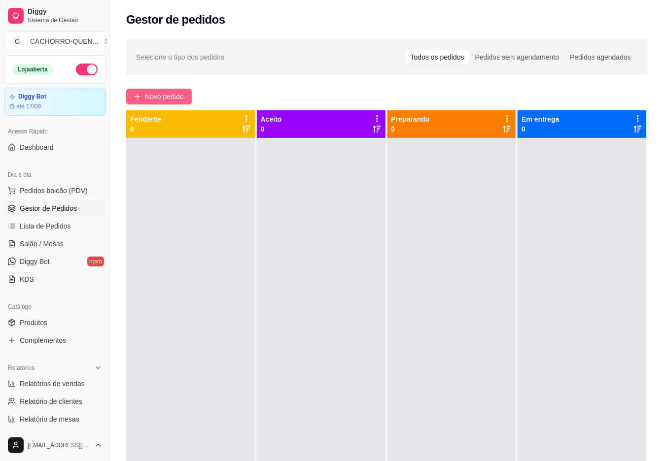
click at [166, 97] on span "Novo pedido" at bounding box center [164, 96] width 39 height 11
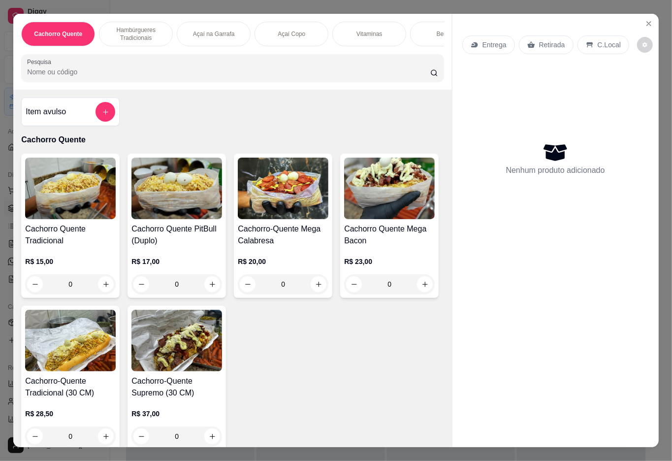
click at [413, 22] on div "Bebidas" at bounding box center [447, 34] width 74 height 25
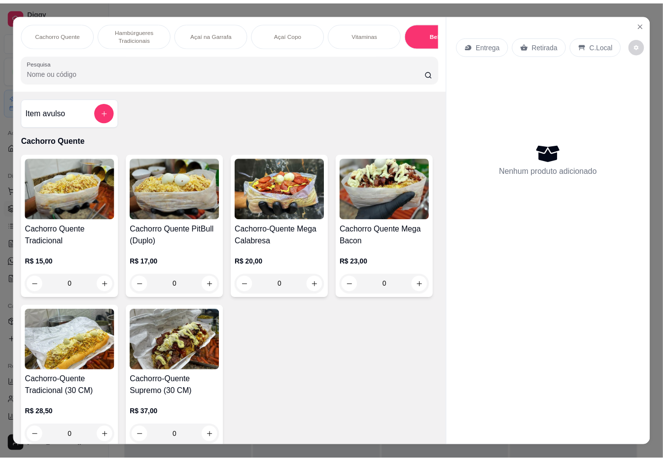
scroll to position [22, 0]
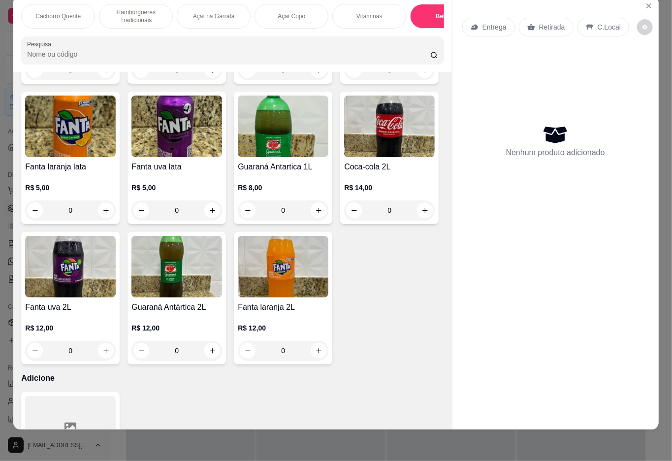
type input "1"
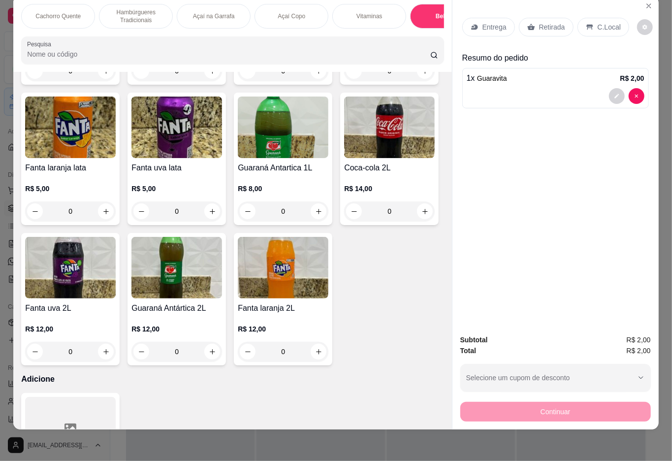
click at [529, 24] on icon at bounding box center [531, 27] width 7 height 6
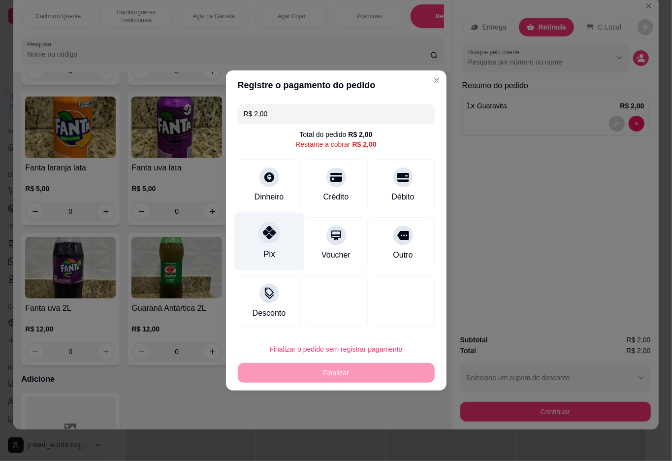
click at [271, 243] on div at bounding box center [270, 233] width 22 height 22
type input "R$ 0,00"
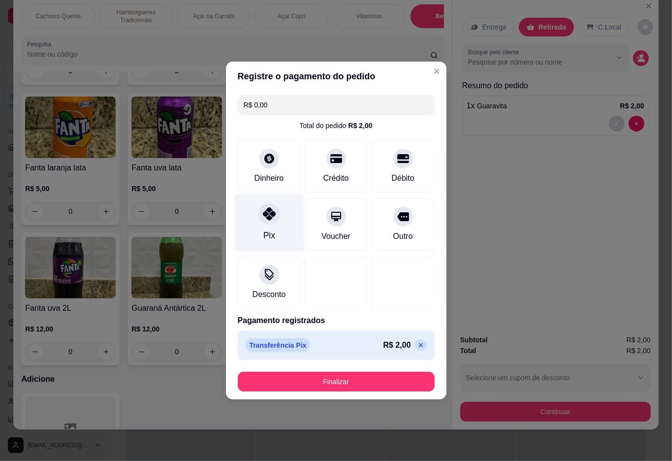
click at [324, 379] on button "Finalizar" at bounding box center [336, 382] width 197 height 20
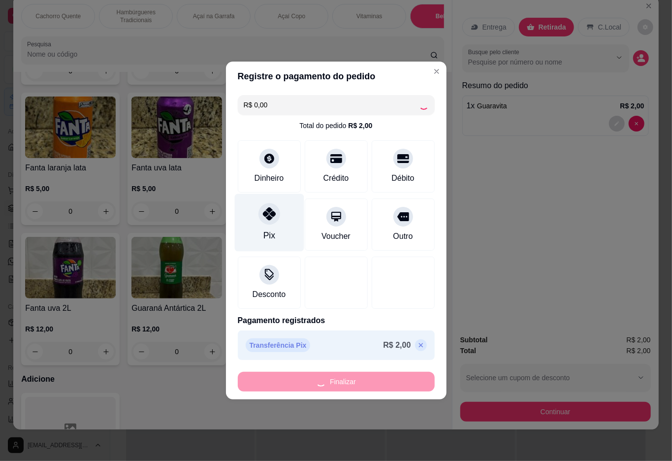
type input "0"
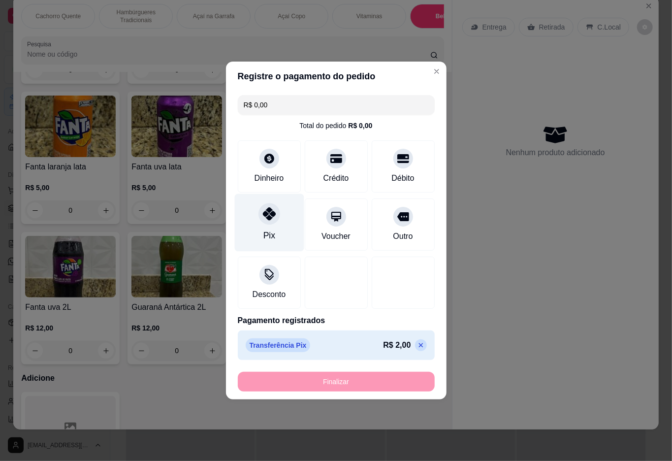
type input "-R$ 2,00"
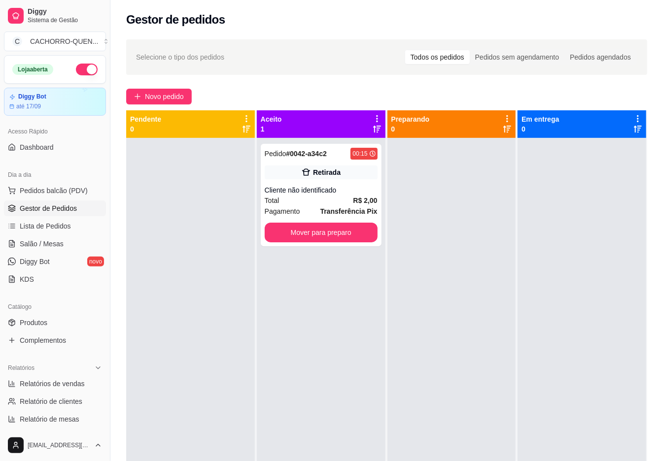
click at [347, 231] on button "Mover para preparo" at bounding box center [321, 233] width 113 height 20
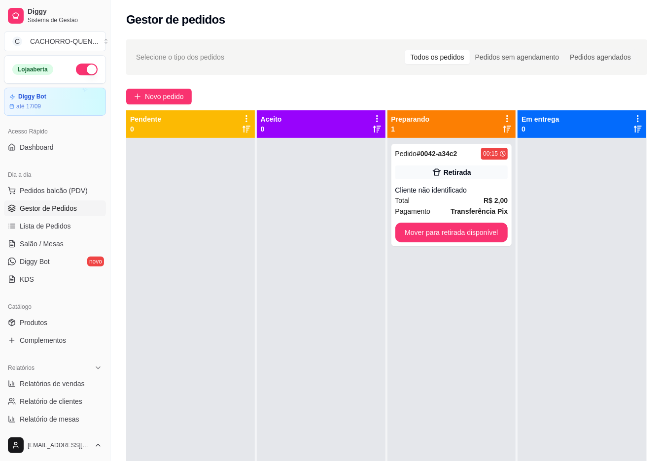
click at [436, 234] on button "Mover para retirada disponível" at bounding box center [451, 233] width 113 height 20
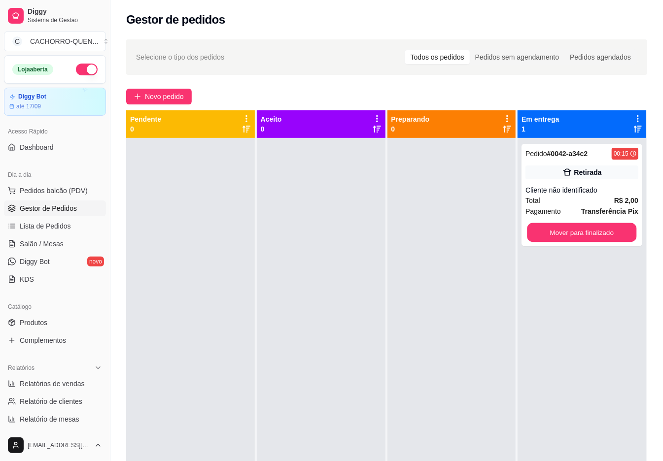
click at [581, 235] on button "Mover para finalizado" at bounding box center [581, 232] width 109 height 19
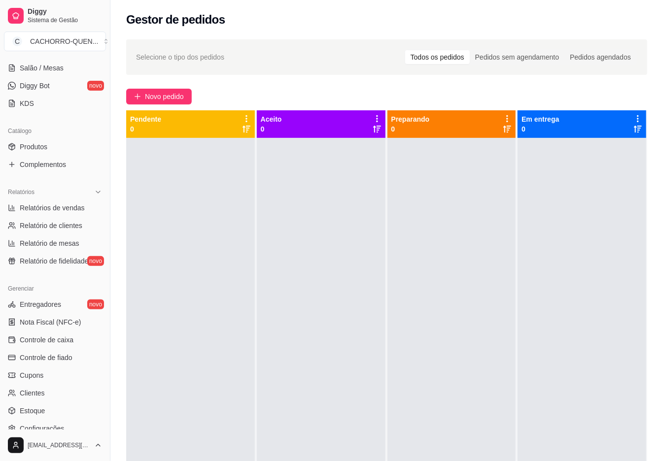
scroll to position [196, 0]
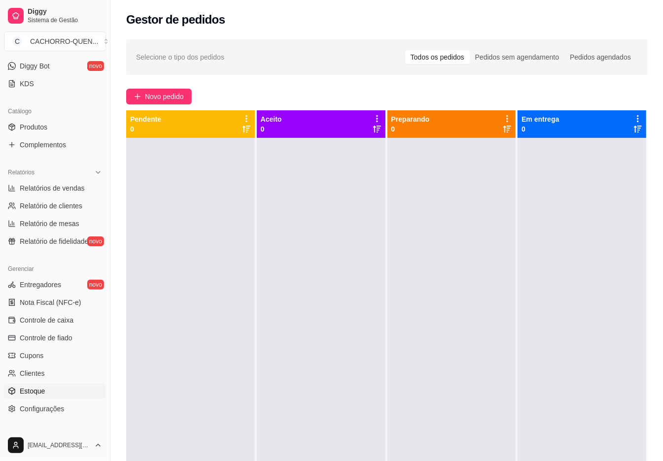
click at [34, 390] on span "Estoque" at bounding box center [32, 391] width 25 height 10
select select "QUANTITY_ORDER"
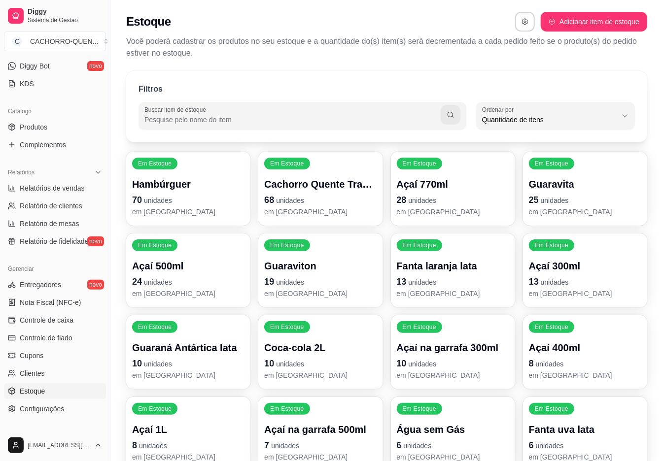
click at [609, 120] on span "Quantidade de itens" at bounding box center [549, 120] width 135 height 10
click at [566, 138] on span "Ordem alfabética" at bounding box center [551, 142] width 128 height 9
type input "ALPHABETICAL_ORDER"
select select "ALPHABETICAL_ORDER"
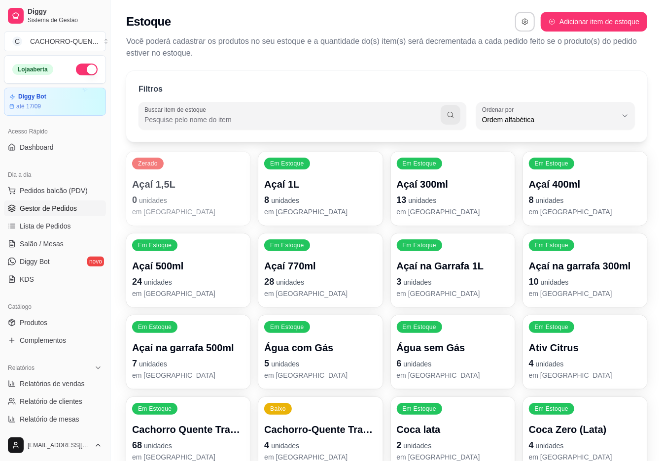
click at [58, 209] on span "Gestor de Pedidos" at bounding box center [48, 208] width 57 height 10
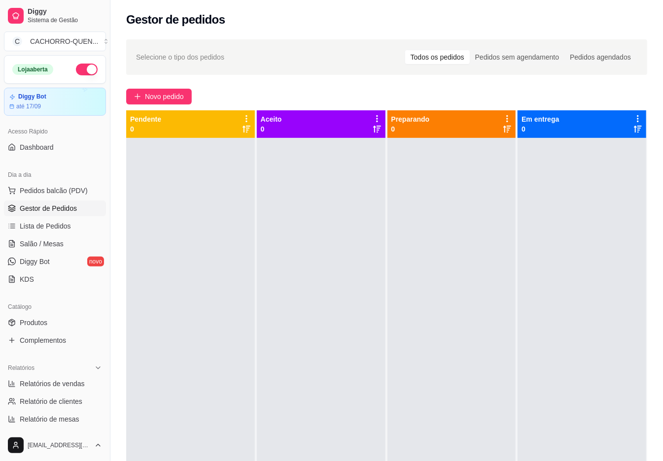
scroll to position [248, 0]
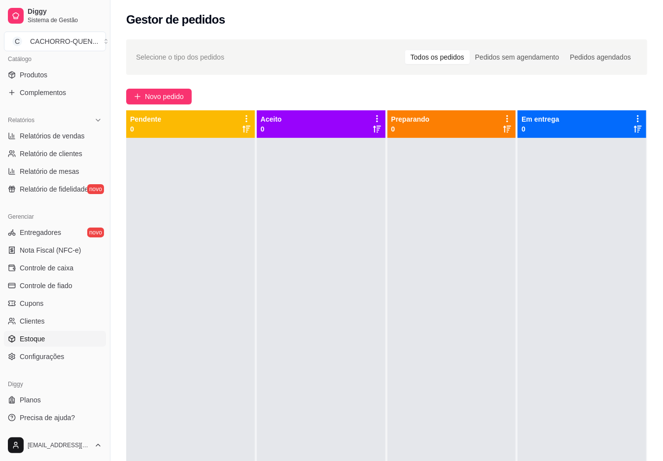
click at [45, 343] on span "Estoque" at bounding box center [32, 339] width 25 height 10
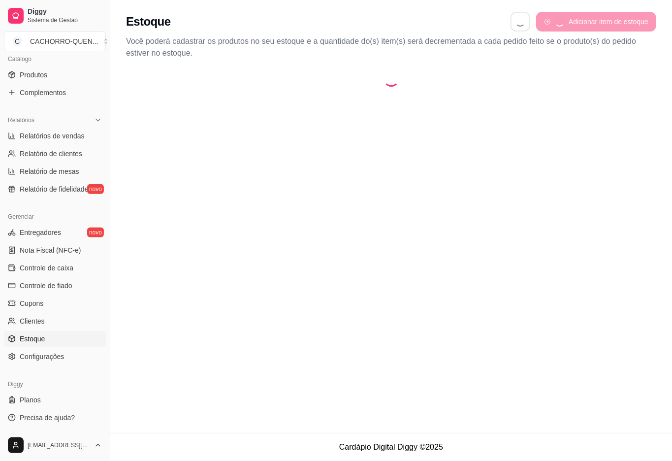
select select "QUANTITY_ORDER"
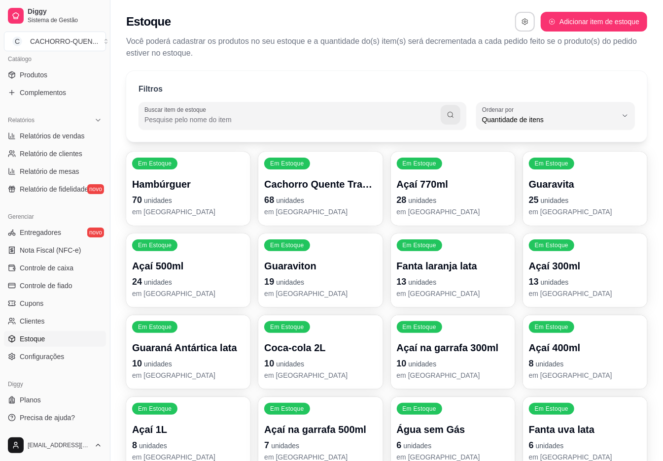
scroll to position [9, 0]
click at [587, 117] on span "Quantidade de itens" at bounding box center [549, 120] width 135 height 10
click at [568, 140] on span "Ordem alfabética" at bounding box center [551, 142] width 128 height 9
type input "ALPHABETICAL_ORDER"
select select "ALPHABETICAL_ORDER"
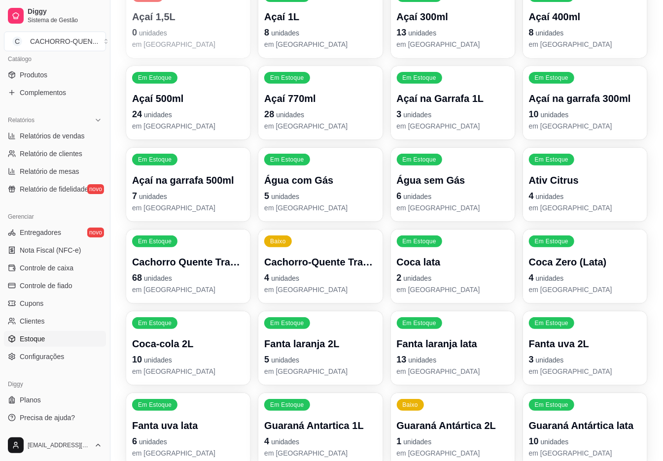
scroll to position [296, 0]
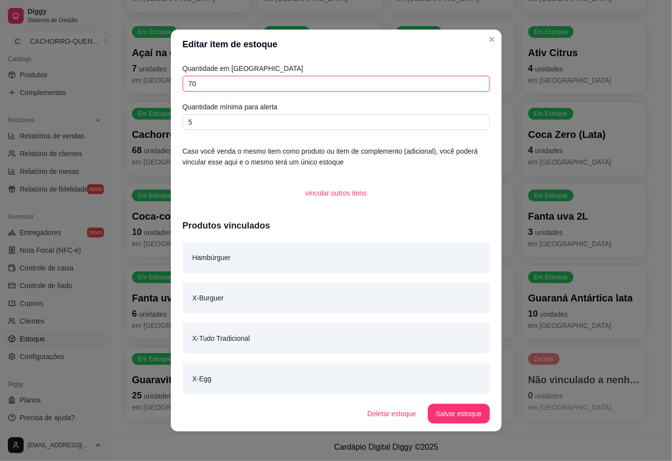
click at [341, 86] on input "70" at bounding box center [336, 84] width 307 height 16
type input "7"
type input "69"
click at [442, 416] on button "Salvar estoque" at bounding box center [459, 413] width 60 height 19
click at [582, 442] on footer "Cardápio Digital Diggy © 2025" at bounding box center [386, 447] width 552 height 28
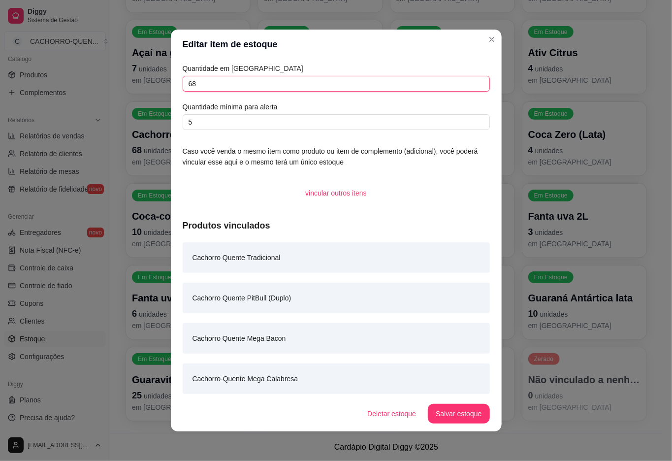
click at [300, 87] on input "68" at bounding box center [336, 84] width 307 height 16
type input "67"
click at [454, 412] on button "Salvar estoque" at bounding box center [459, 413] width 60 height 19
click at [566, 436] on footer "Cardápio Digital Diggy © 2025" at bounding box center [386, 447] width 552 height 28
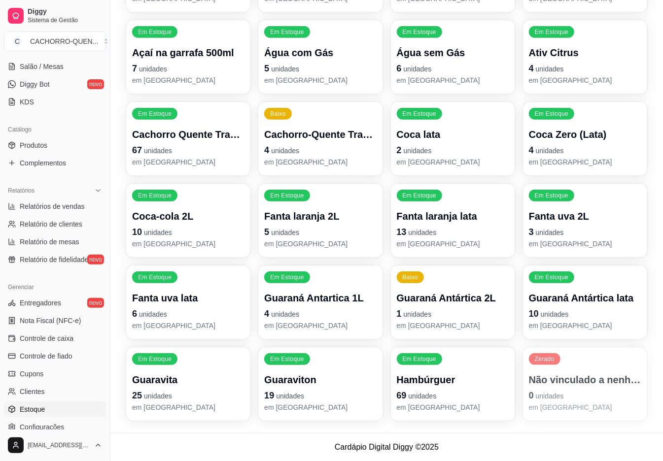
scroll to position [0, 0]
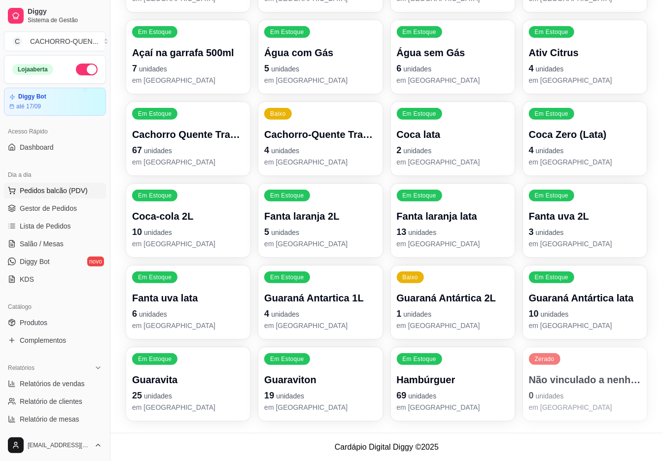
click at [28, 190] on span "Pedidos balcão (PDV)" at bounding box center [54, 191] width 68 height 10
click at [42, 211] on span "Gestor de Pedidos" at bounding box center [48, 208] width 57 height 10
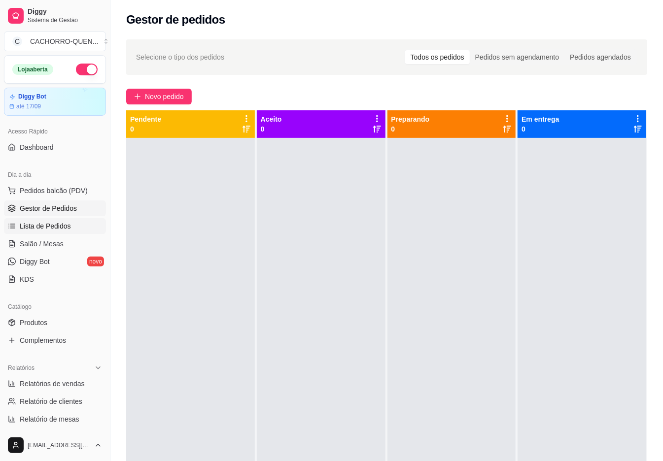
click at [42, 226] on span "Lista de Pedidos" at bounding box center [45, 226] width 51 height 10
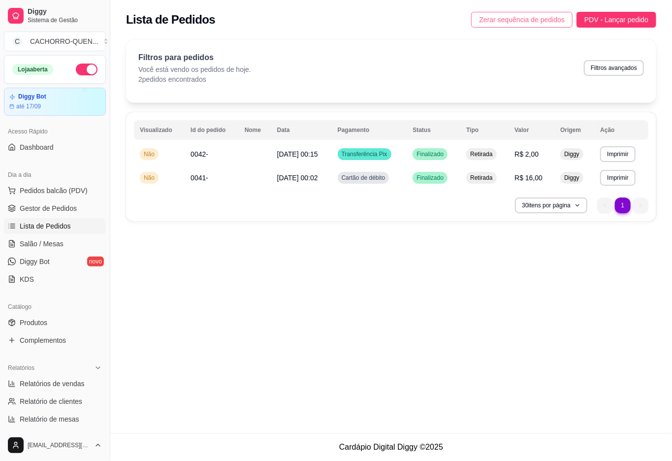
click at [498, 23] on span "Zerar sequência de pedidos" at bounding box center [522, 19] width 86 height 11
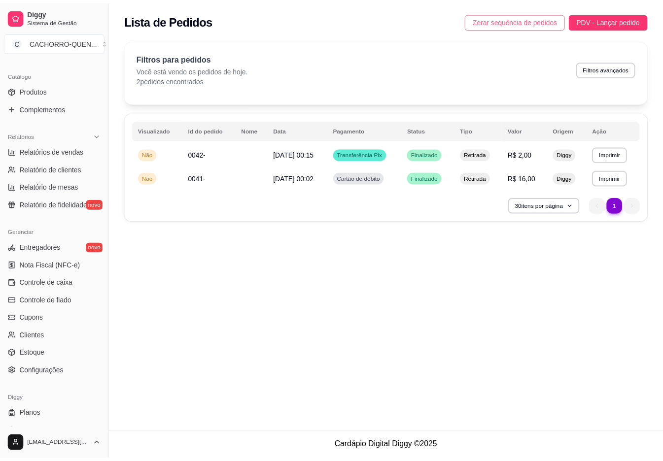
scroll to position [248, 0]
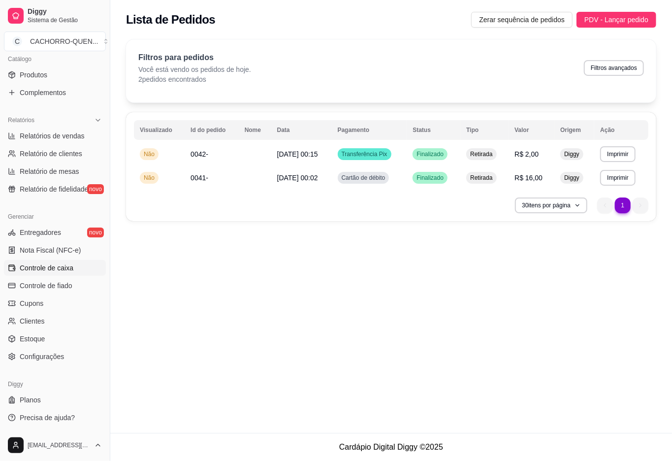
click at [67, 271] on span "Controle de caixa" at bounding box center [47, 268] width 54 height 10
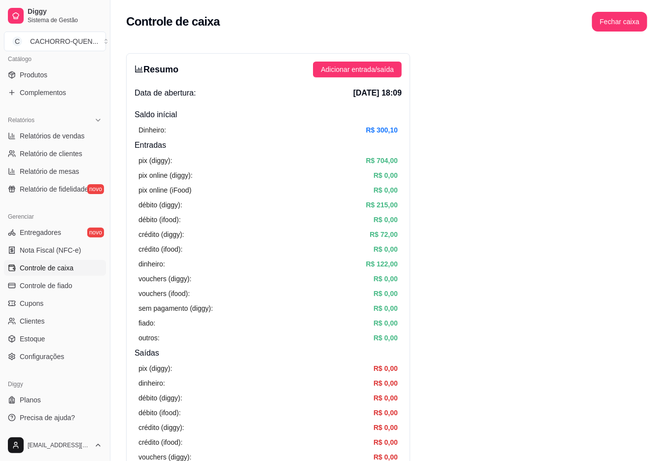
click at [623, 22] on button "Fechar caixa" at bounding box center [619, 22] width 55 height 20
click at [646, 75] on span "Sim" at bounding box center [641, 76] width 12 height 11
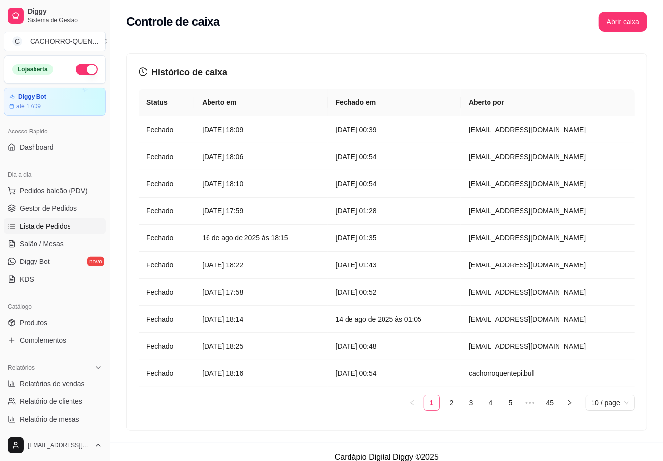
click at [60, 229] on span "Lista de Pedidos" at bounding box center [45, 226] width 51 height 10
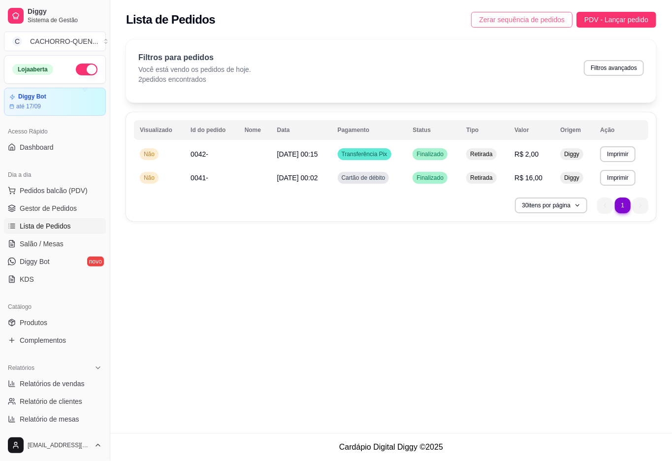
click at [511, 22] on span "Zerar sequência de pedidos" at bounding box center [522, 19] width 86 height 11
click at [38, 226] on span "Lista de Pedidos" at bounding box center [45, 226] width 51 height 10
click at [55, 206] on span "Gestor de Pedidos" at bounding box center [48, 208] width 57 height 10
